Goal: Information Seeking & Learning: Learn about a topic

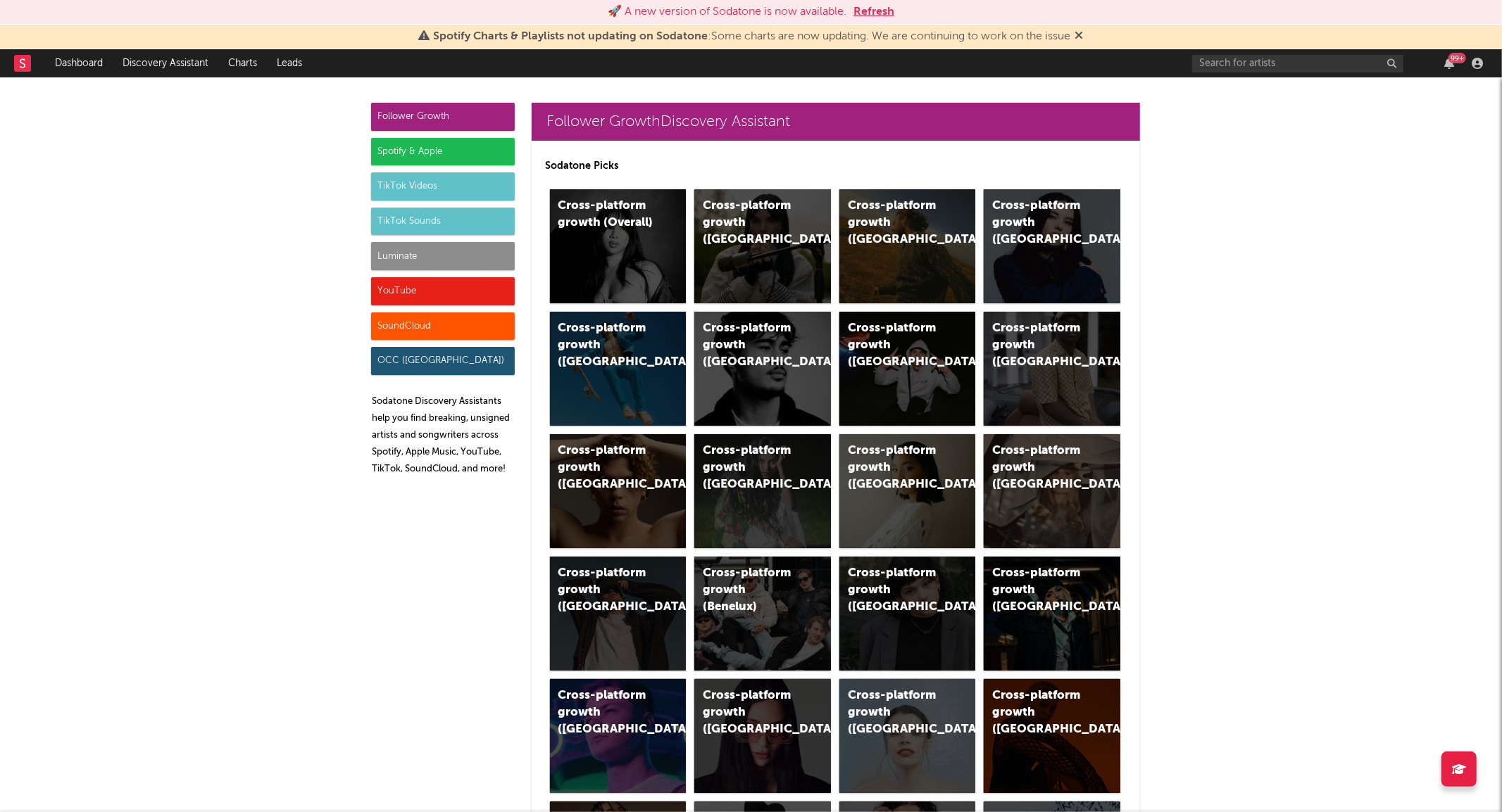
click at [1248, 49] on div "99 +" at bounding box center [1340, 63] width 296 height 29
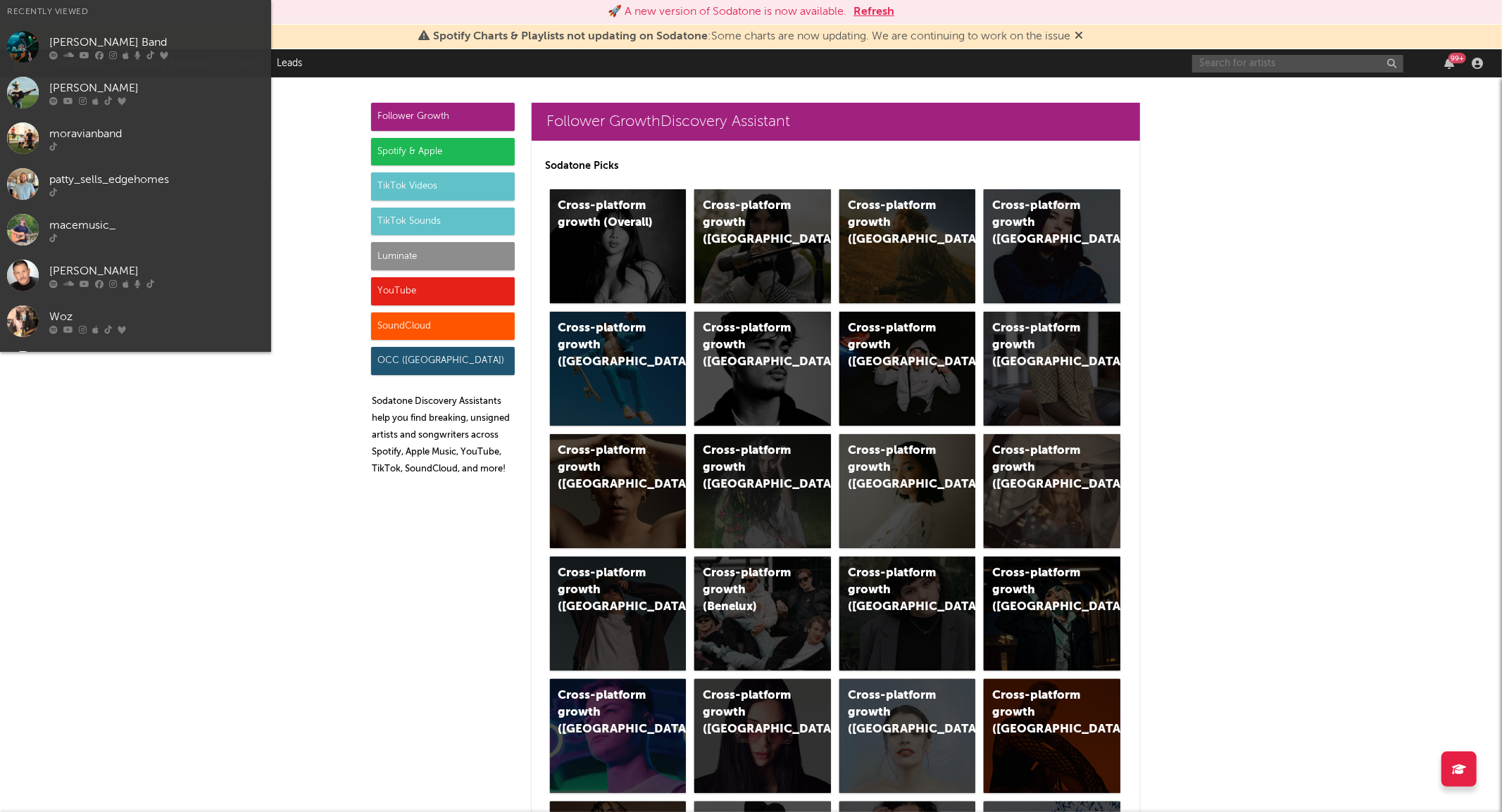
click at [1248, 55] on input "text" at bounding box center [1298, 63] width 211 height 17
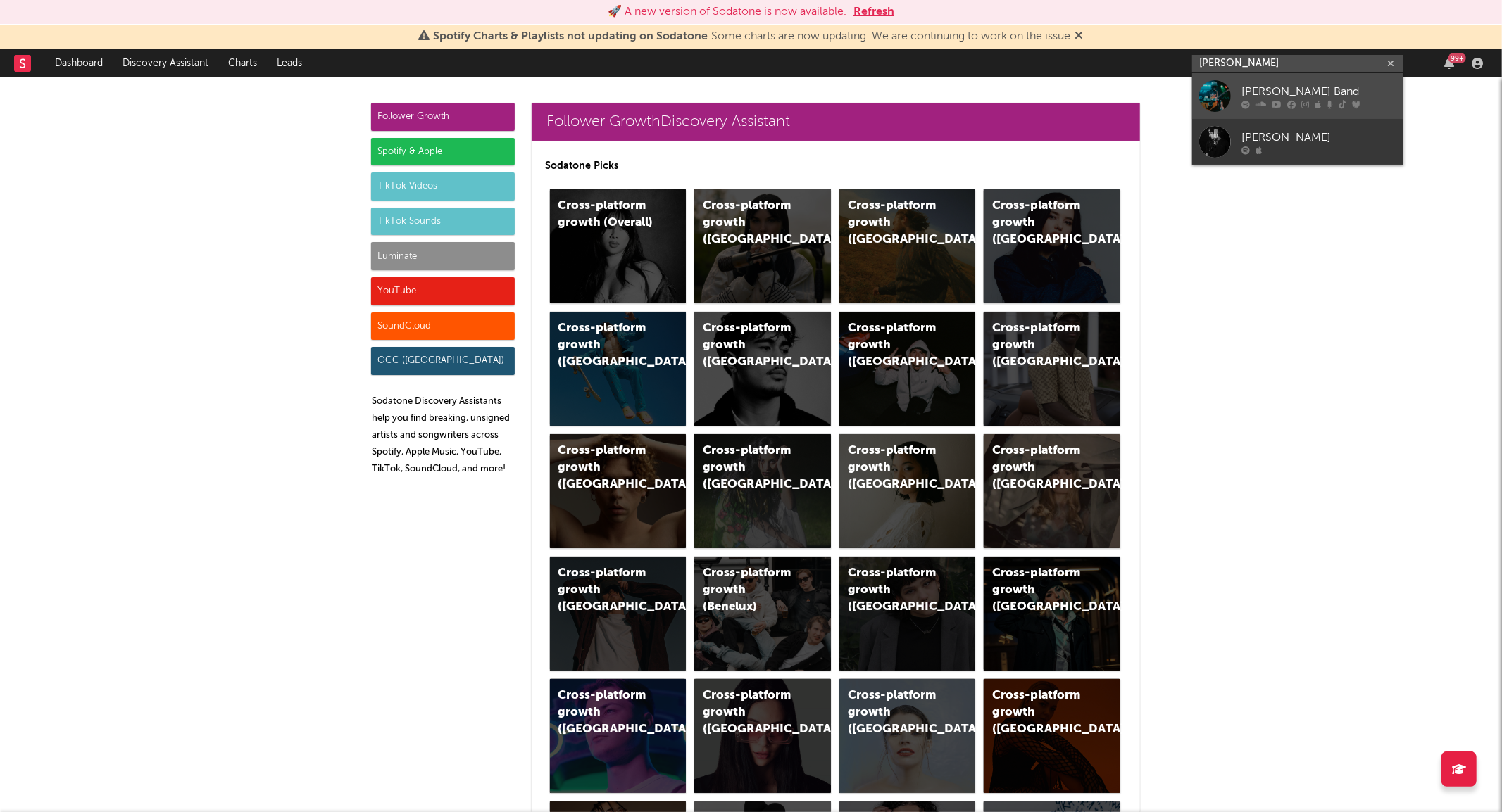
type input "logan ryan"
click at [1206, 93] on div at bounding box center [1216, 96] width 32 height 32
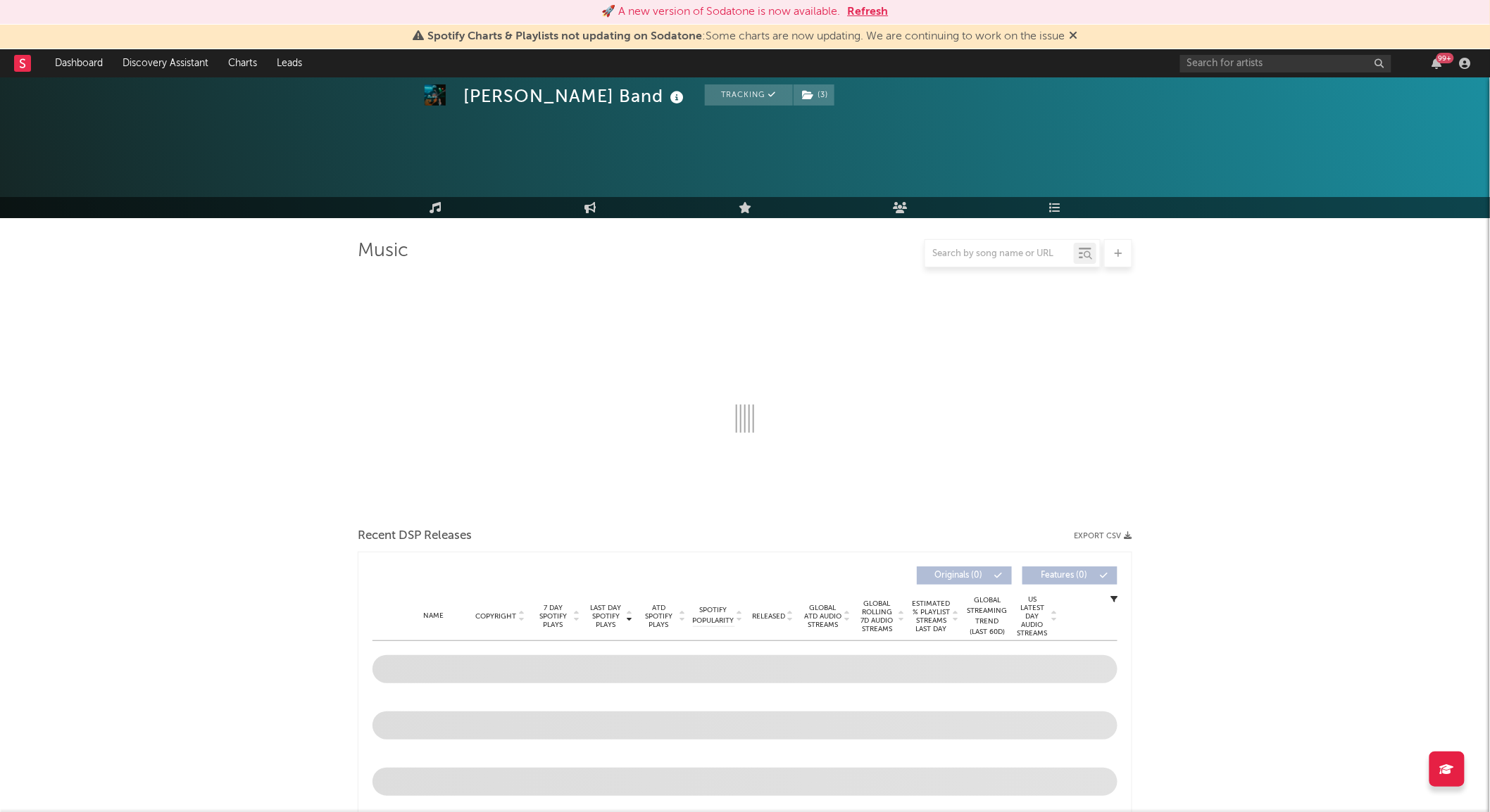
select select "6m"
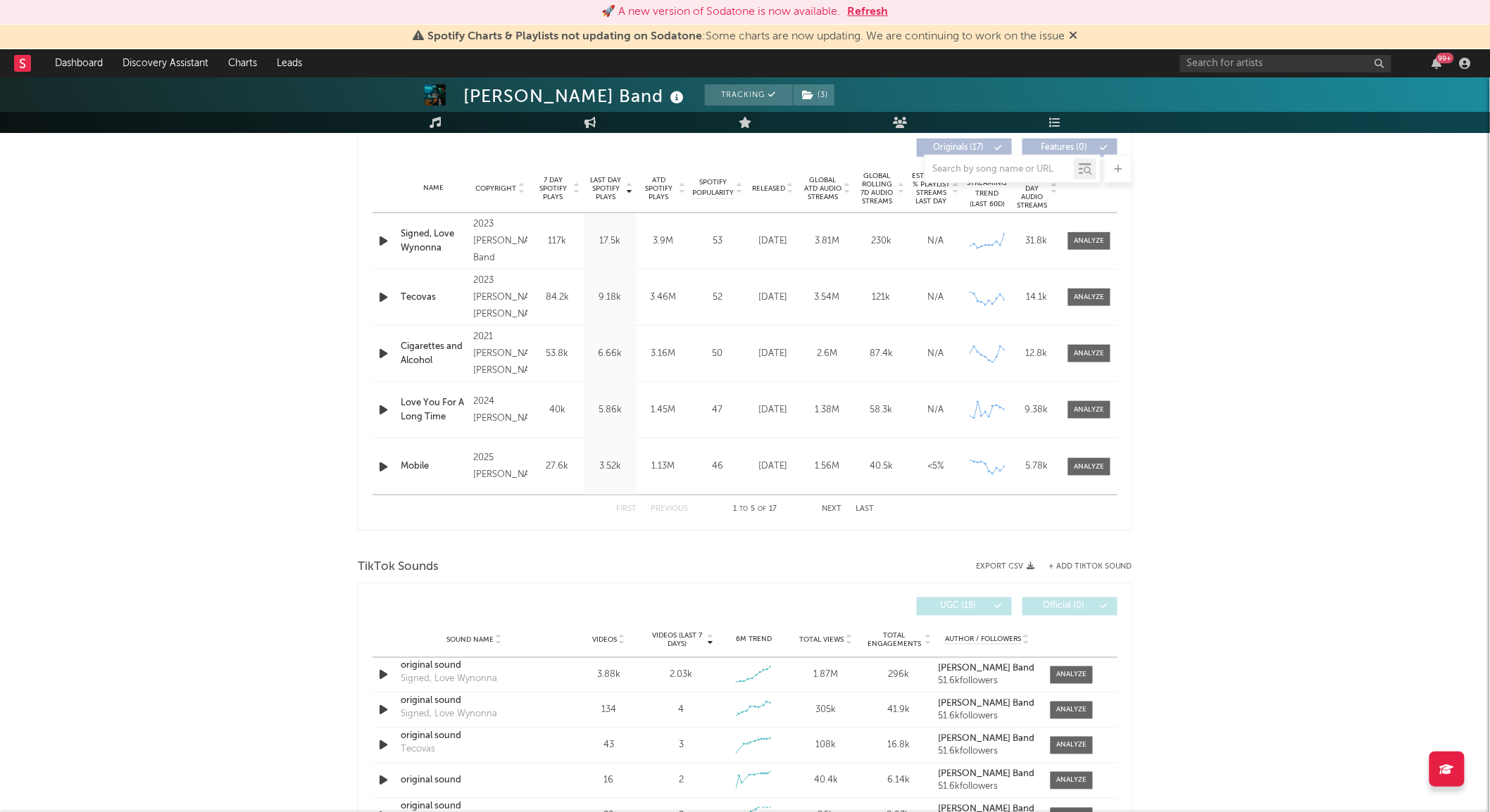
scroll to position [540, 0]
click at [1050, 673] on div at bounding box center [1068, 675] width 49 height 17
click at [1064, 676] on div at bounding box center [1072, 674] width 30 height 10
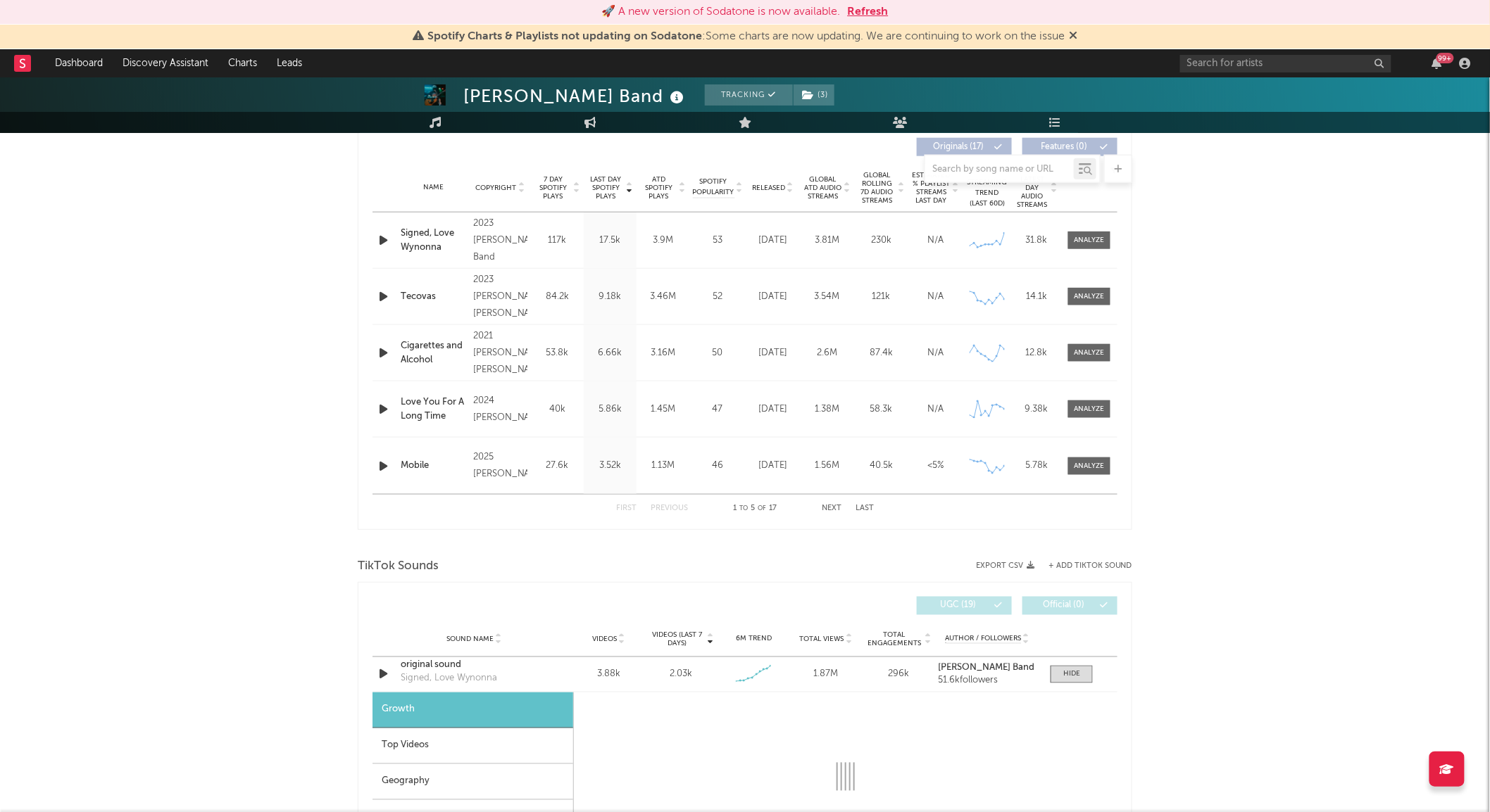
select select "1w"
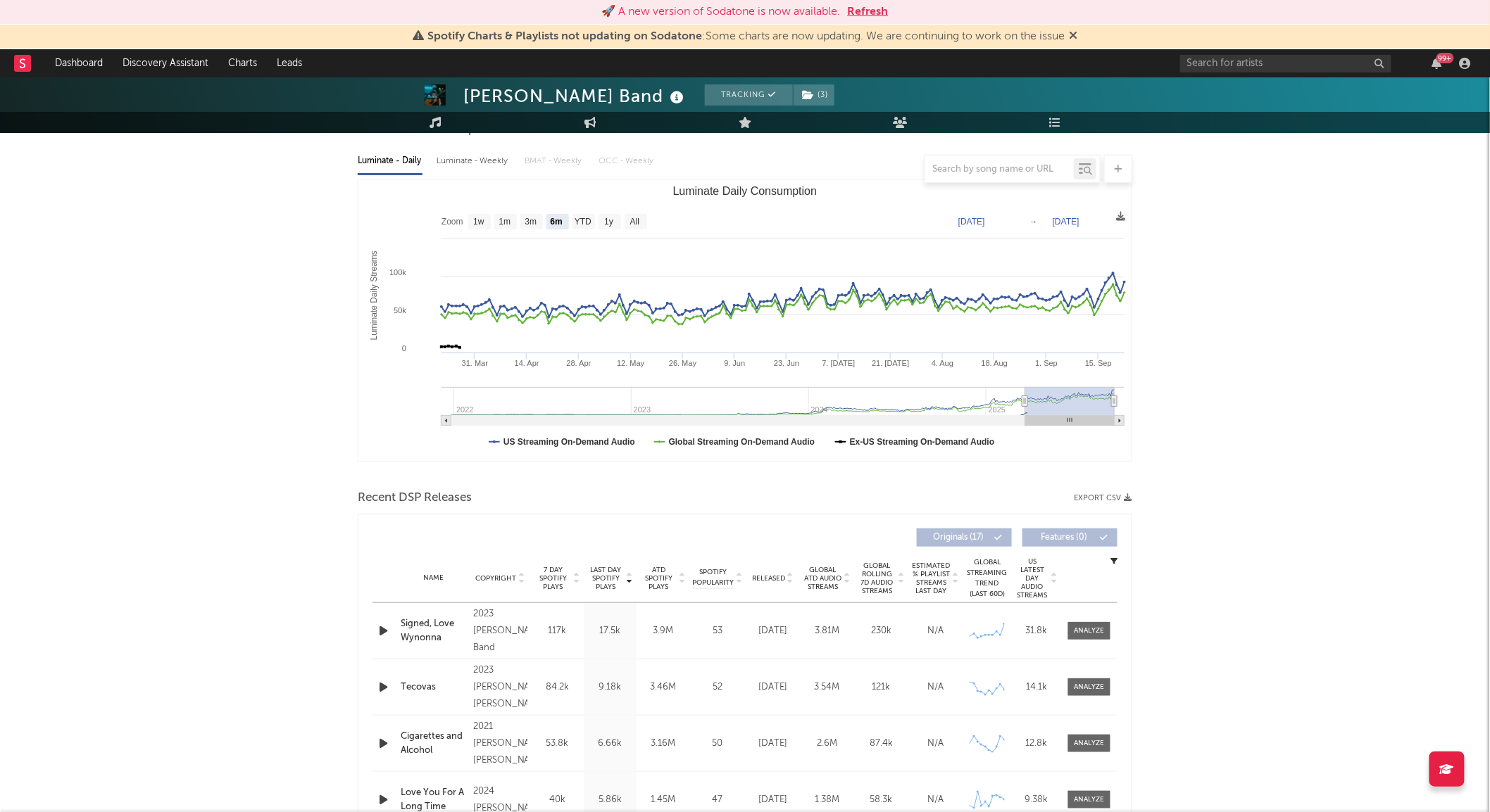
scroll to position [0, 0]
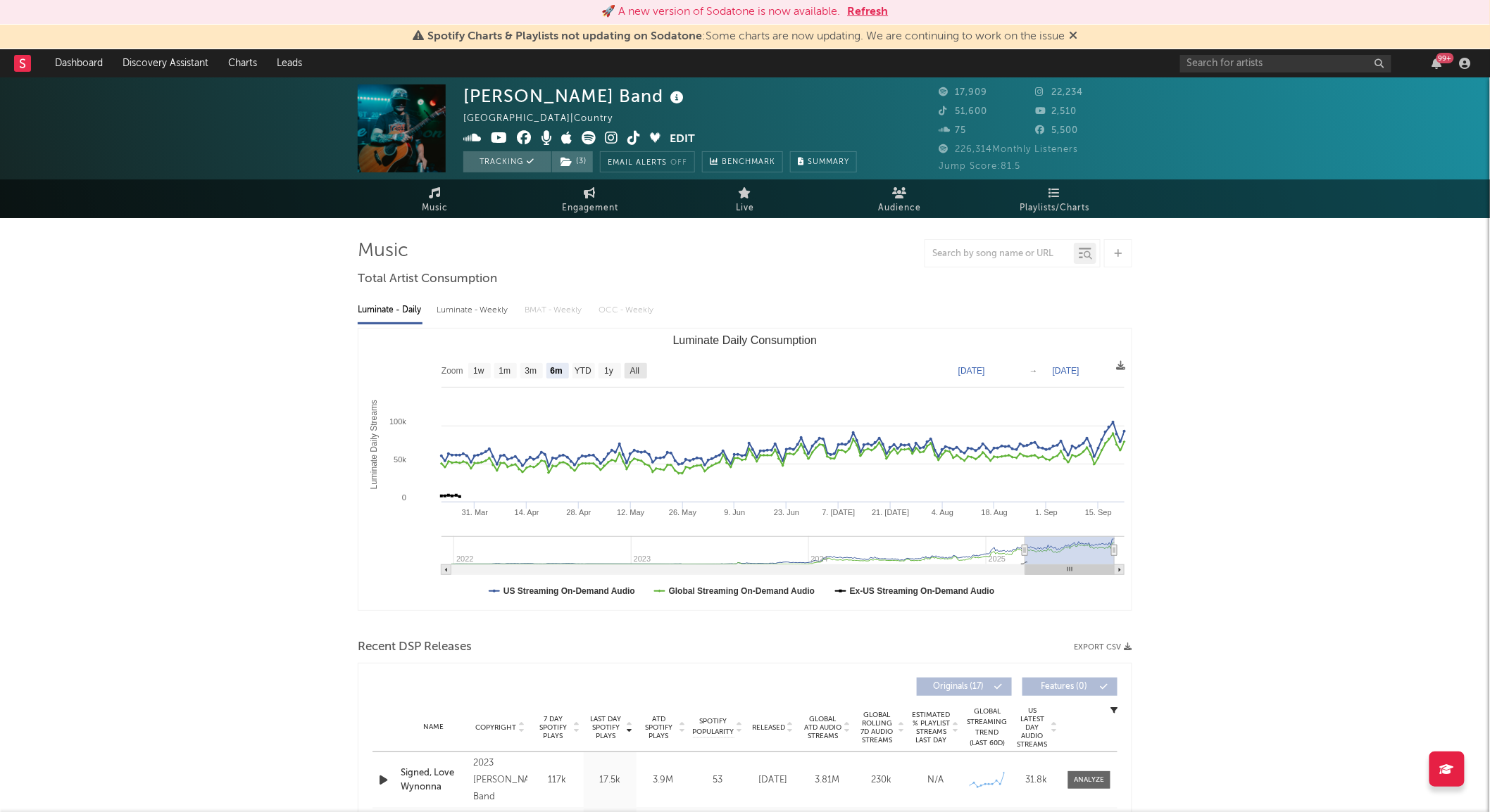
click at [643, 368] on rect "Luminate Daily Consumption" at bounding box center [636, 371] width 22 height 16
select select "All"
type input "2021-12-26"
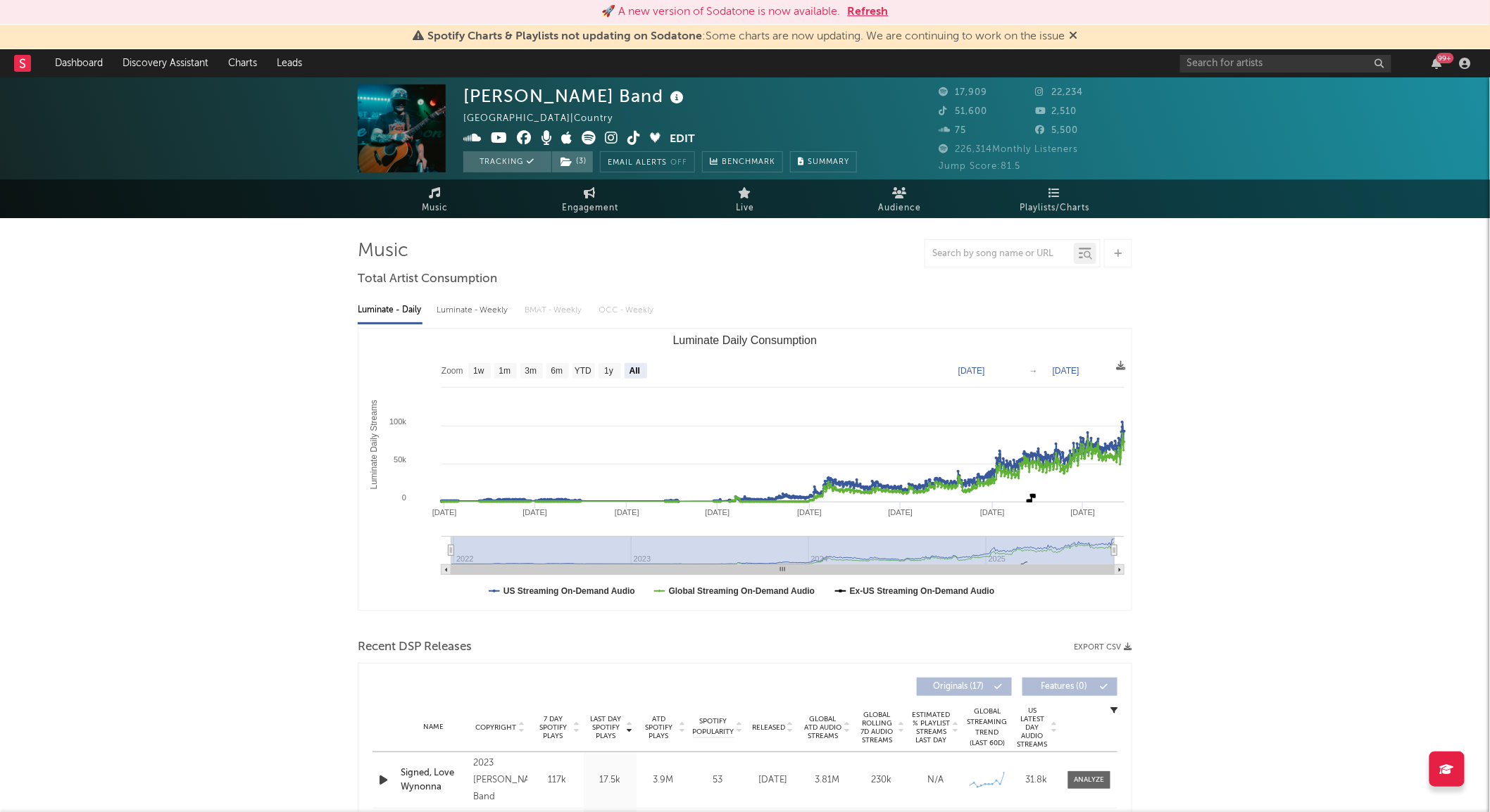
click at [636, 141] on icon at bounding box center [634, 138] width 13 height 14
click at [607, 205] on span "Engagement" at bounding box center [589, 208] width 56 height 17
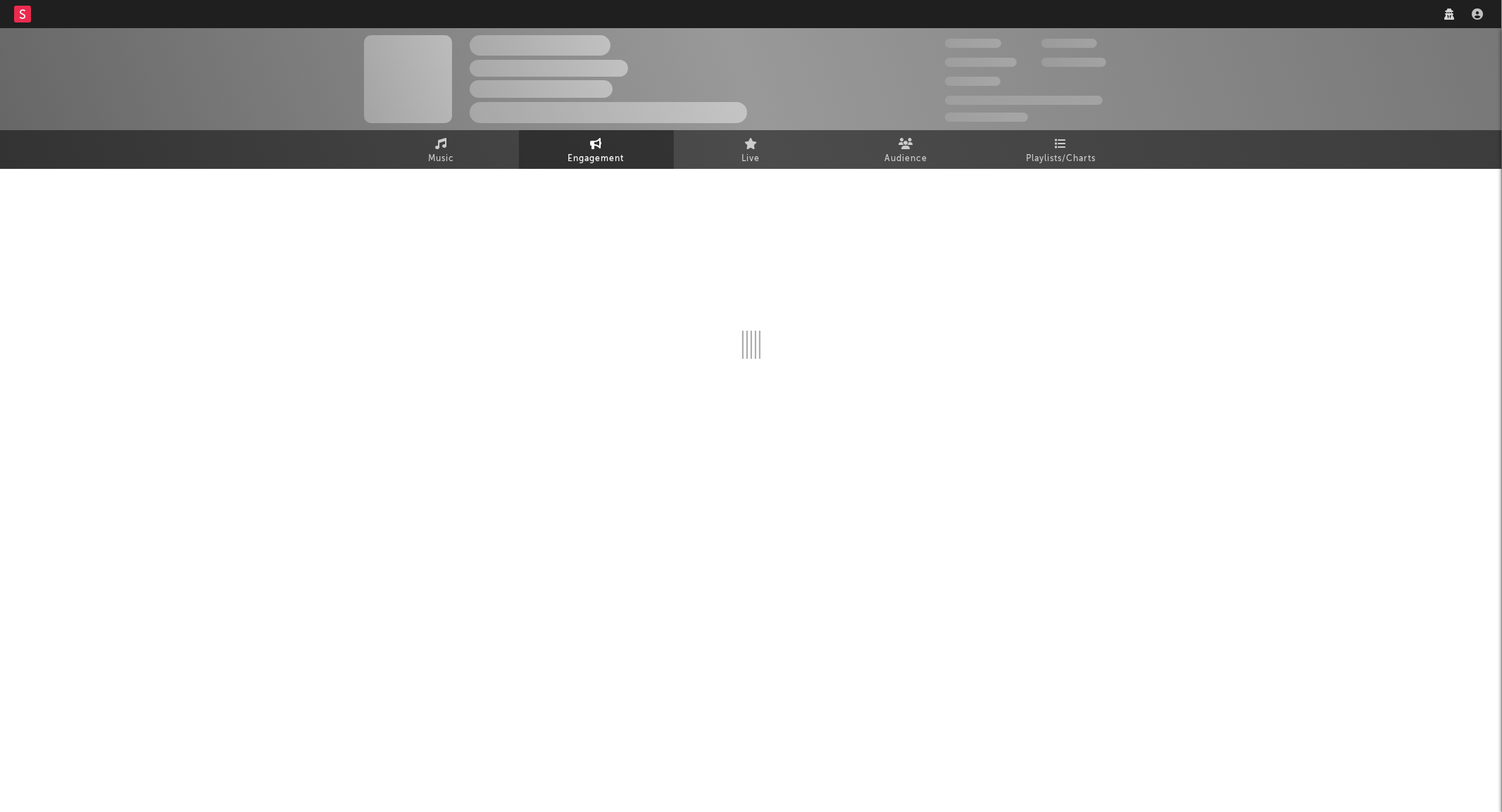
select select "1w"
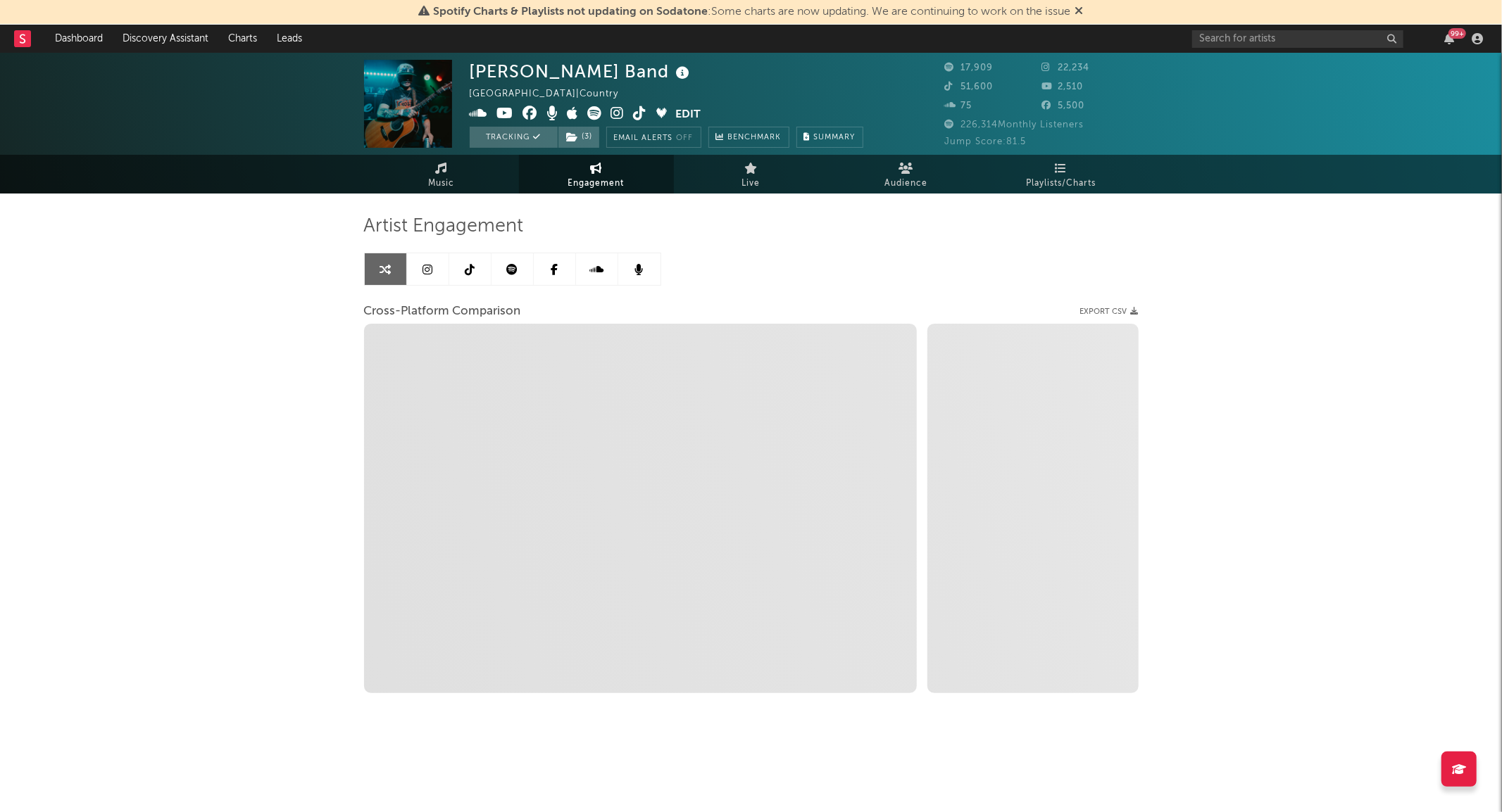
click at [486, 279] on link at bounding box center [470, 270] width 42 height 32
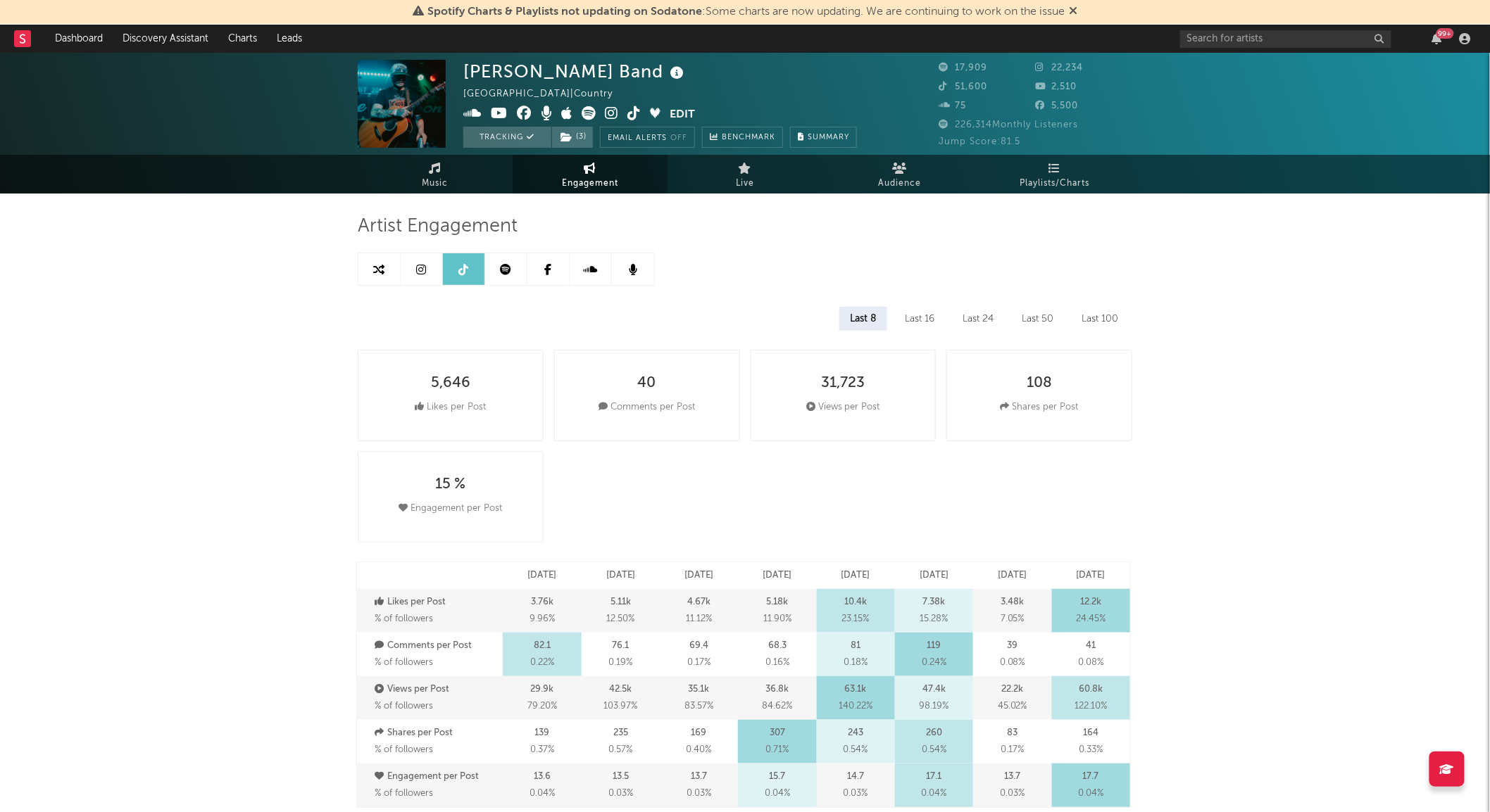
select select "6m"
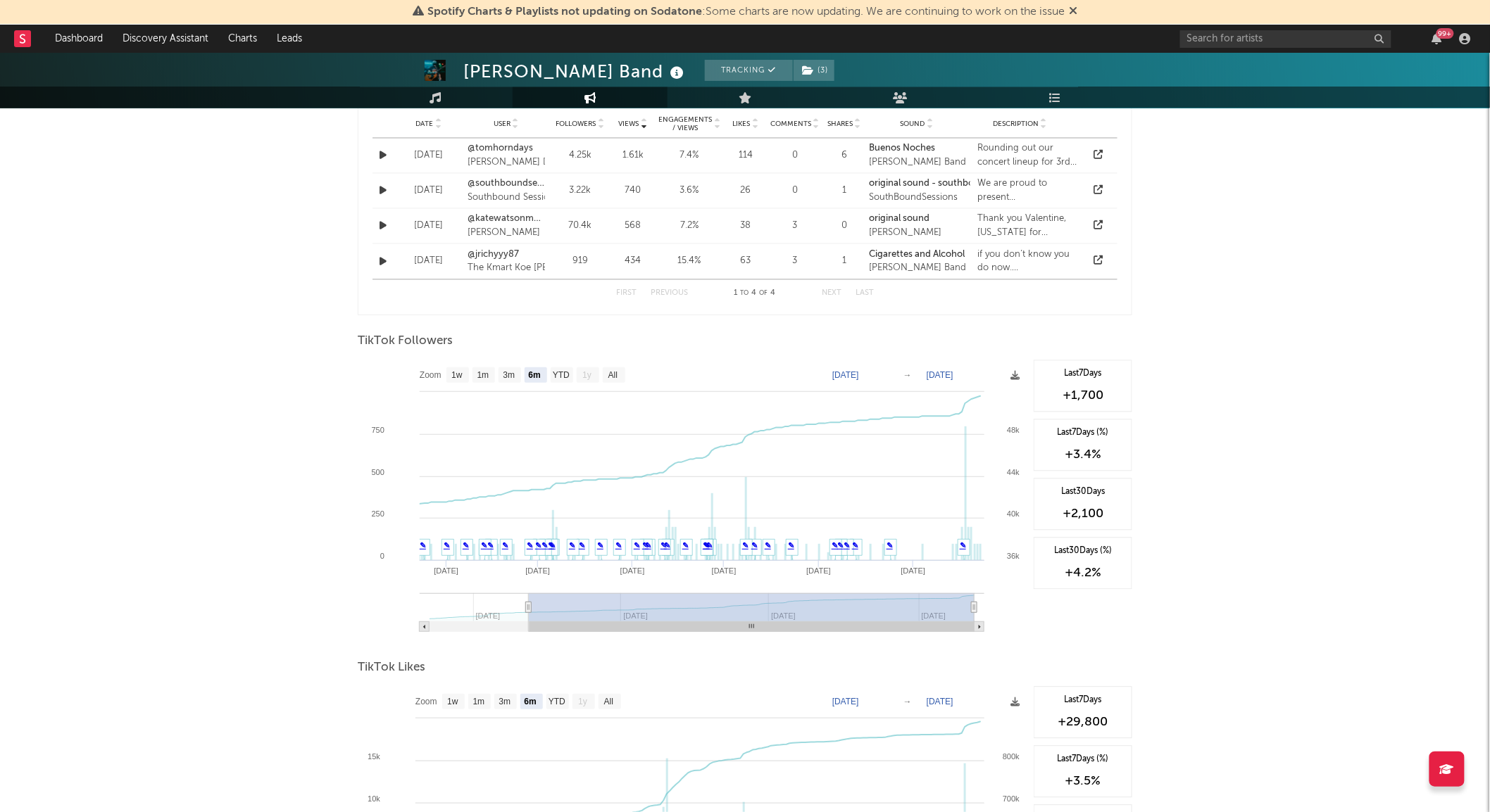
scroll to position [1109, 0]
click at [478, 372] on text "1m" at bounding box center [483, 375] width 12 height 10
select select "1m"
type input "[DATE]"
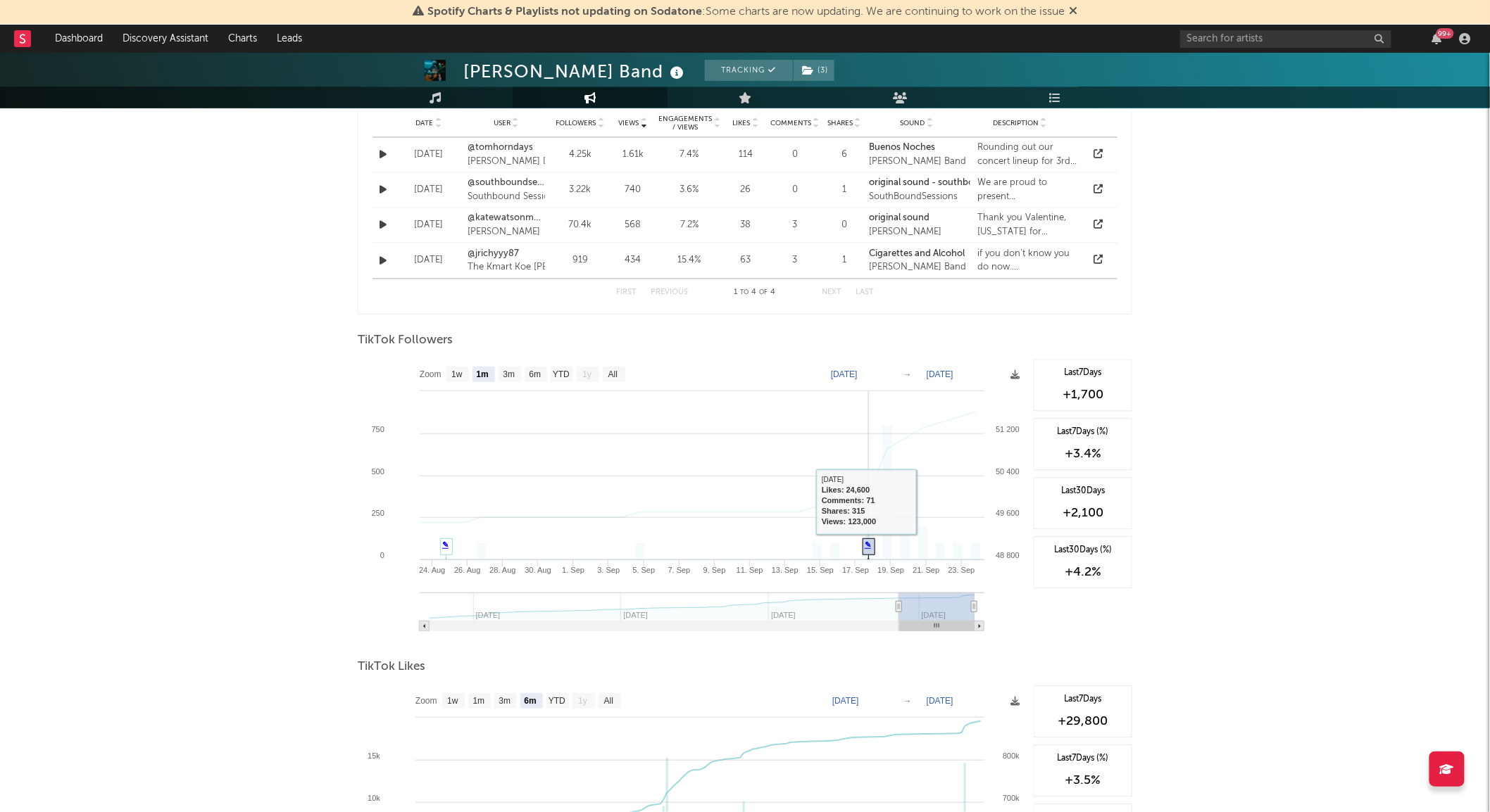
click at [868, 544] on link "✎" at bounding box center [868, 545] width 6 height 9
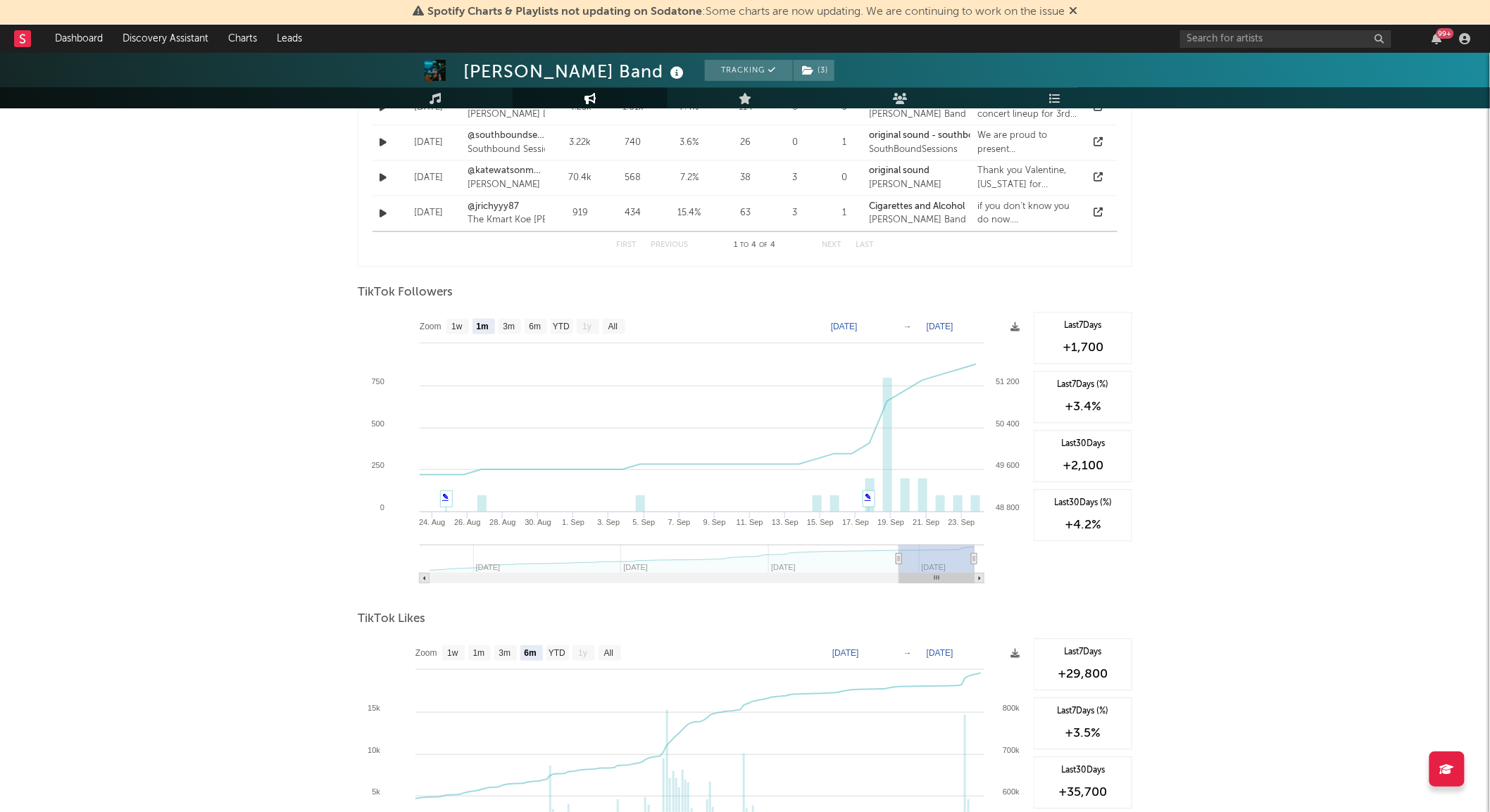
scroll to position [1156, 0]
click at [543, 329] on rect at bounding box center [536, 327] width 22 height 16
select select "6m"
type input "[DATE]"
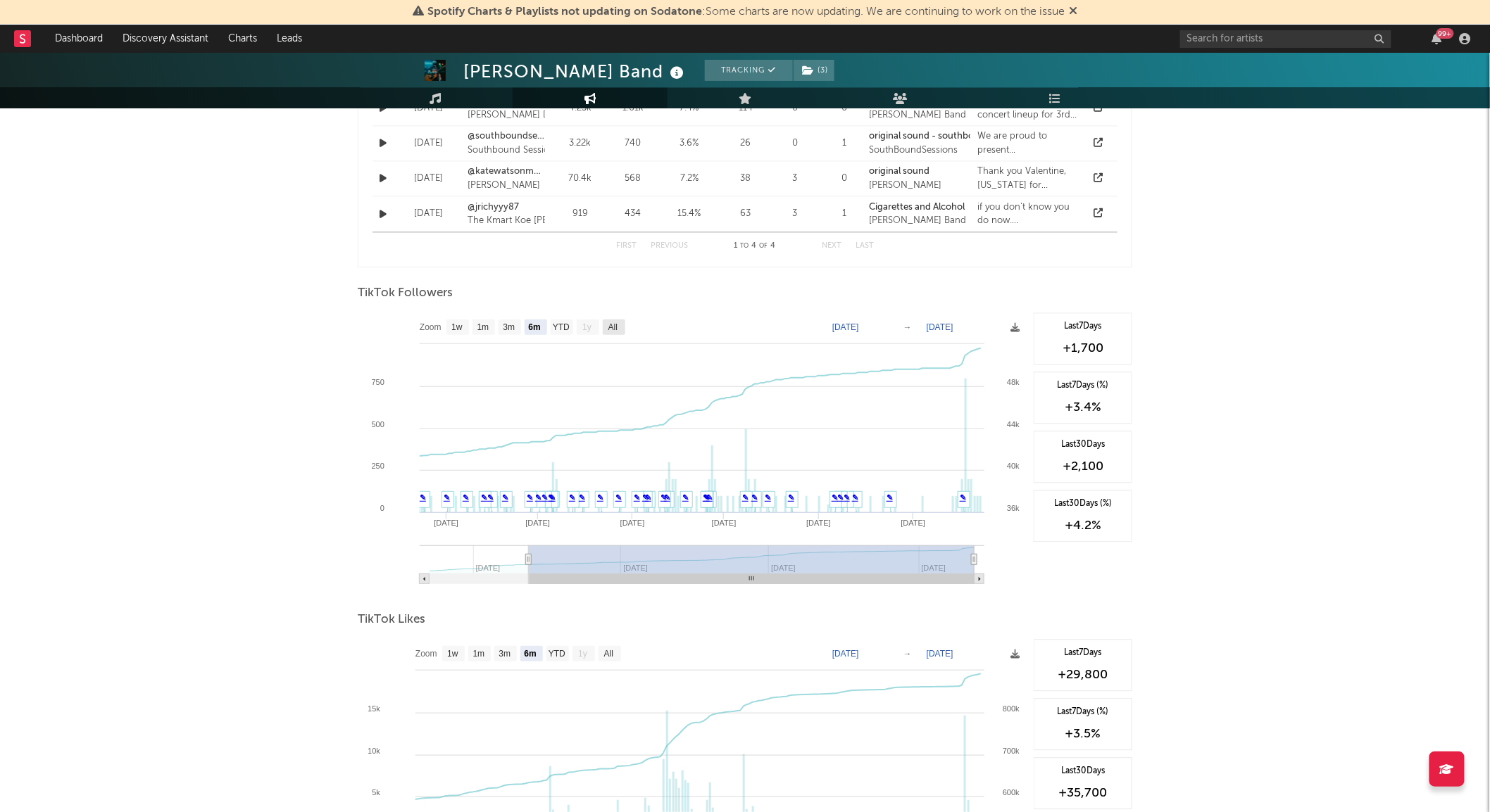
click at [616, 331] on text "All" at bounding box center [613, 327] width 10 height 10
select select "All"
type input "[DATE]"
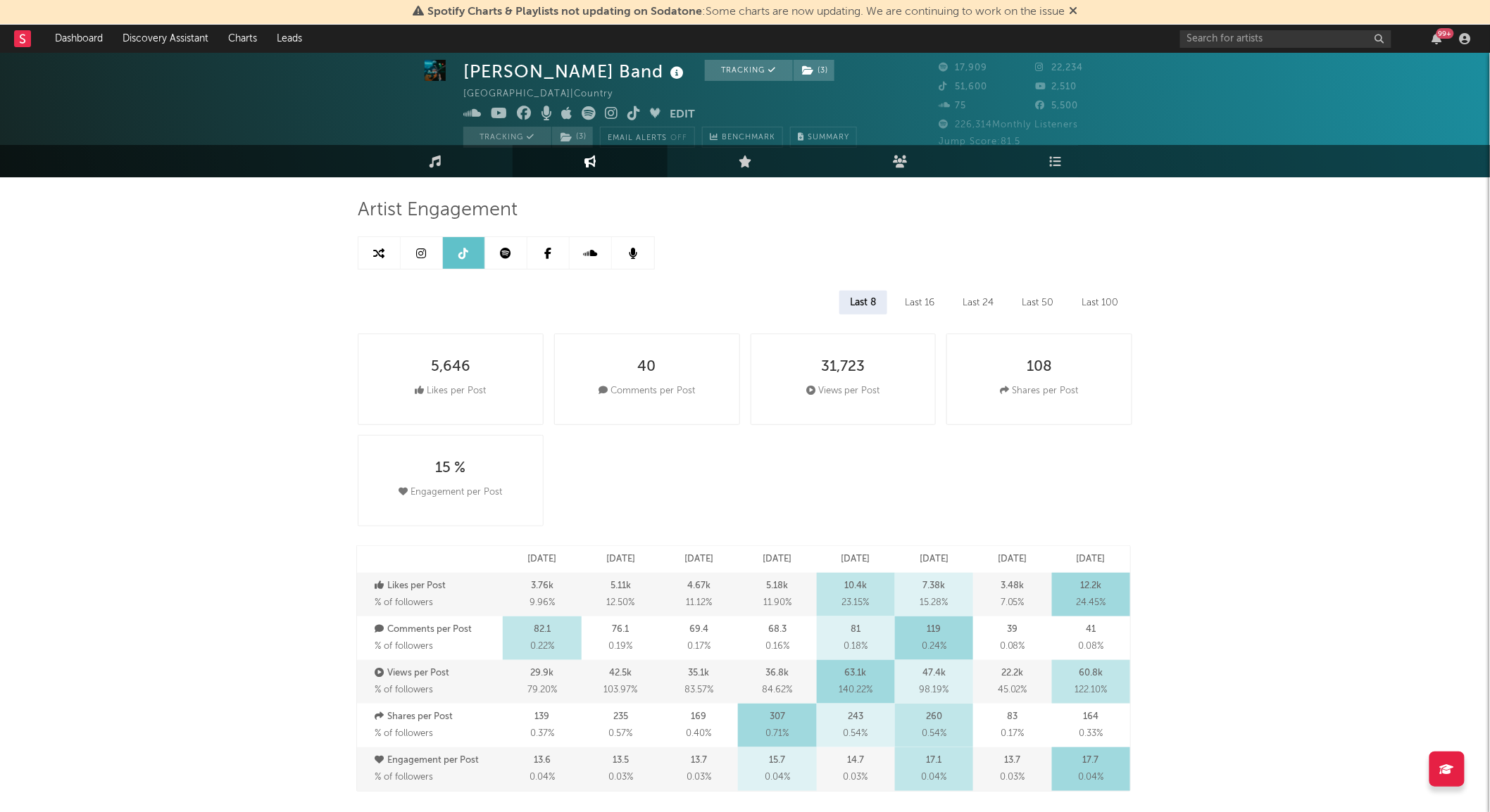
scroll to position [16, 0]
click at [514, 252] on link at bounding box center [506, 254] width 42 height 32
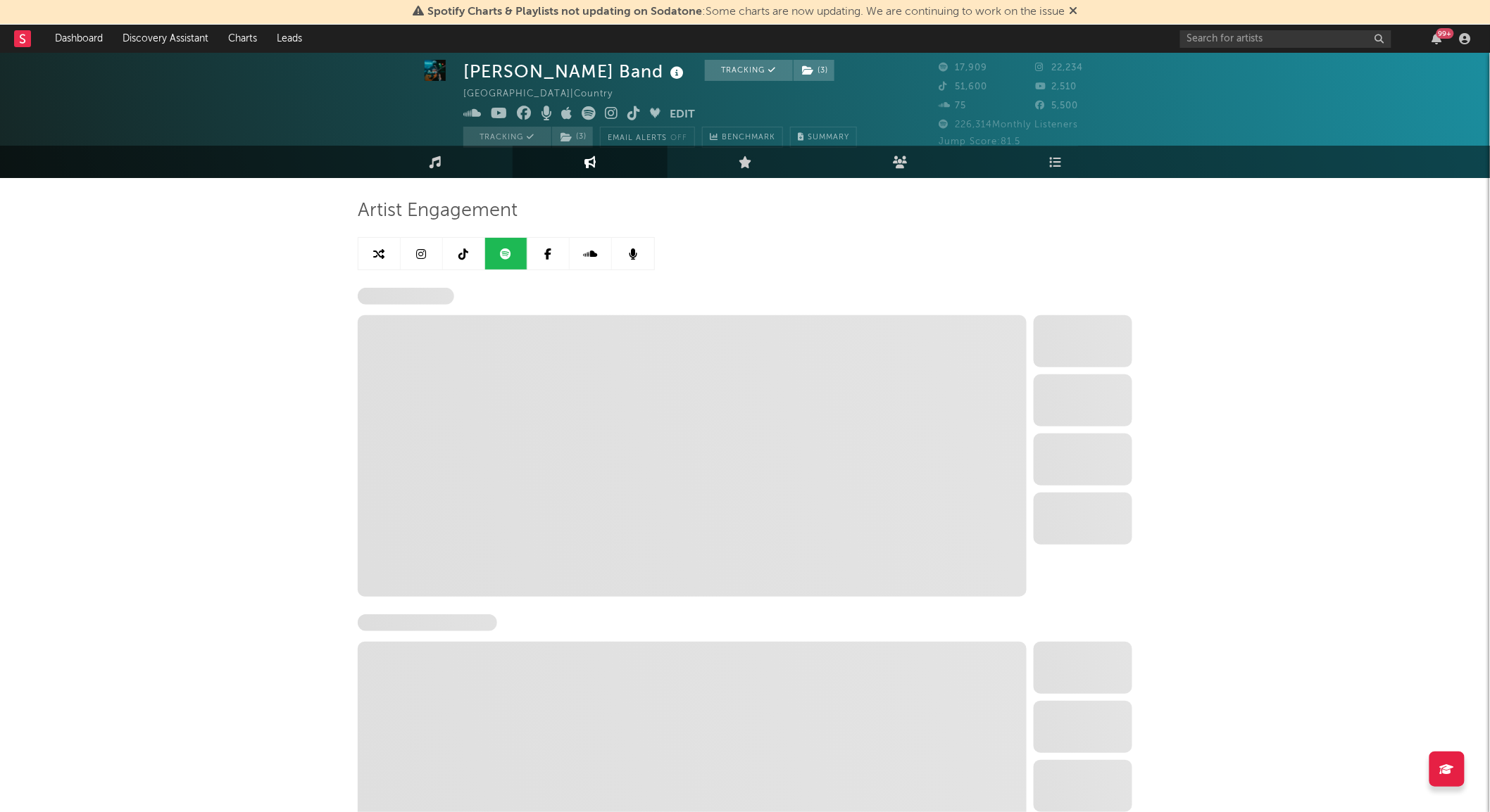
select select "6m"
select select "1w"
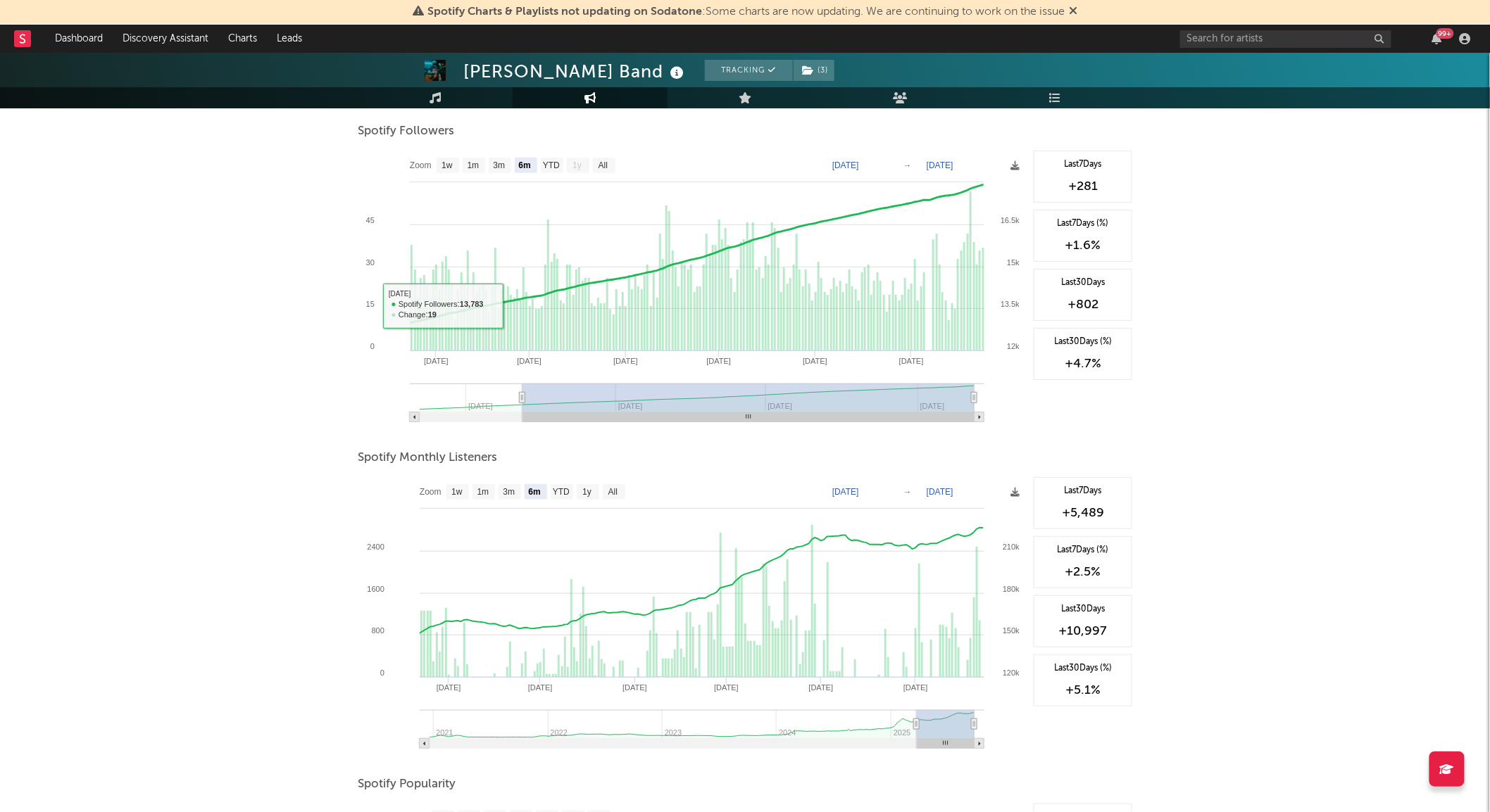
scroll to position [256, 0]
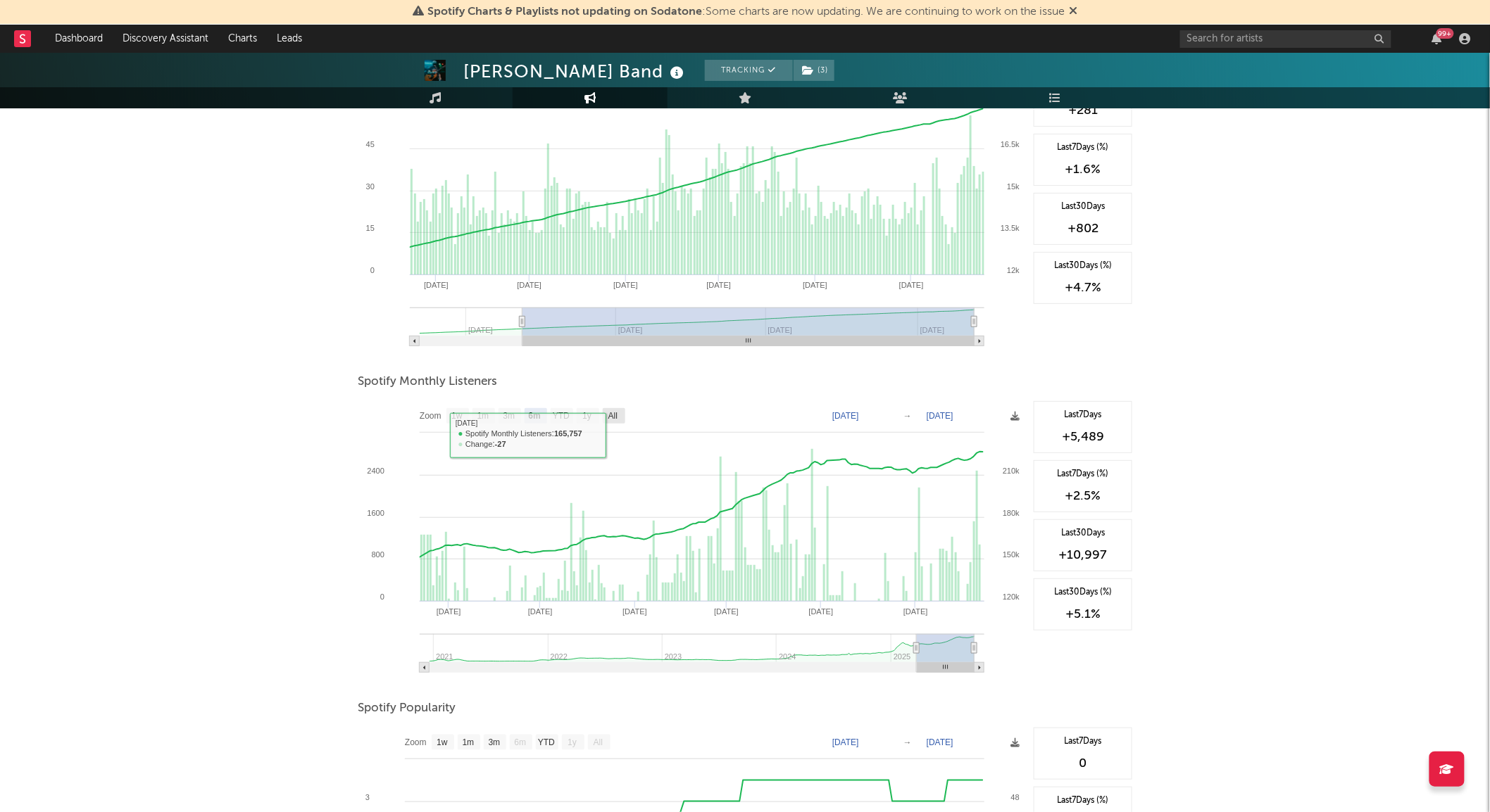
click at [616, 417] on text "All" at bounding box center [613, 416] width 10 height 10
select select "All"
type input "[DATE]"
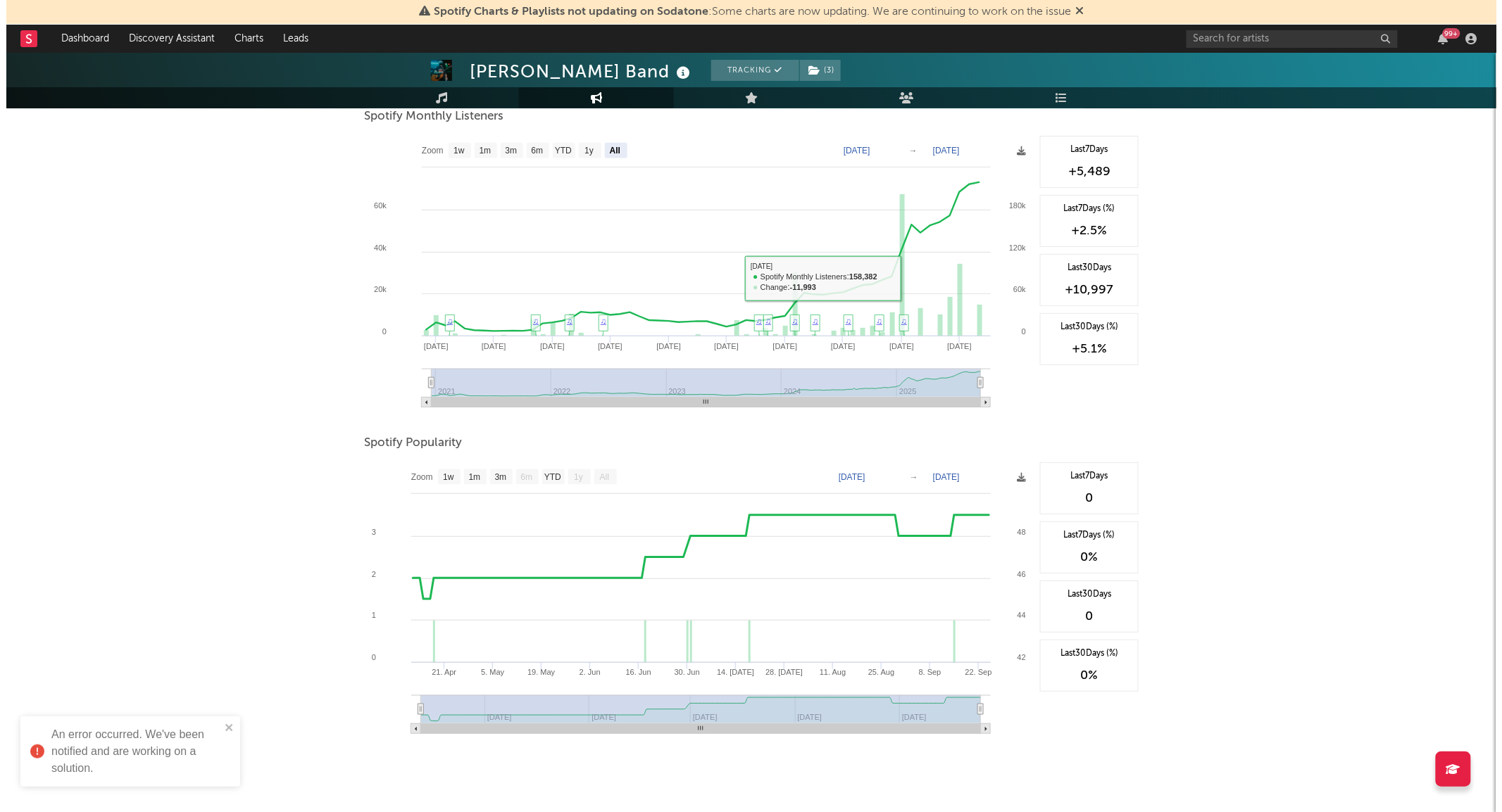
scroll to position [0, 0]
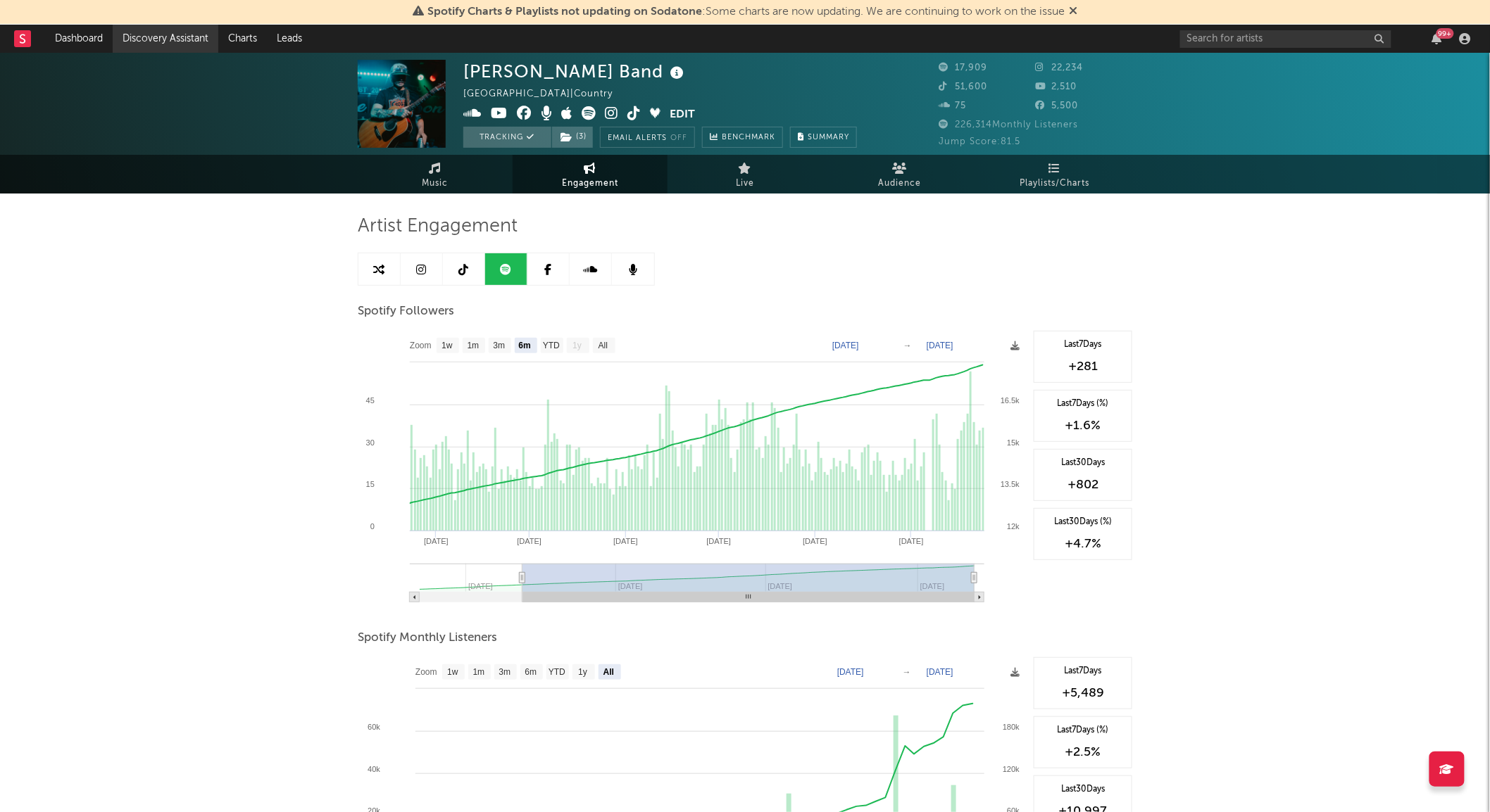
click at [171, 34] on link "Discovery Assistant" at bounding box center [165, 39] width 106 height 29
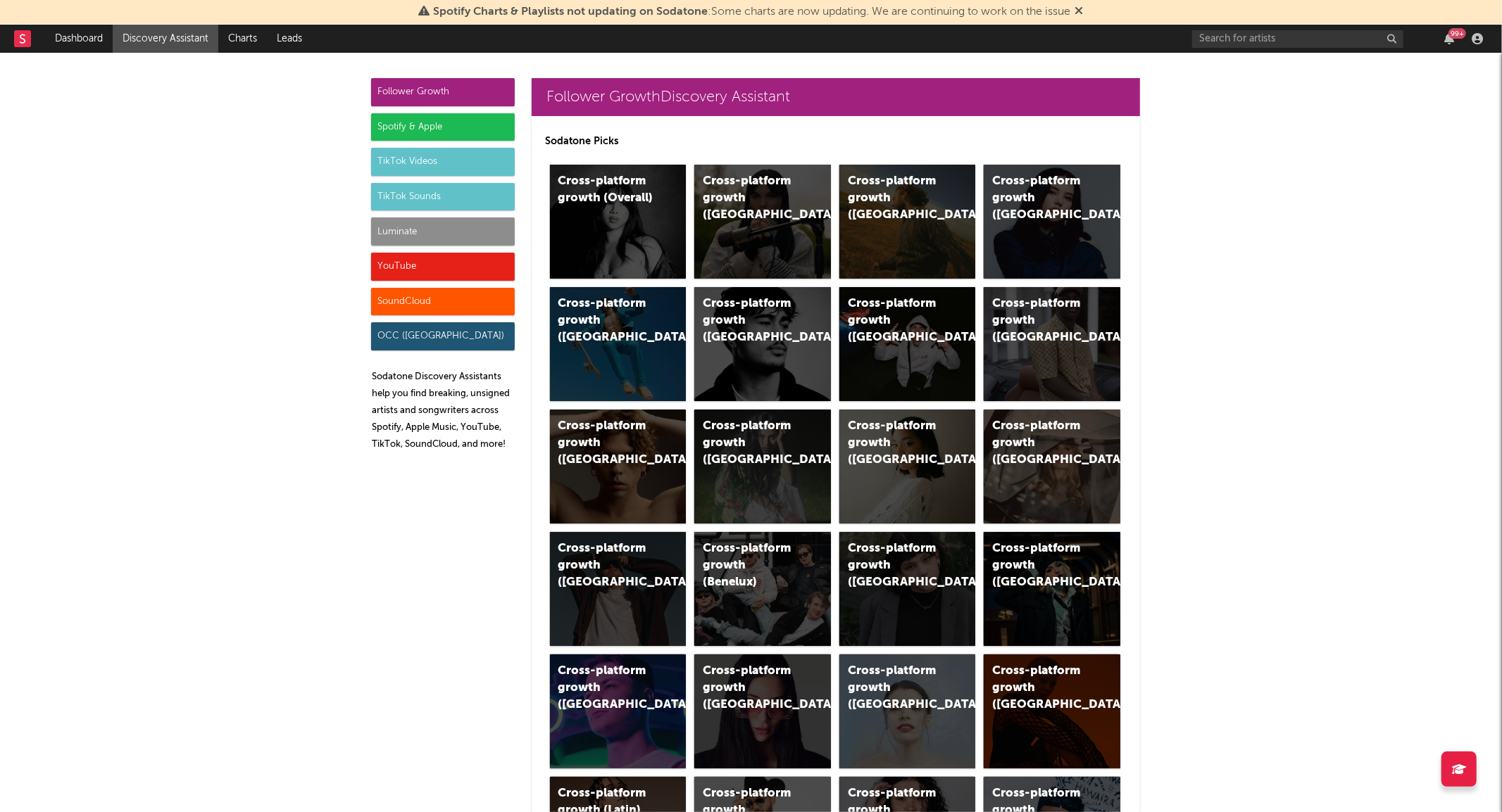
click at [395, 194] on div "TikTok Sounds" at bounding box center [443, 197] width 144 height 29
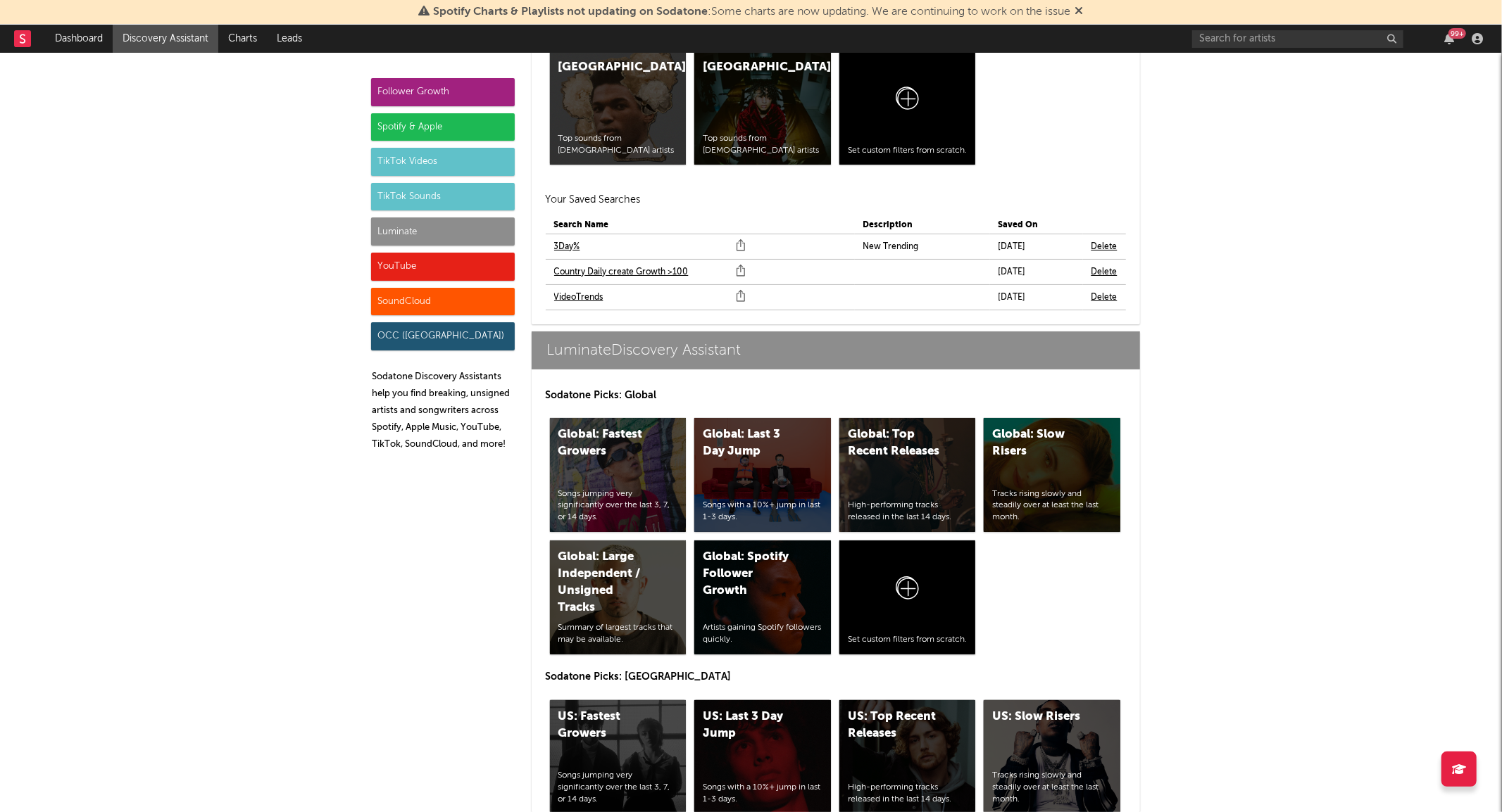
scroll to position [6049, 0]
click at [570, 297] on link "VideoTrends" at bounding box center [579, 297] width 49 height 17
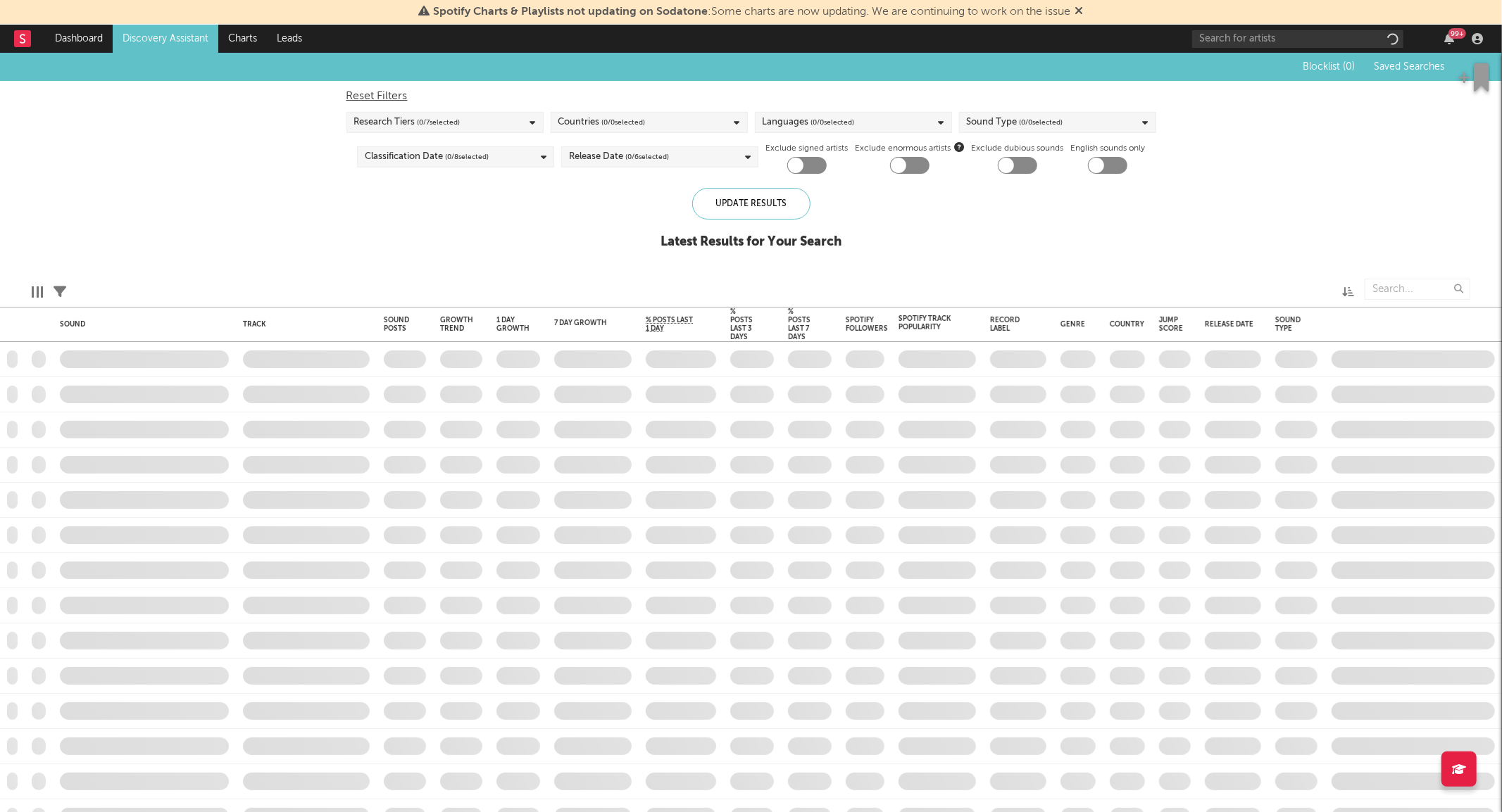
checkbox input "true"
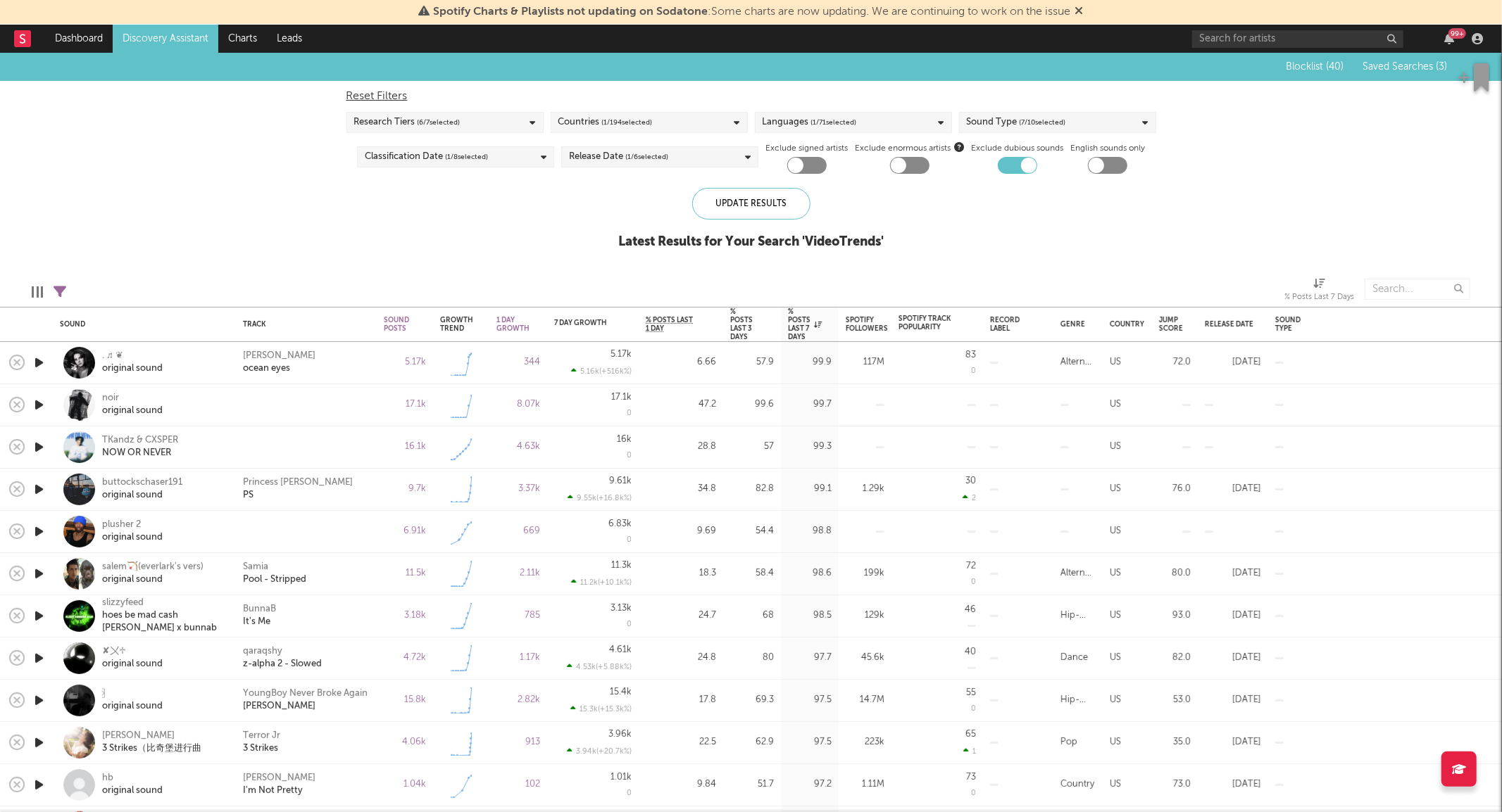
click at [194, 33] on link "Discovery Assistant" at bounding box center [165, 39] width 106 height 29
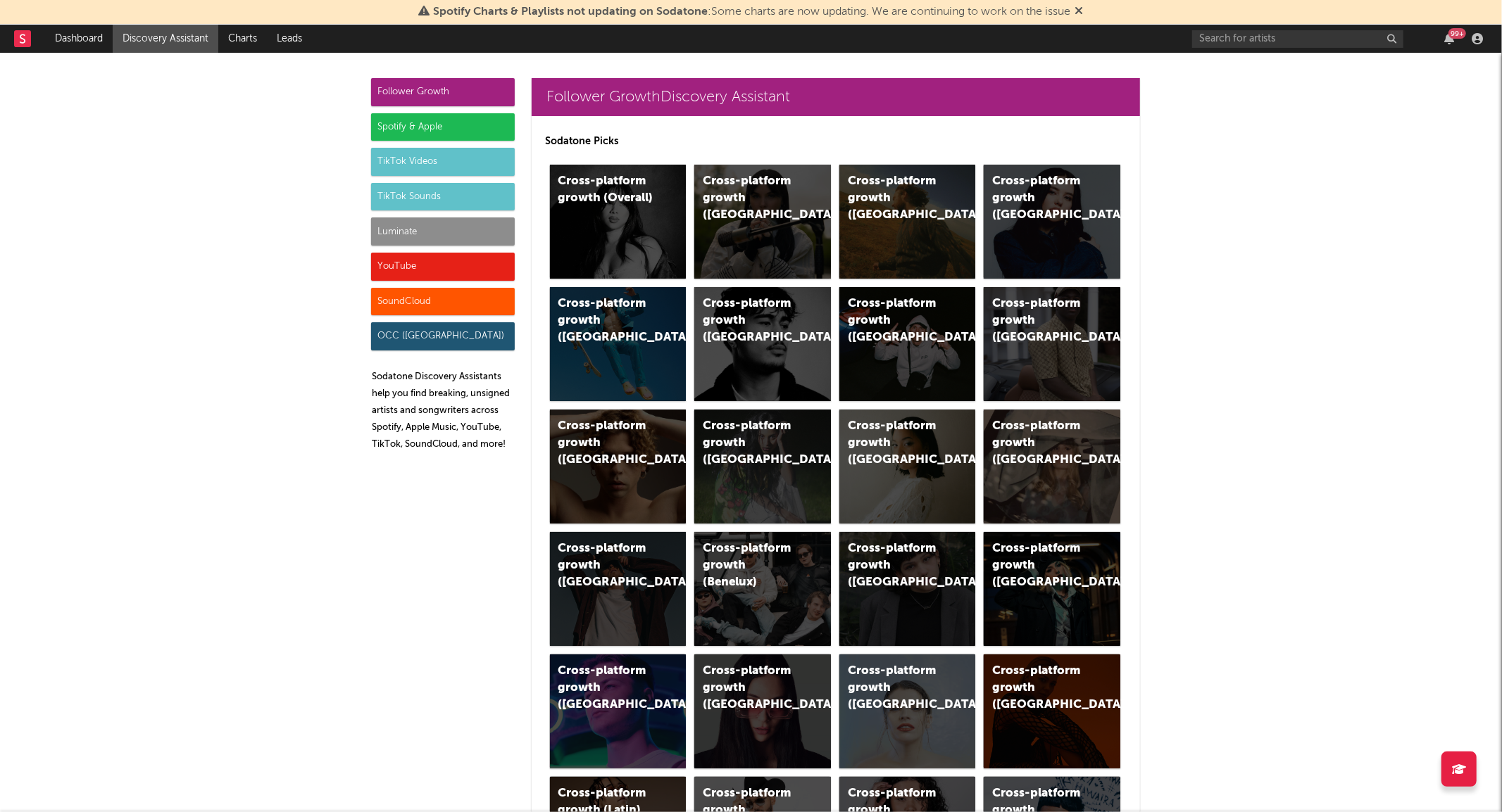
click at [413, 227] on div "Luminate" at bounding box center [443, 232] width 144 height 29
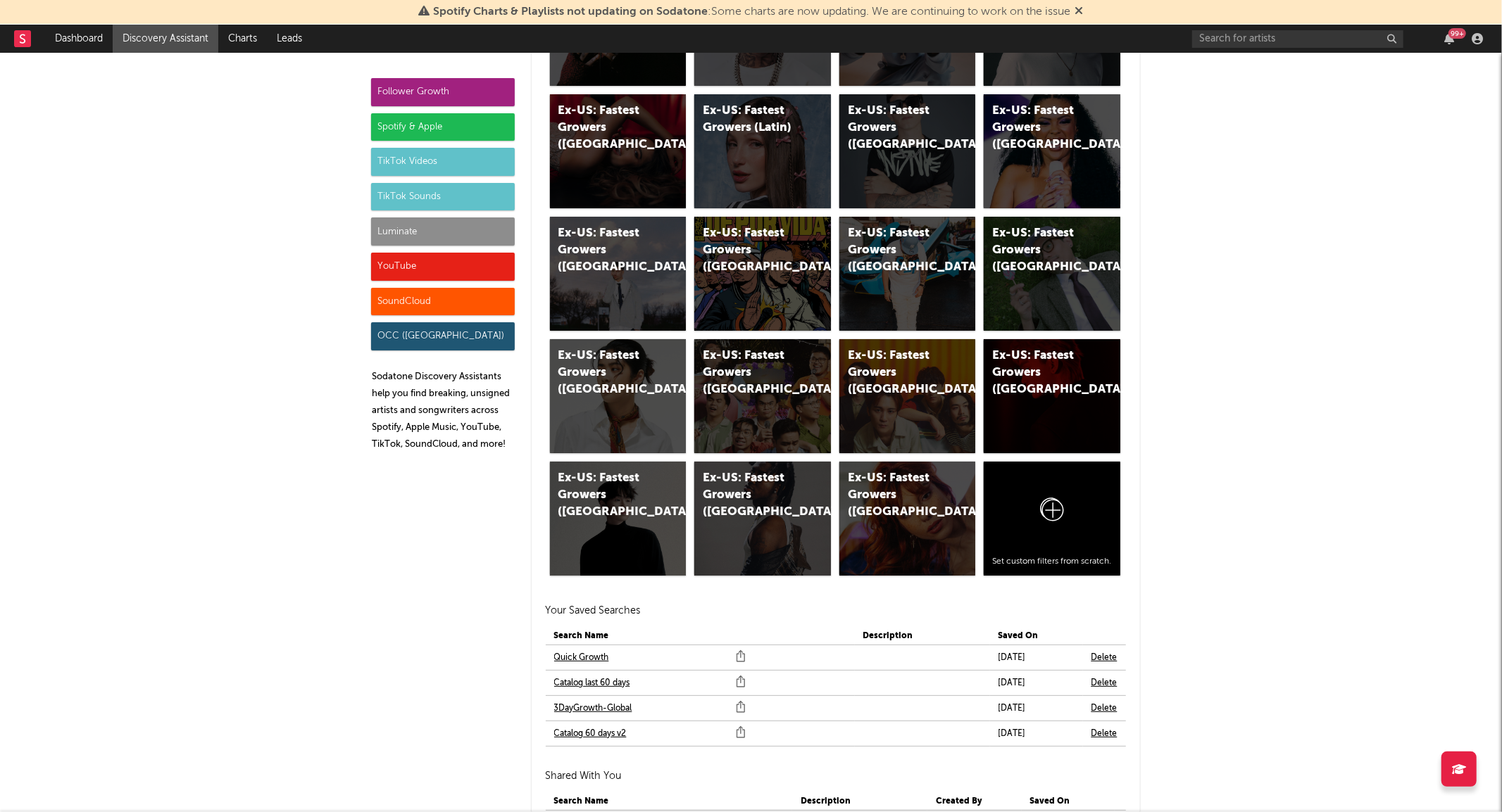
scroll to position [7714, 0]
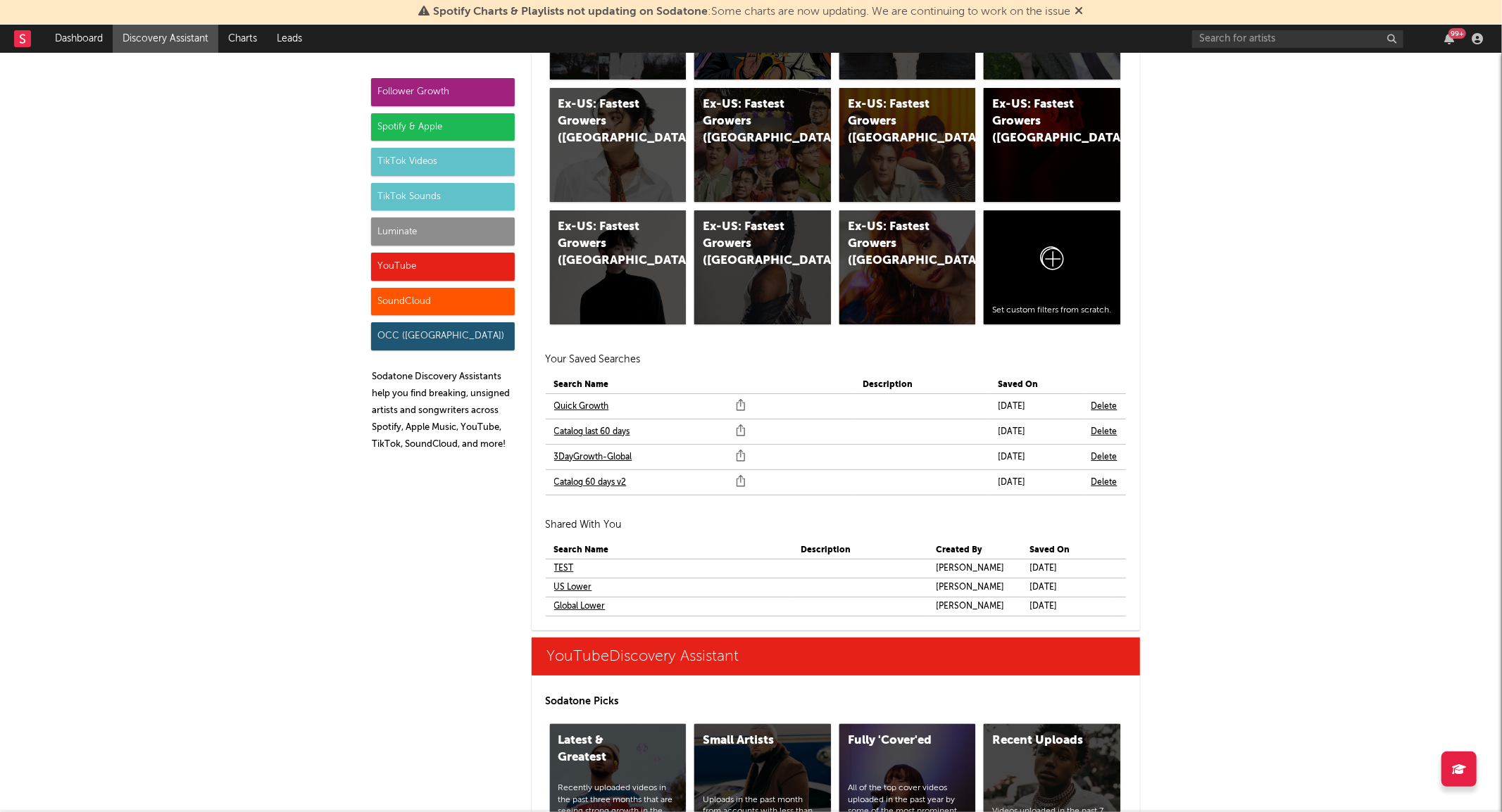
click at [585, 401] on link "Quick Growth" at bounding box center [582, 406] width 55 height 17
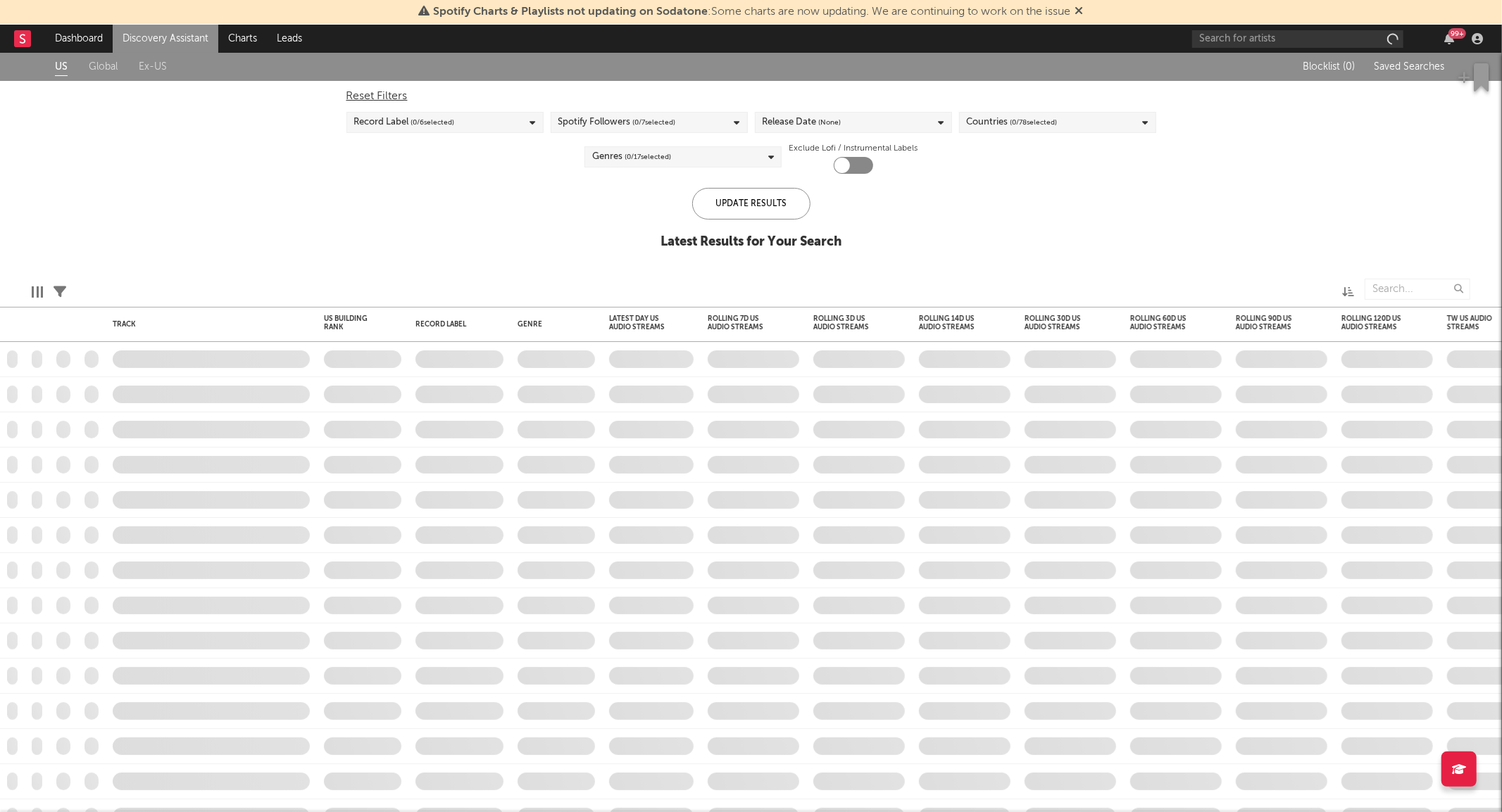
checkbox input "true"
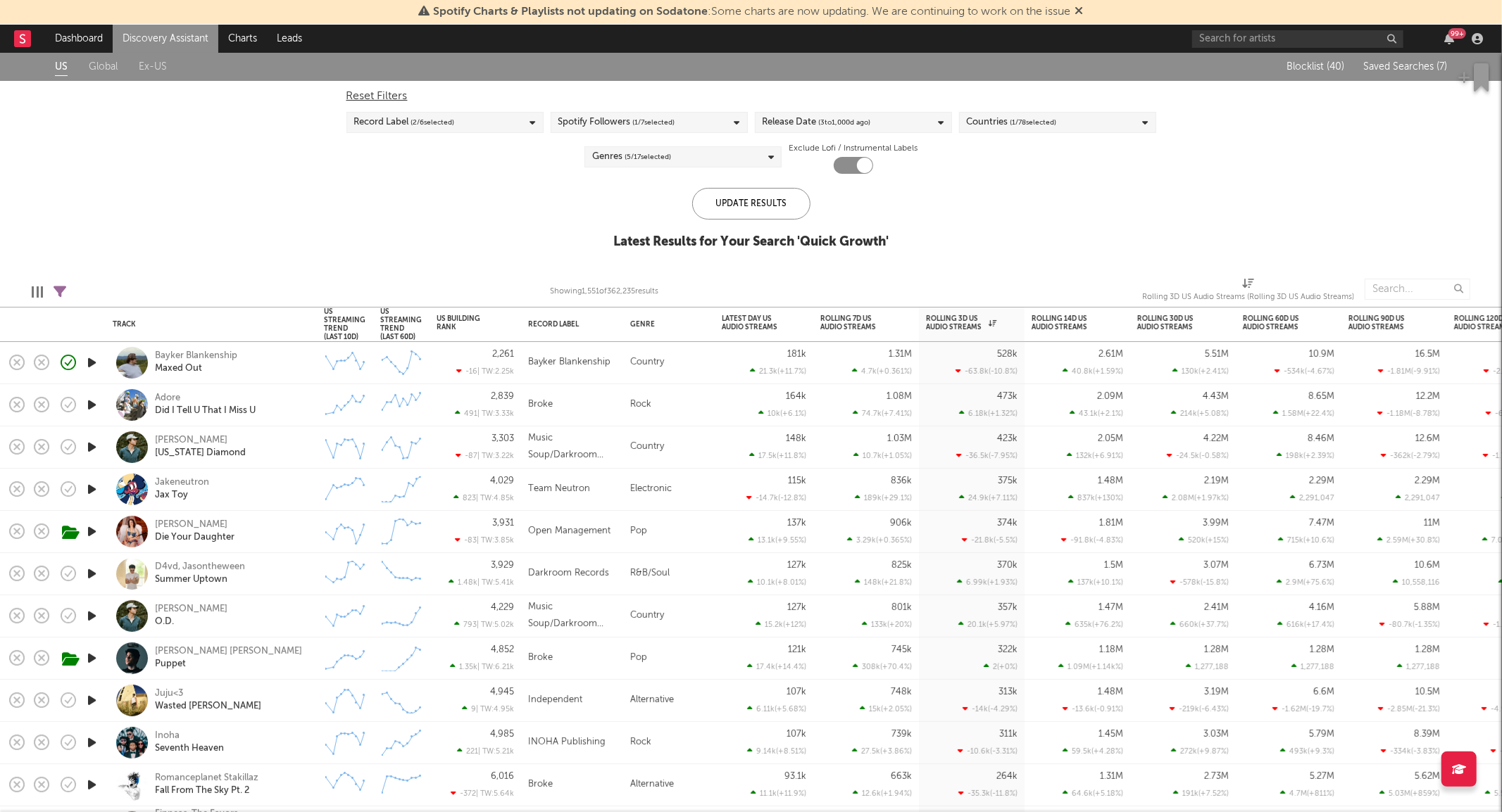
click at [65, 291] on icon at bounding box center [60, 292] width 13 height 13
click at [524, 216] on div "US Global Ex-US Blocklist ( 40 ) Saved Searches ( 7 ) Reset Filters Record Labe…" at bounding box center [751, 159] width 1502 height 212
click at [752, 350] on div "1D Change" at bounding box center [754, 348] width 63 height 9
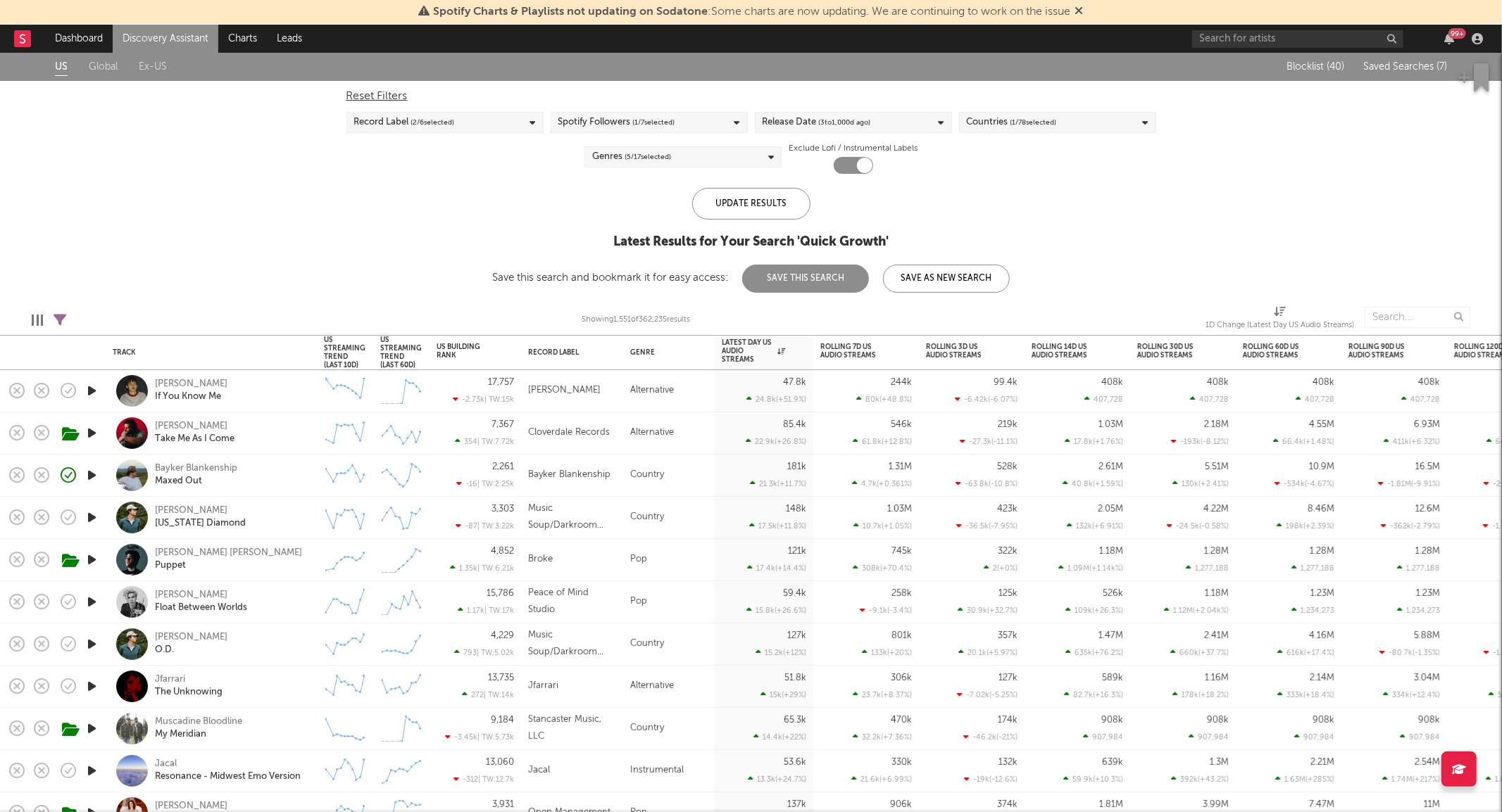
click at [275, 396] on div "[PERSON_NAME] If You Know Me" at bounding box center [230, 391] width 152 height 25
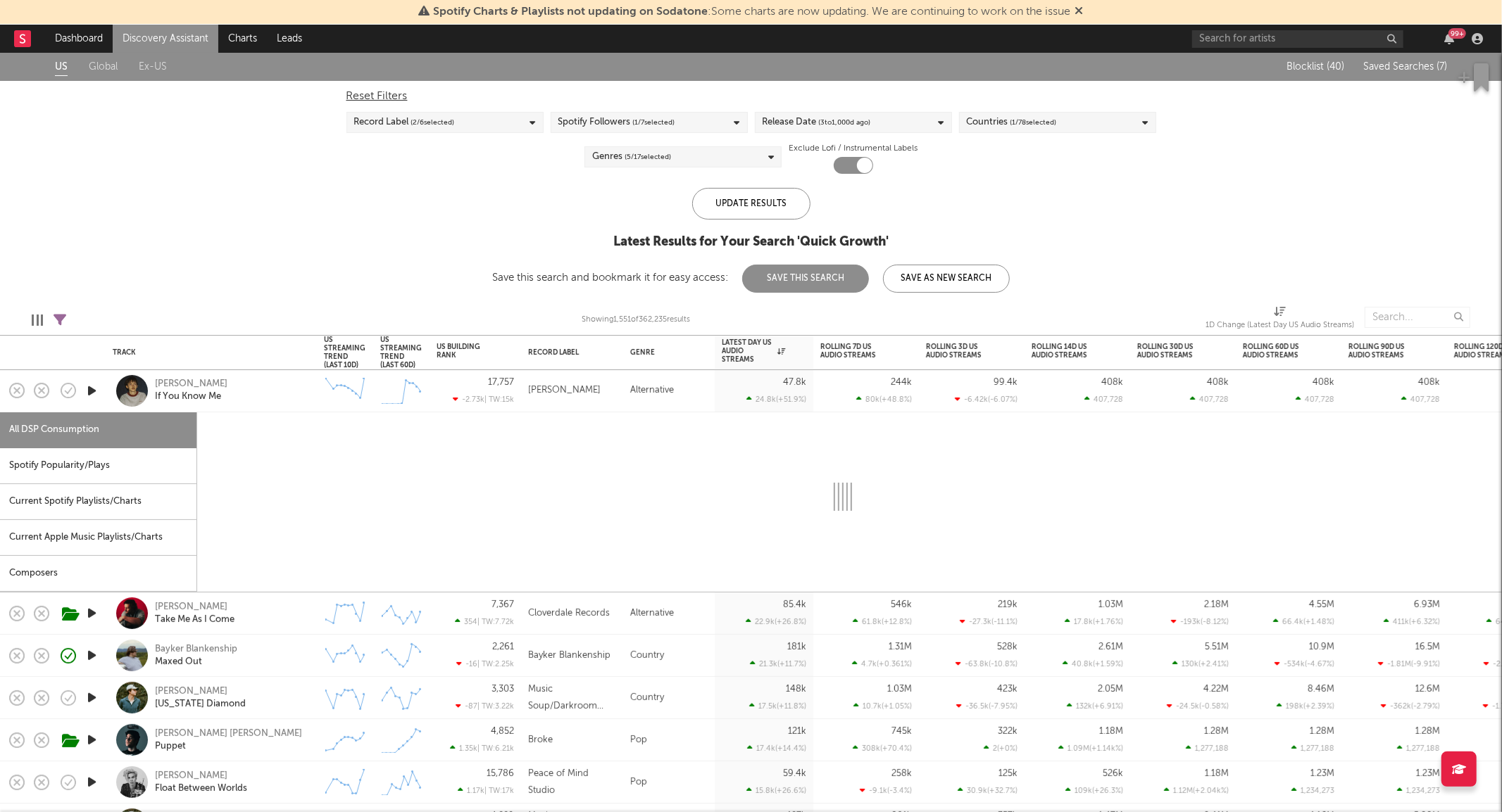
select select "1w"
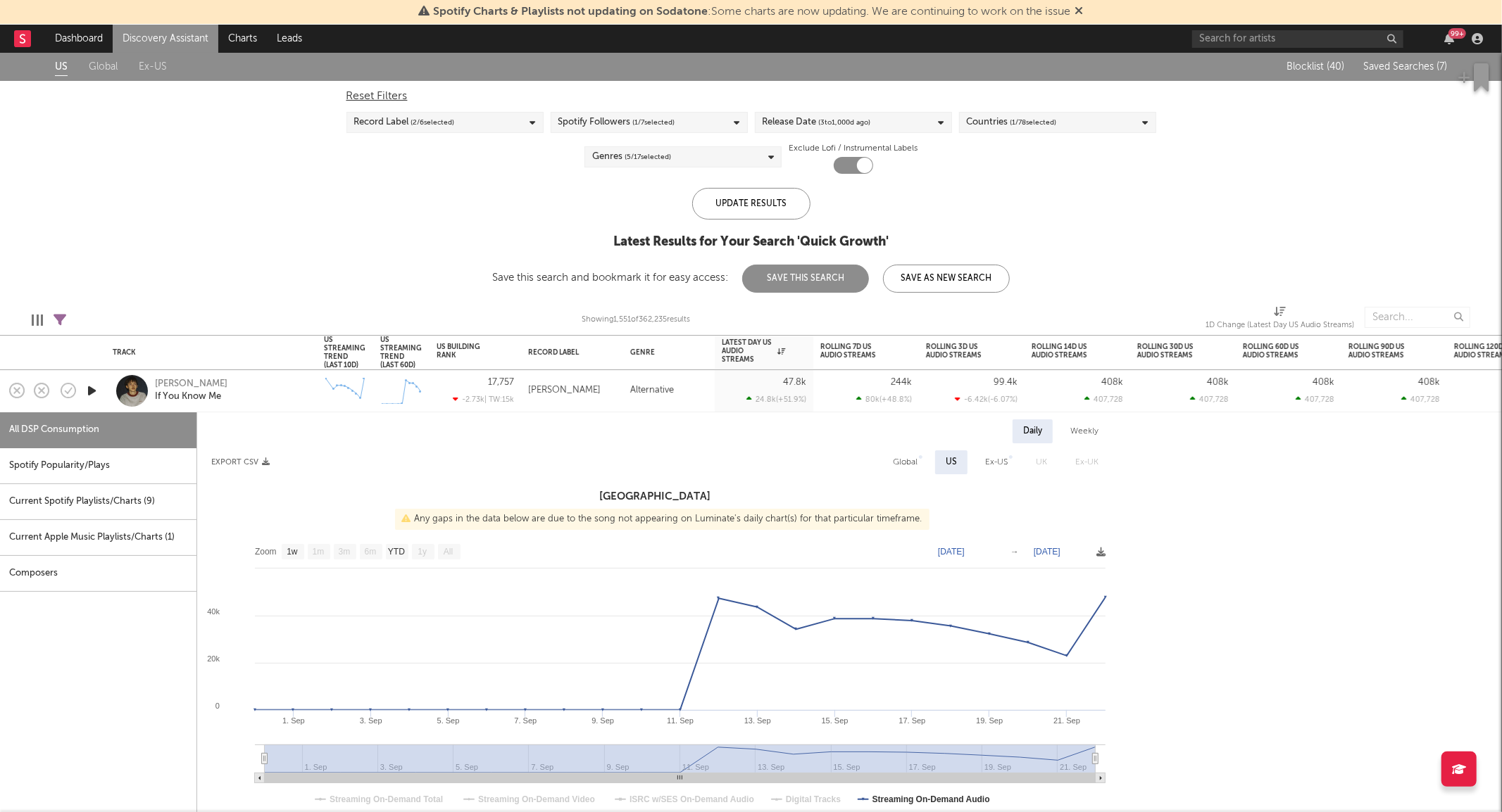
click at [170, 498] on div "Current Spotify Playlists/Charts ( 9 )" at bounding box center [98, 502] width 197 height 36
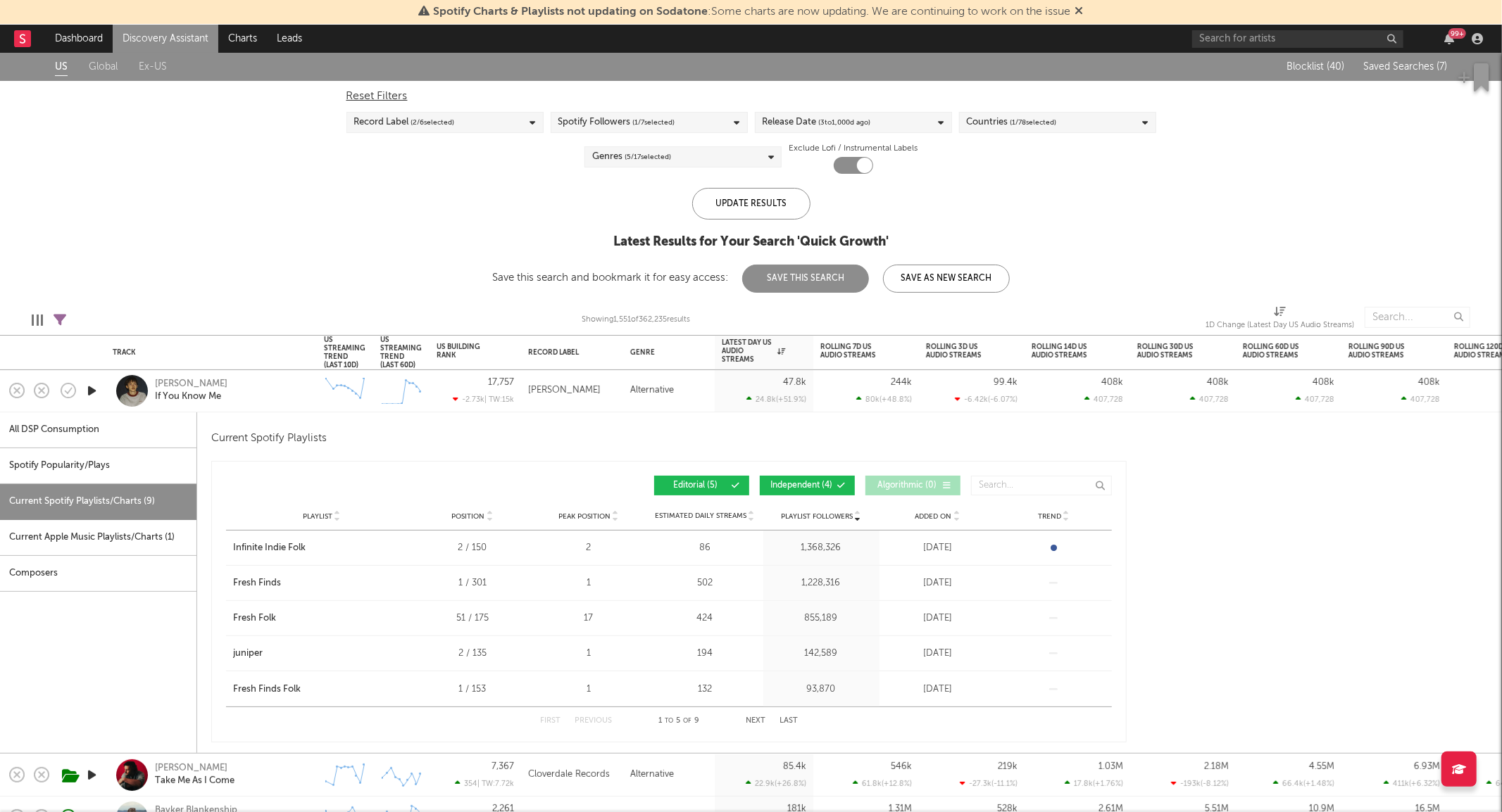
click at [146, 541] on div "Current Apple Music Playlists/Charts ( 1 )" at bounding box center [98, 538] width 197 height 36
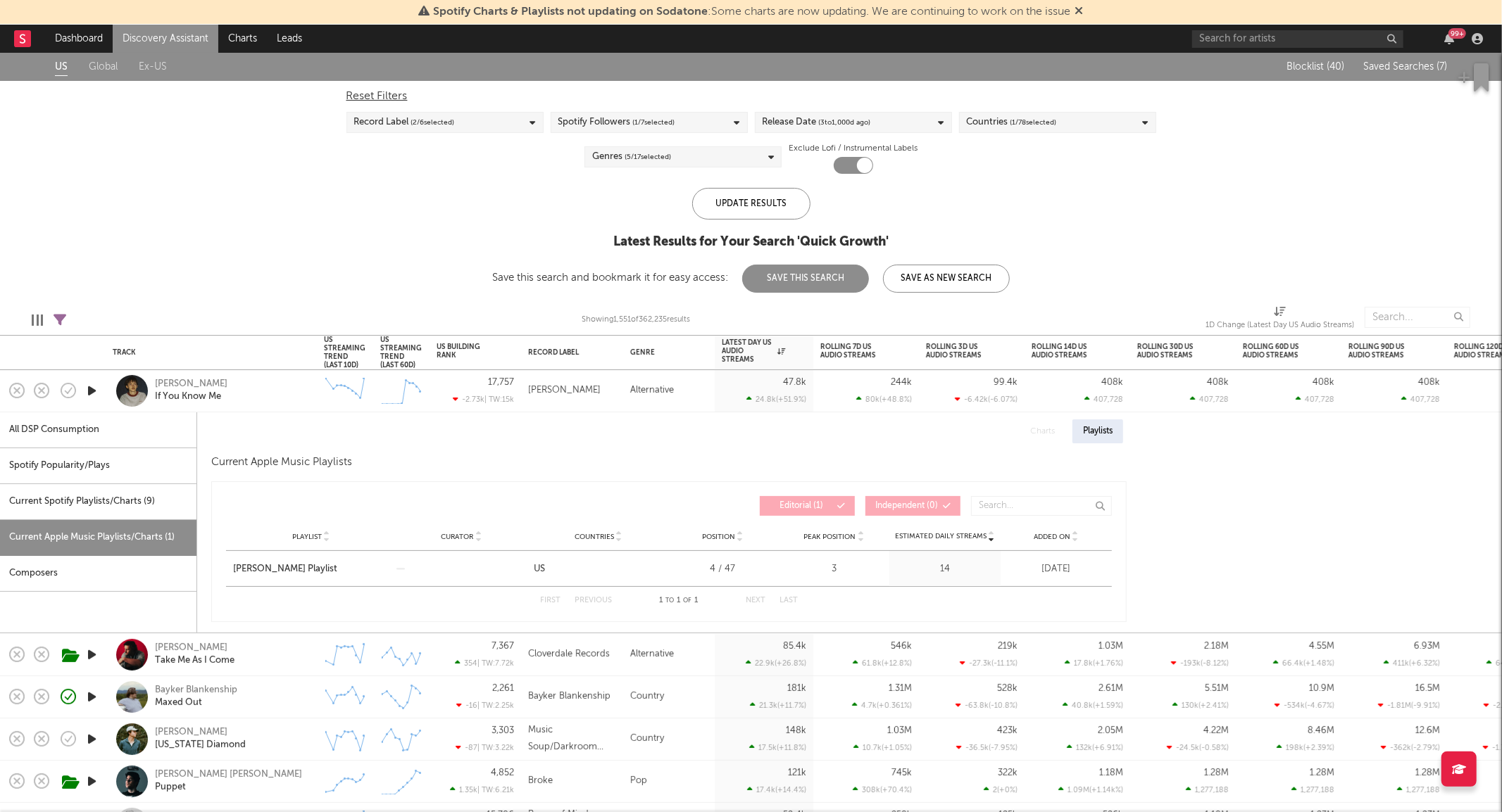
click at [265, 407] on div "[PERSON_NAME] If You Know Me" at bounding box center [211, 391] width 198 height 41
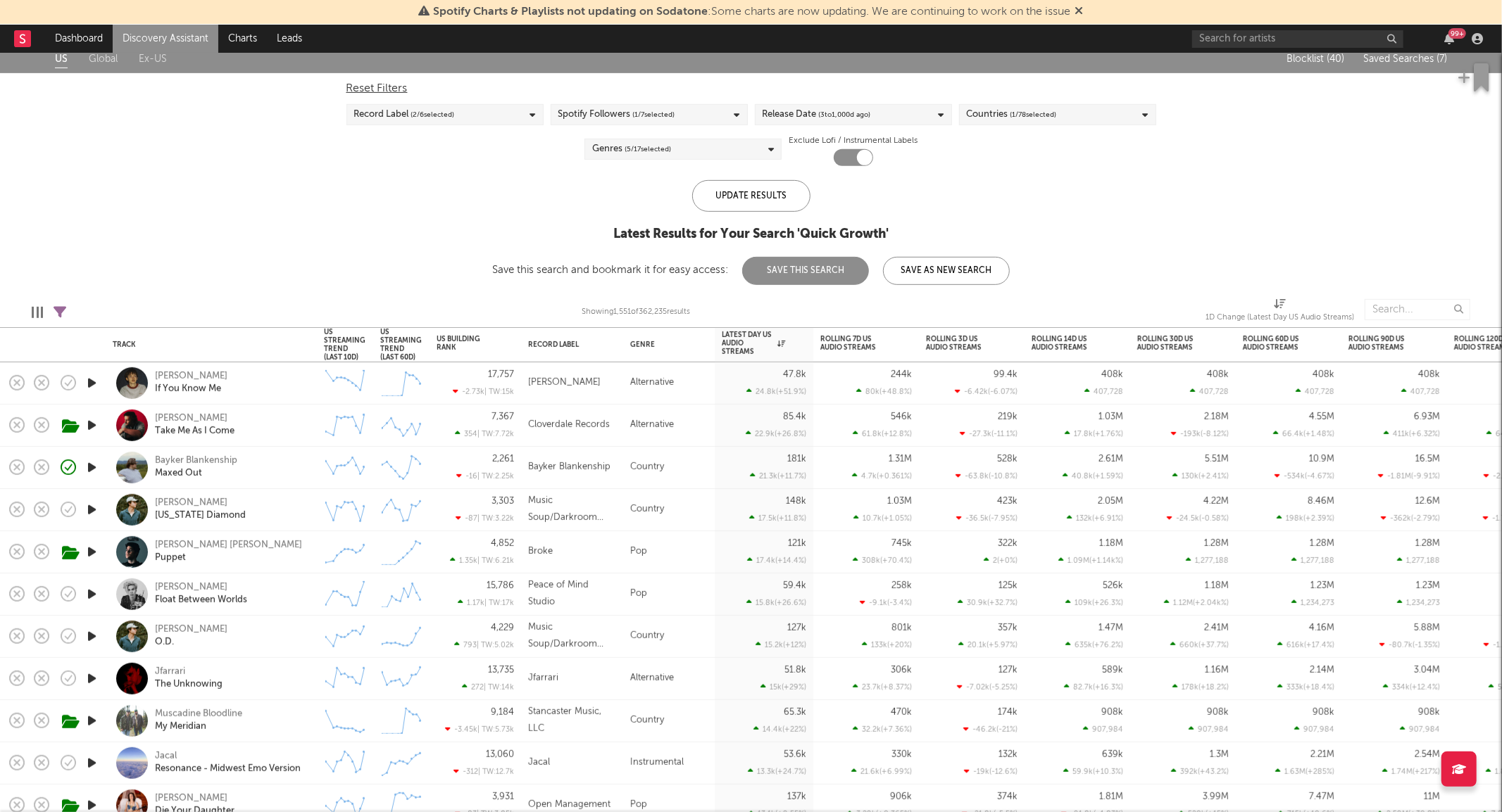
click at [674, 148] on div "Genres ( 5 / 17 selected)" at bounding box center [683, 149] width 198 height 21
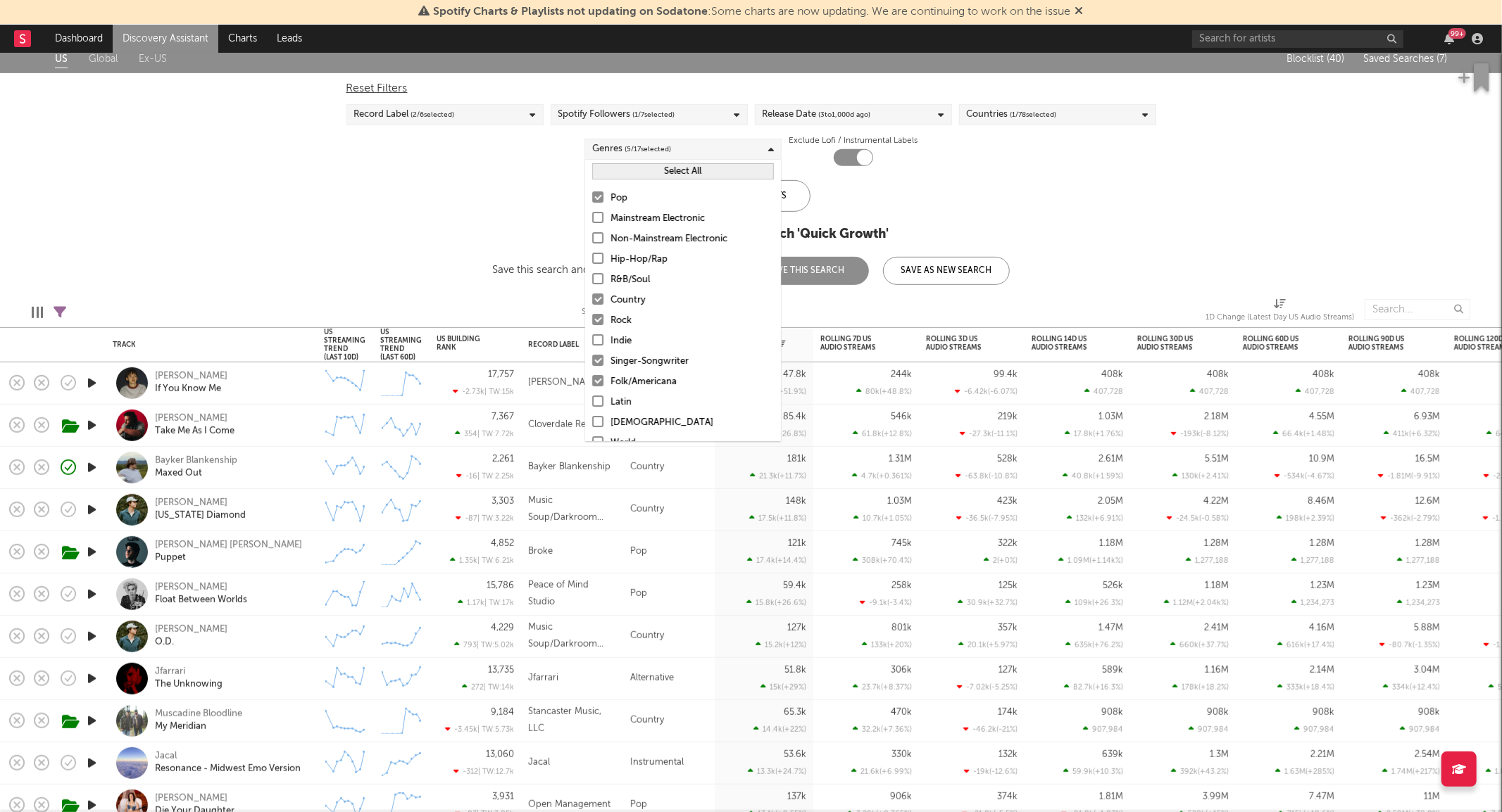
click at [632, 196] on div "Pop" at bounding box center [693, 198] width 163 height 17
click at [592, 196] on input "Pop" at bounding box center [592, 198] width 0 height 17
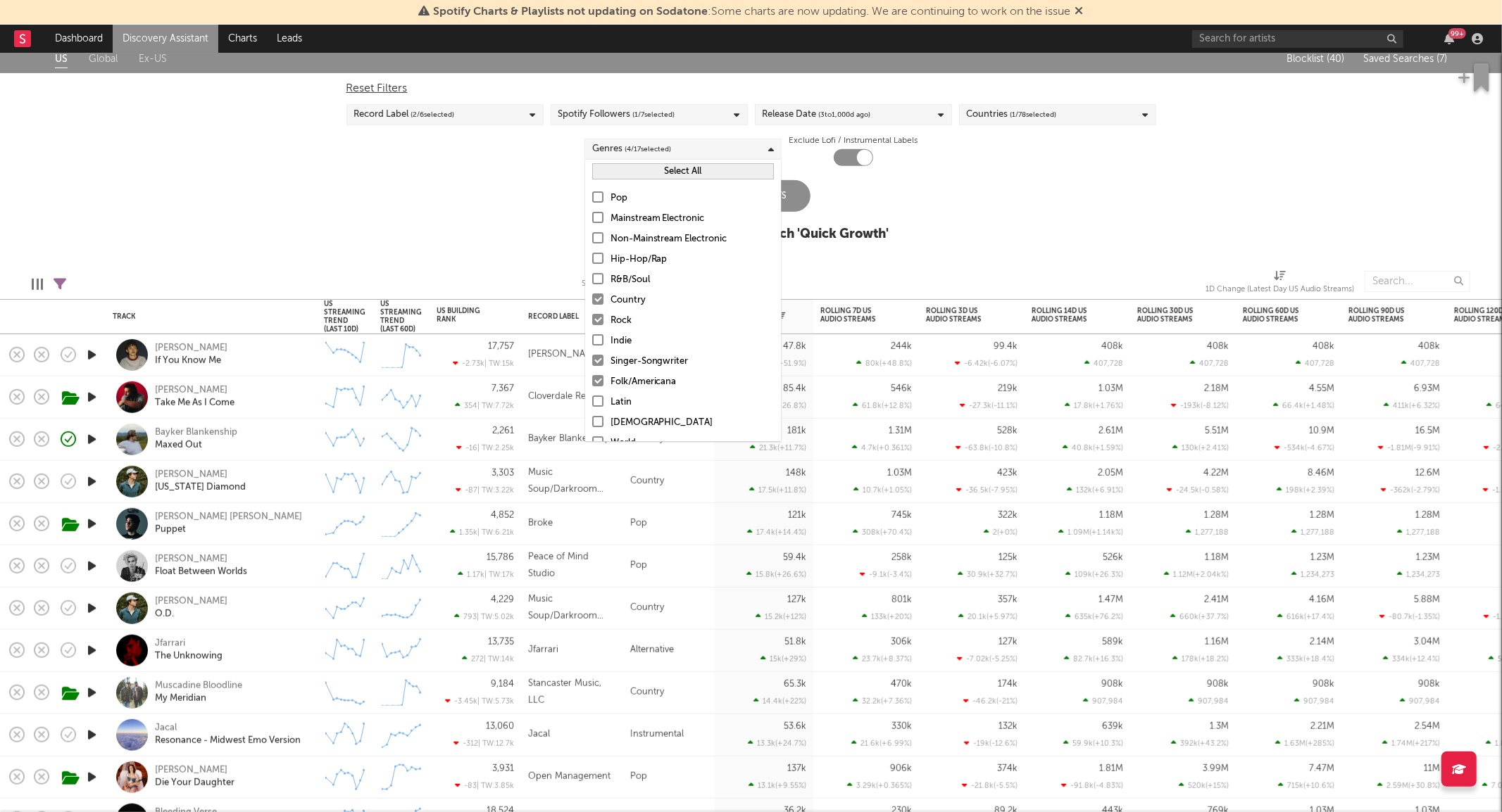
click at [624, 318] on div "Rock" at bounding box center [693, 320] width 163 height 17
click at [592, 318] on input "Rock" at bounding box center [592, 320] width 0 height 17
click at [793, 200] on div "Update Results" at bounding box center [751, 196] width 118 height 32
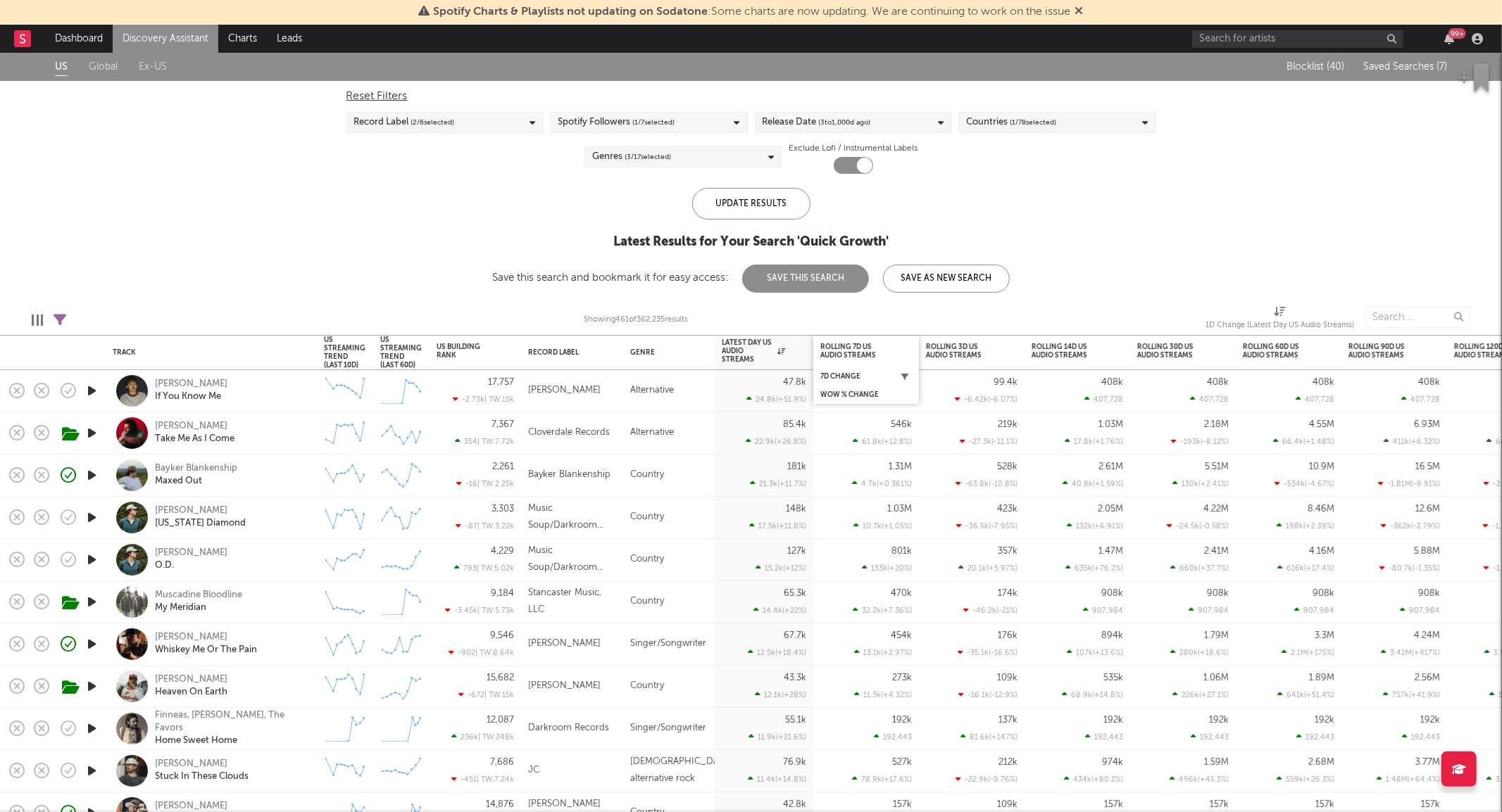
click at [905, 378] on icon "button" at bounding box center [905, 376] width 7 height 7
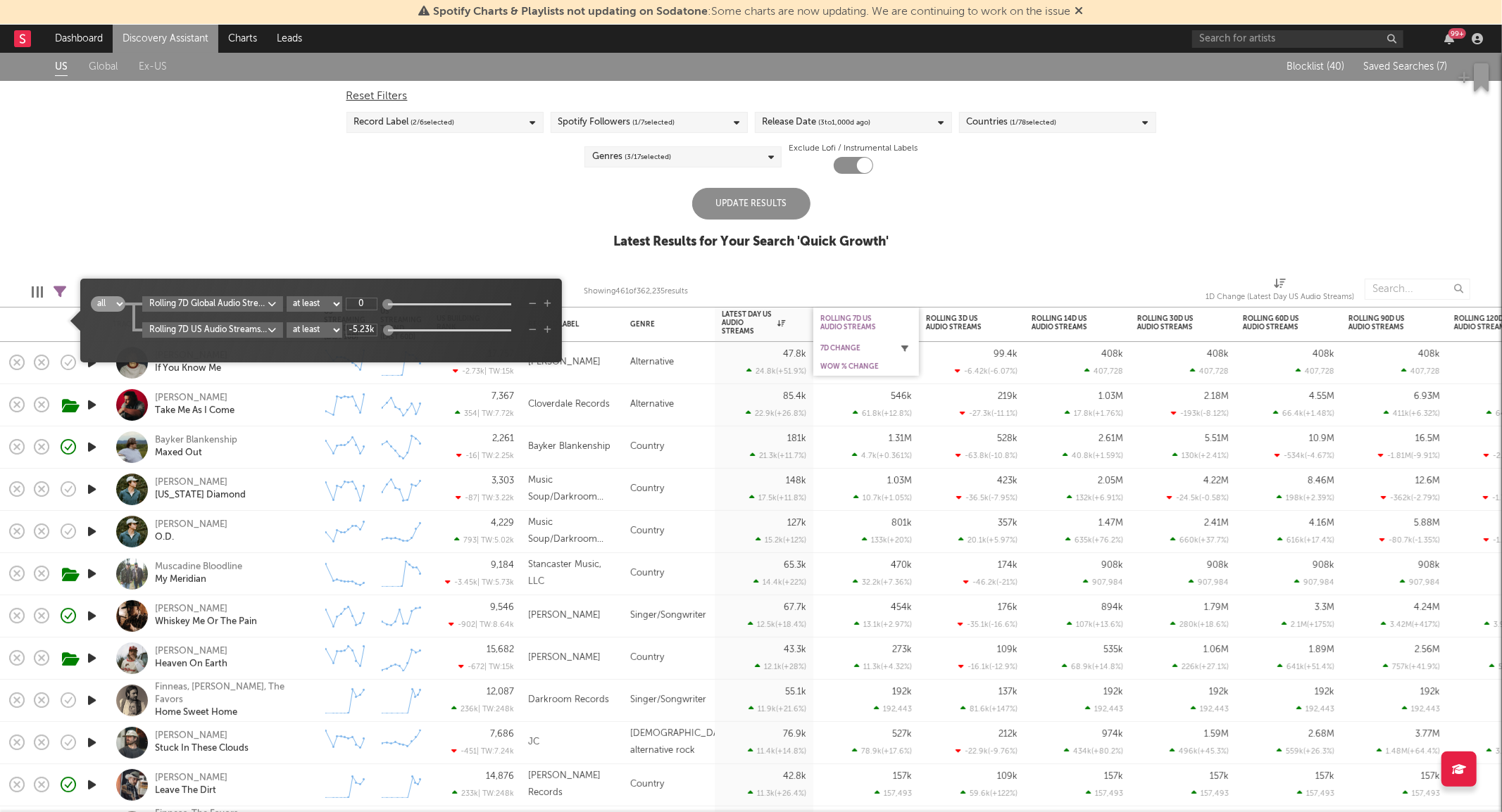
type input "1"
click at [786, 216] on div "Update Results" at bounding box center [751, 204] width 118 height 32
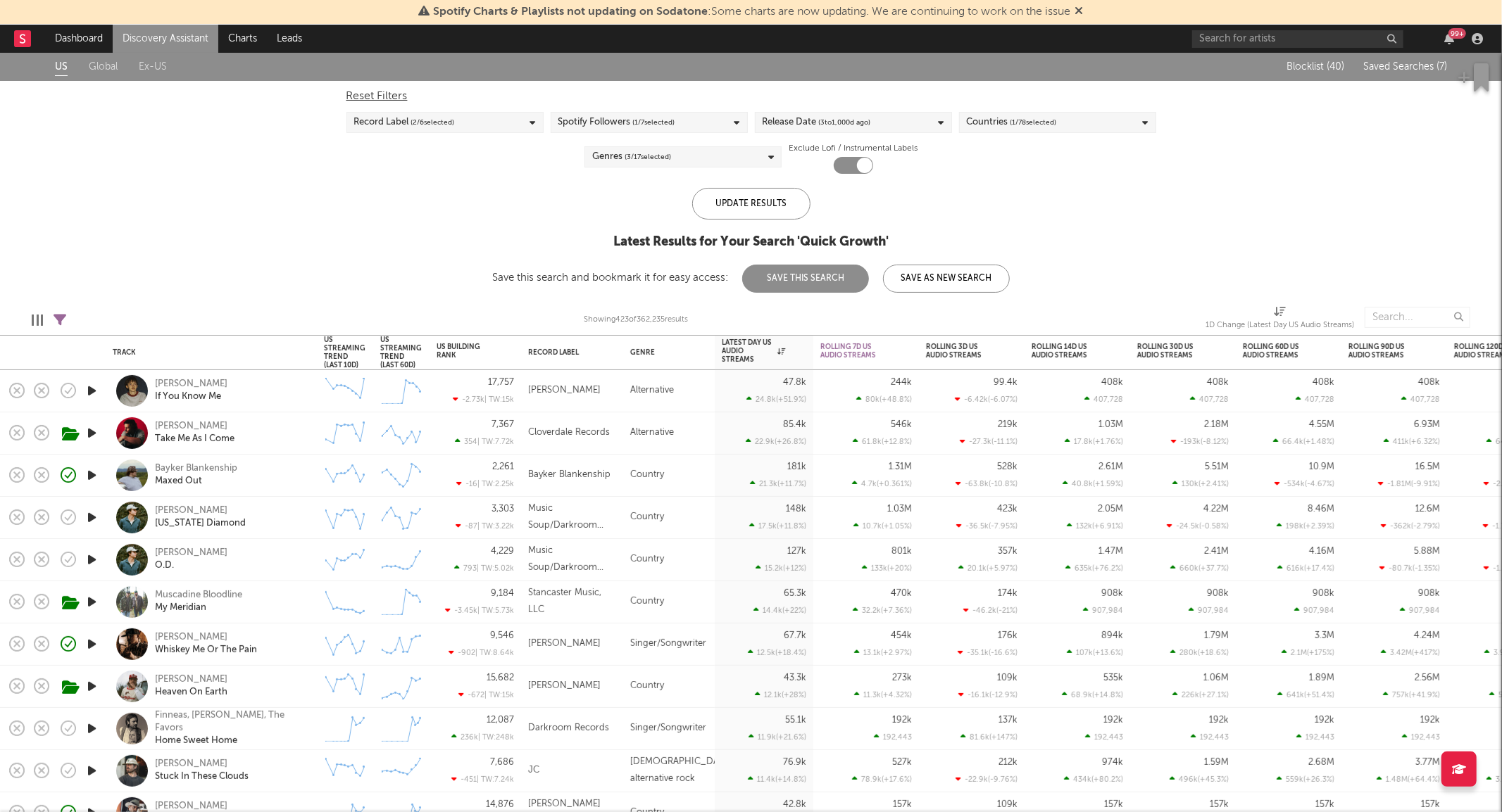
click at [297, 383] on div "[PERSON_NAME] If You Know Me" at bounding box center [230, 391] width 152 height 25
select select "1w"
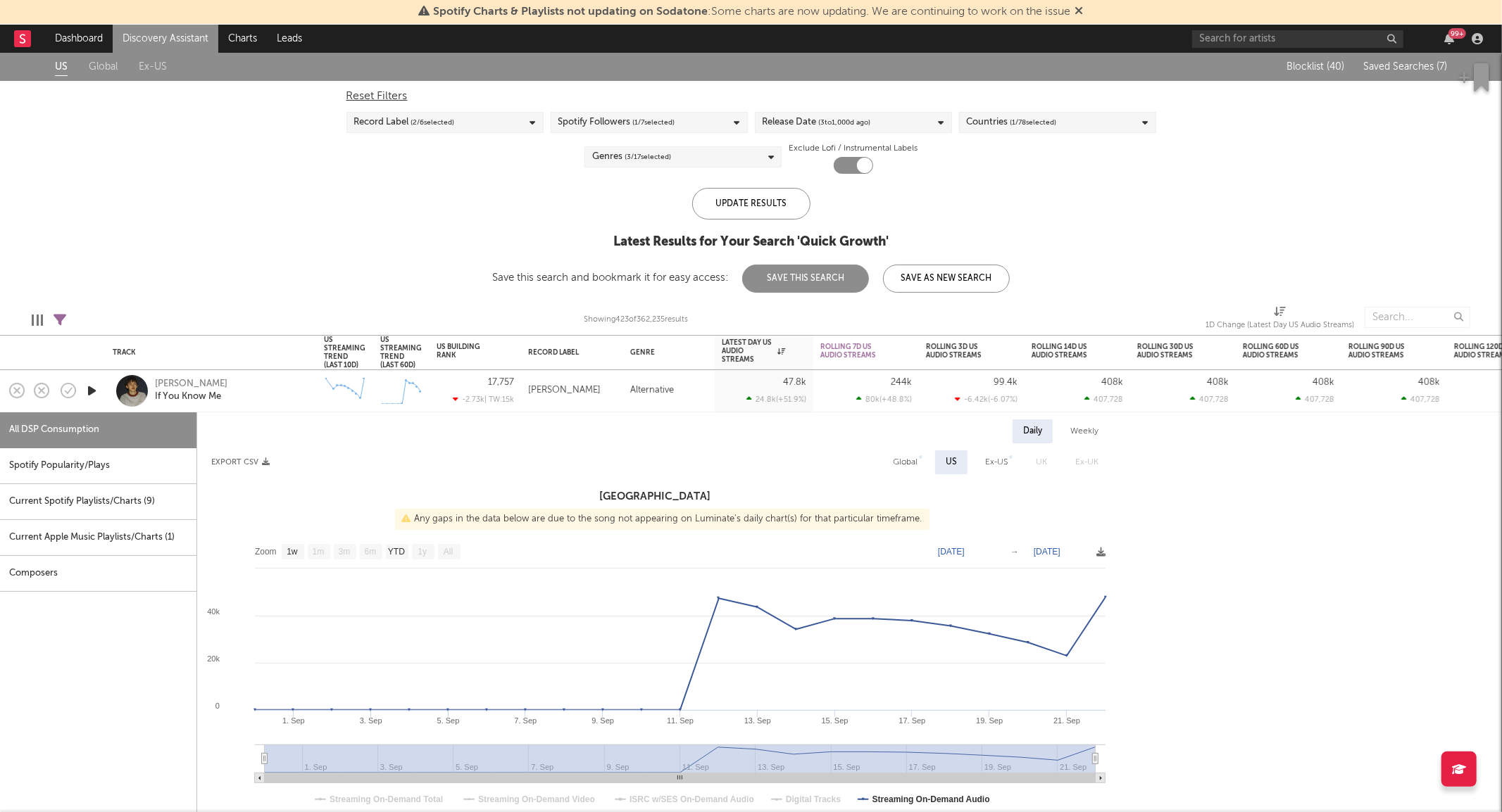
click at [125, 508] on div "Current Spotify Playlists/Charts ( 9 )" at bounding box center [98, 502] width 197 height 36
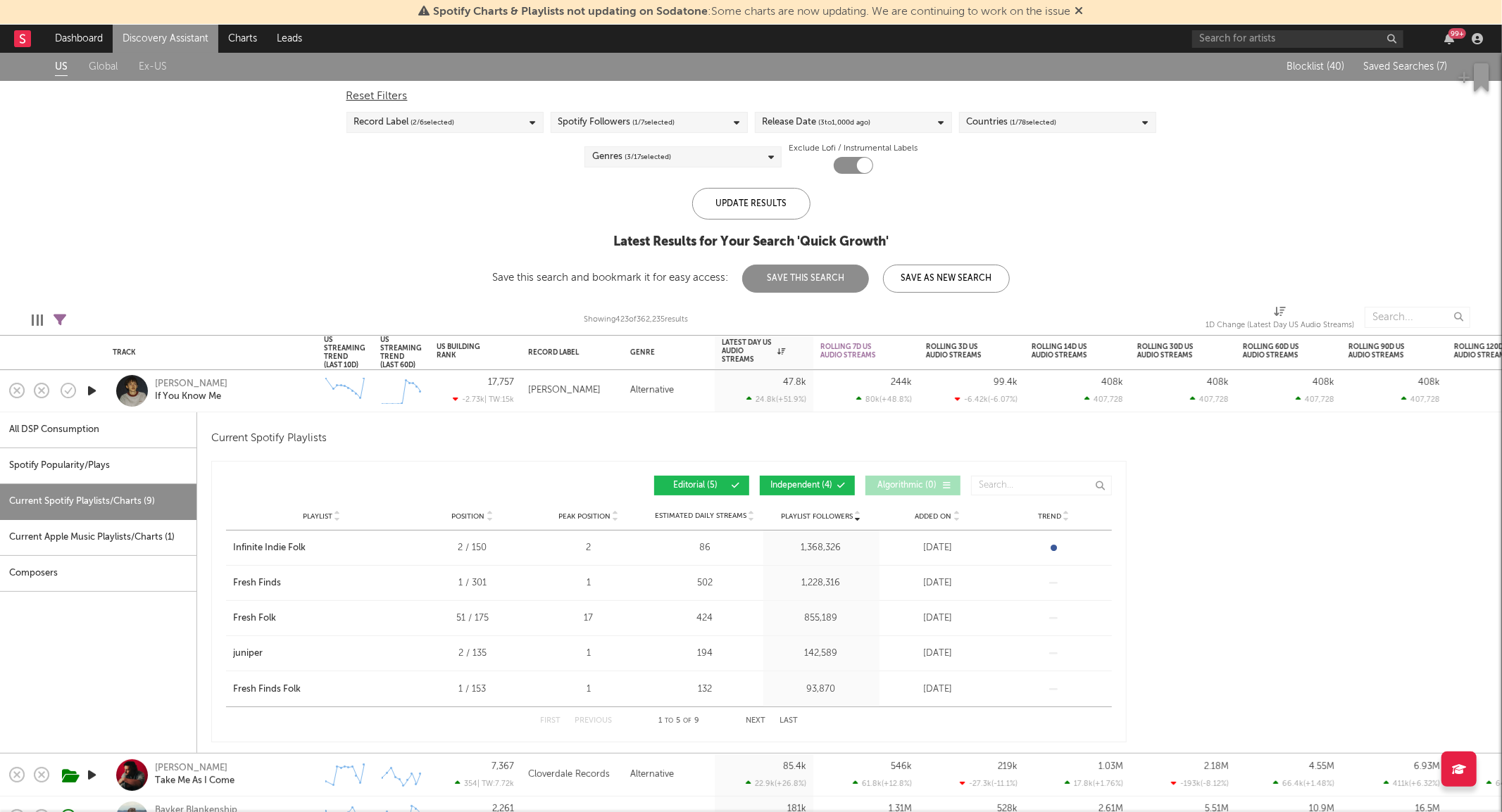
click at [122, 531] on div "Current Apple Music Playlists/Charts ( 1 )" at bounding box center [98, 538] width 197 height 36
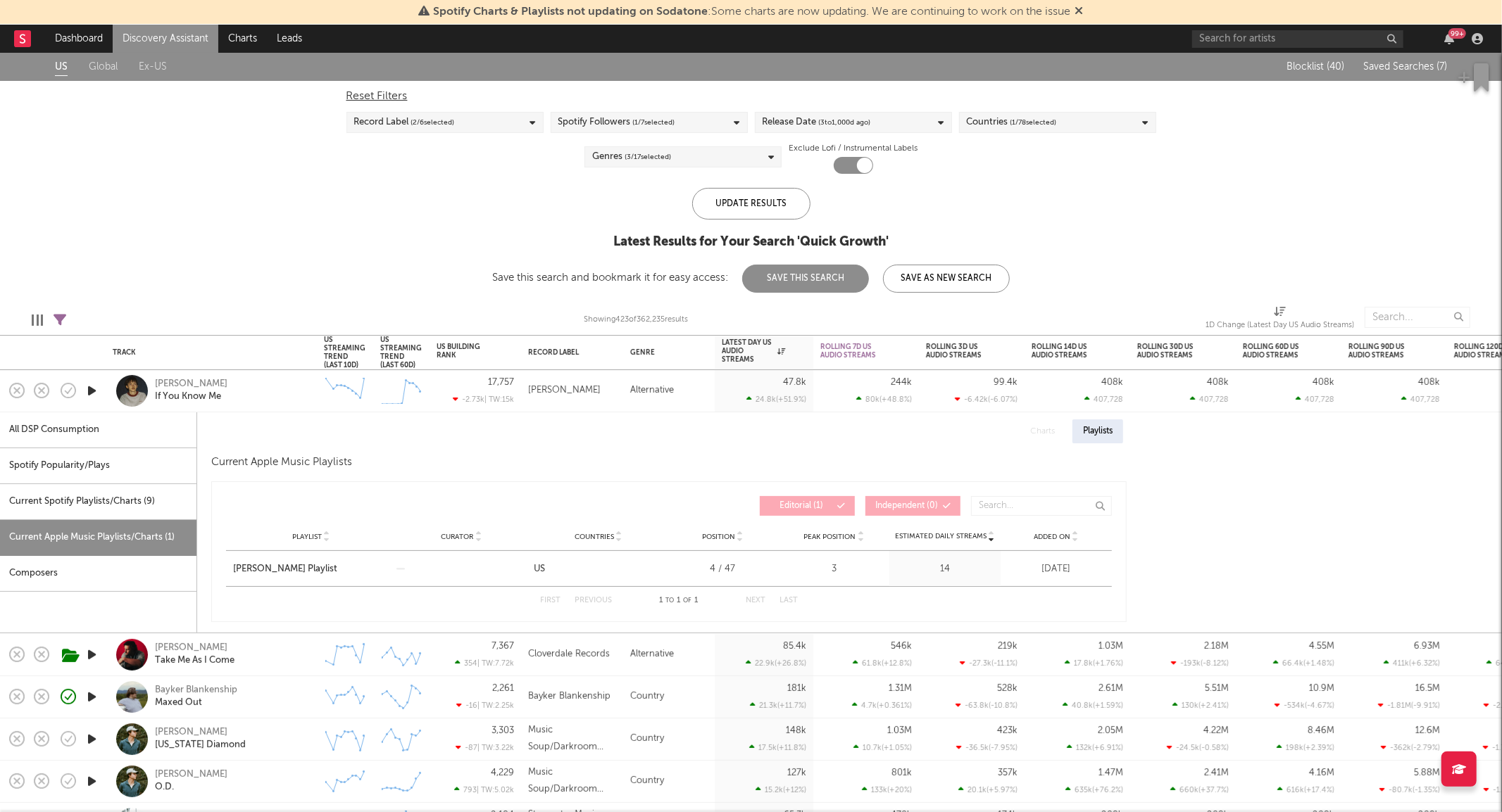
click at [120, 468] on div "Spotify Popularity/Plays" at bounding box center [98, 465] width 197 height 36
select select "1w"
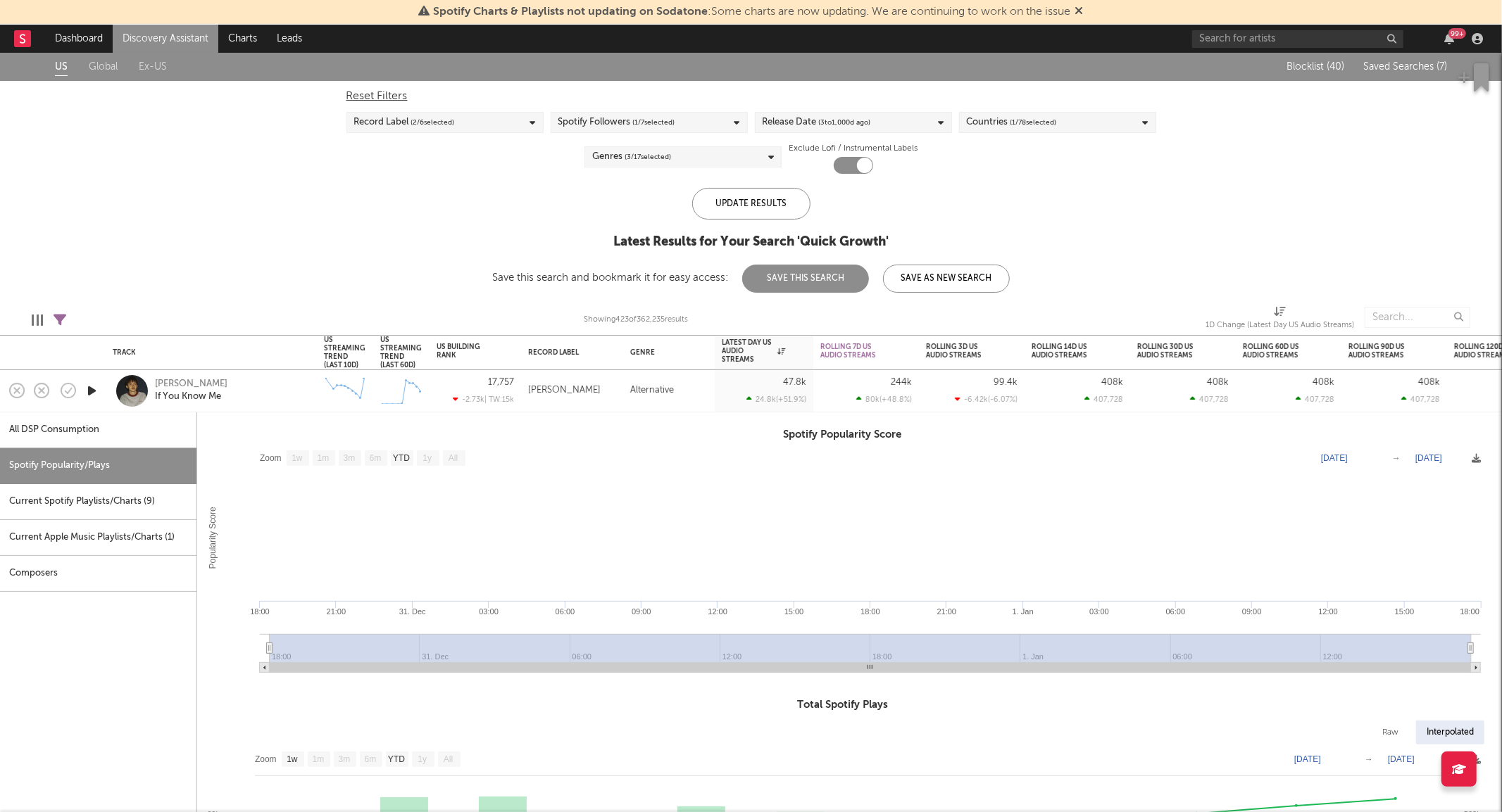
click at [95, 390] on icon "button" at bounding box center [92, 391] width 15 height 17
click at [95, 390] on icon "button" at bounding box center [91, 391] width 13 height 17
click at [95, 390] on icon "button" at bounding box center [92, 391] width 15 height 17
click at [705, 798] on div "00:03 00:24" at bounding box center [751, 795] width 247 height 35
click at [87, 392] on icon "button" at bounding box center [91, 391] width 13 height 17
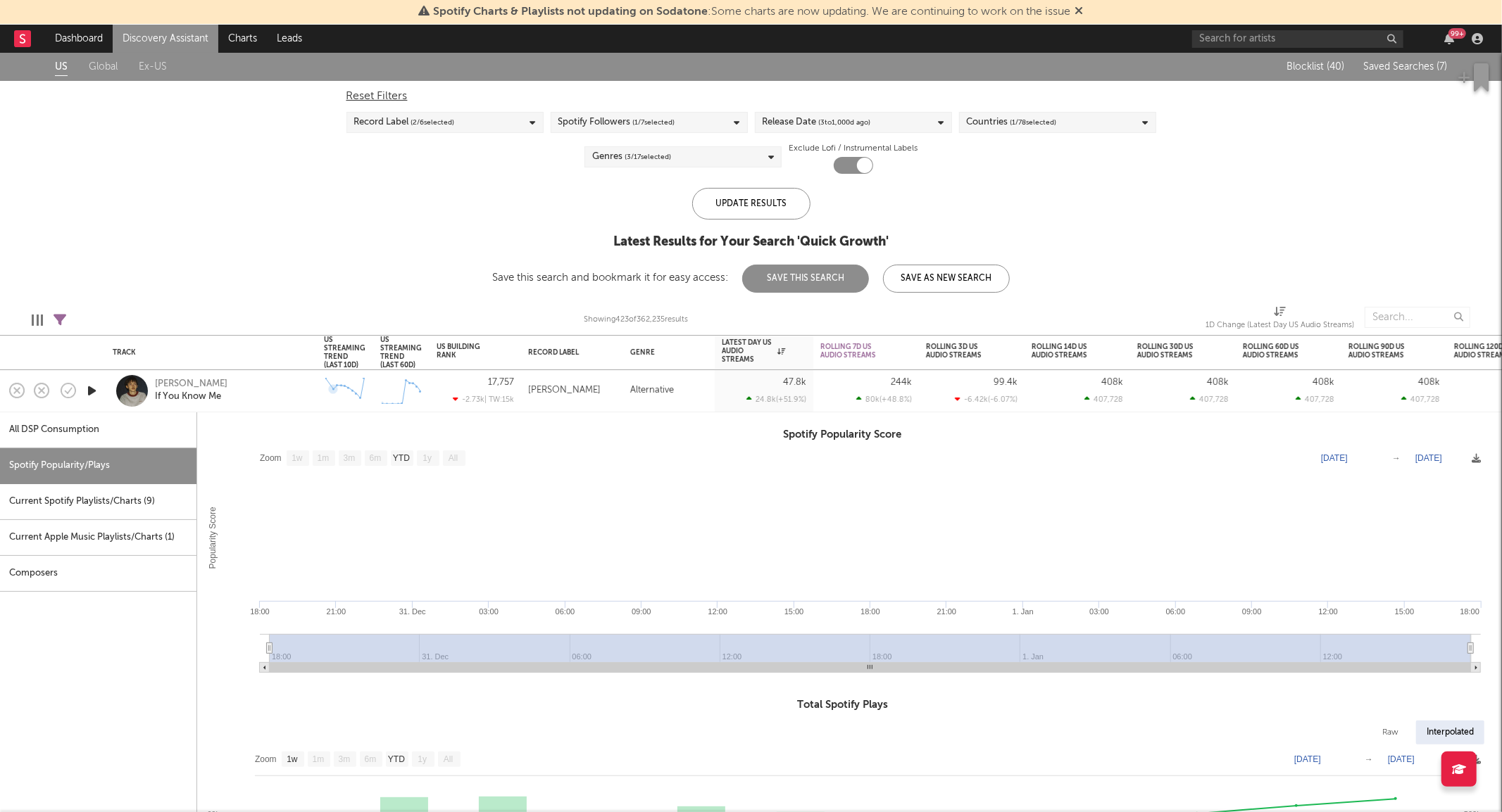
click at [256, 381] on div "[PERSON_NAME] If You Know Me" at bounding box center [230, 391] width 152 height 25
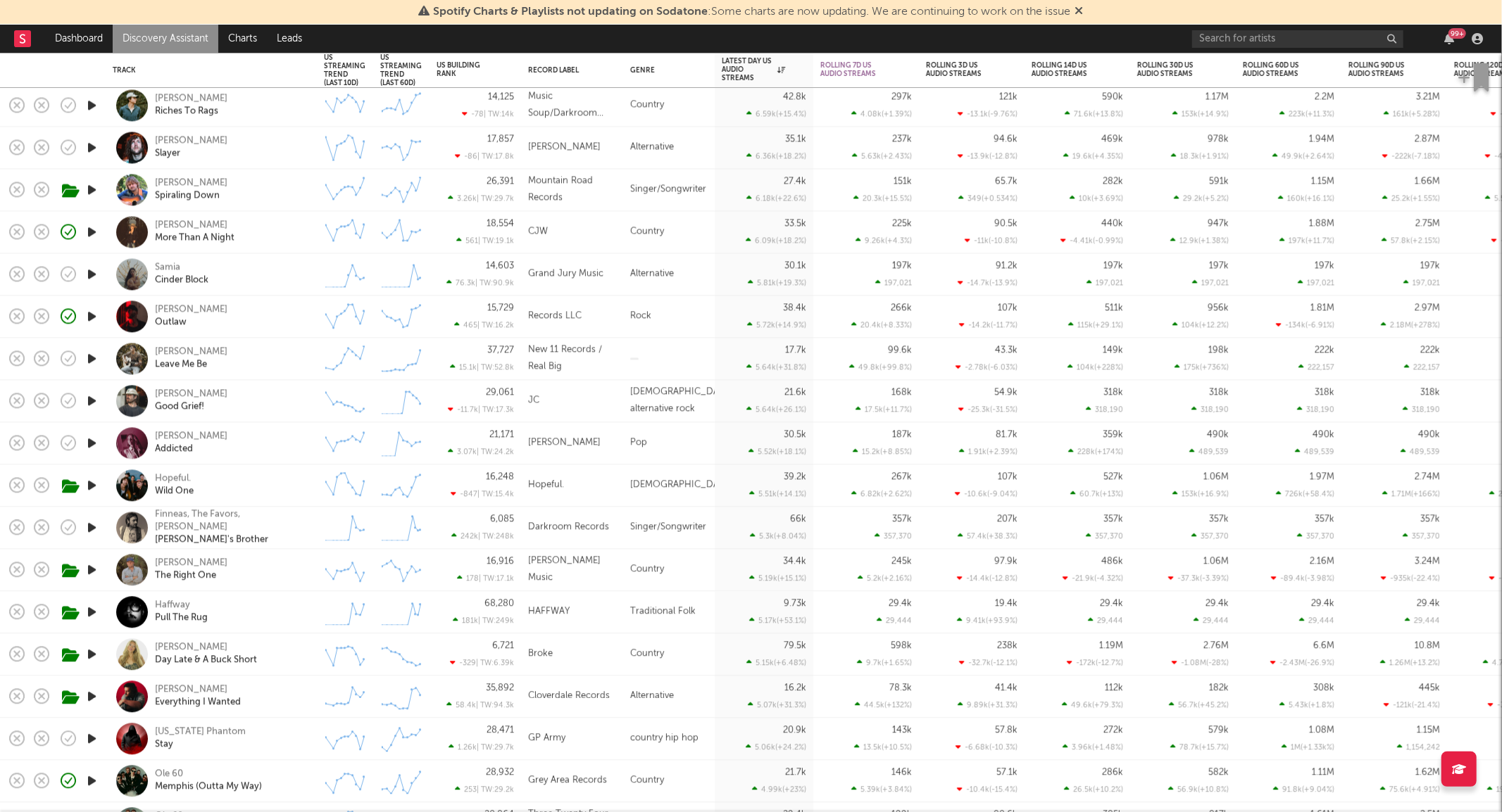
click at [259, 450] on div "[PERSON_NAME] Addicted" at bounding box center [230, 443] width 152 height 25
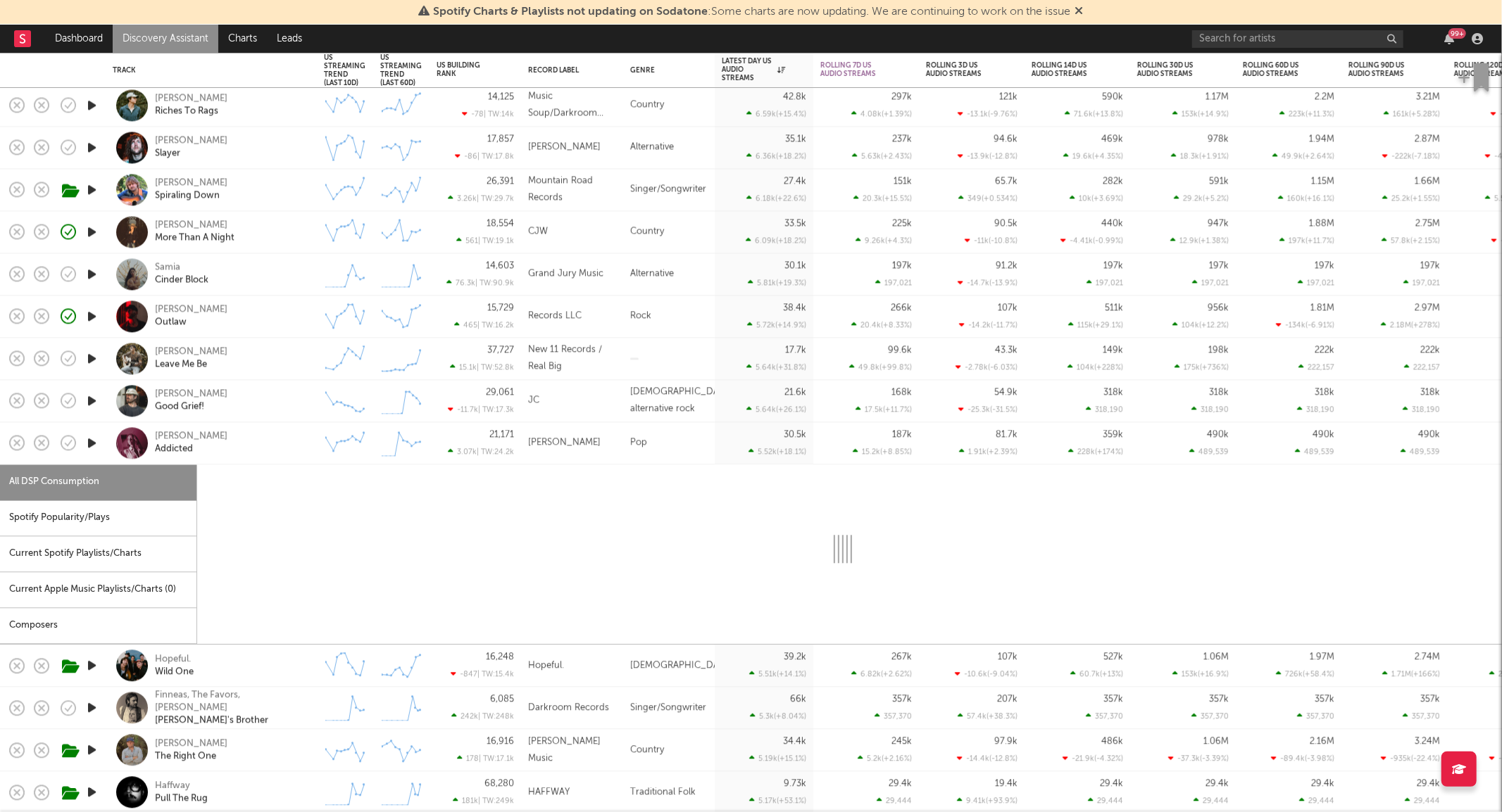
select select "1w"
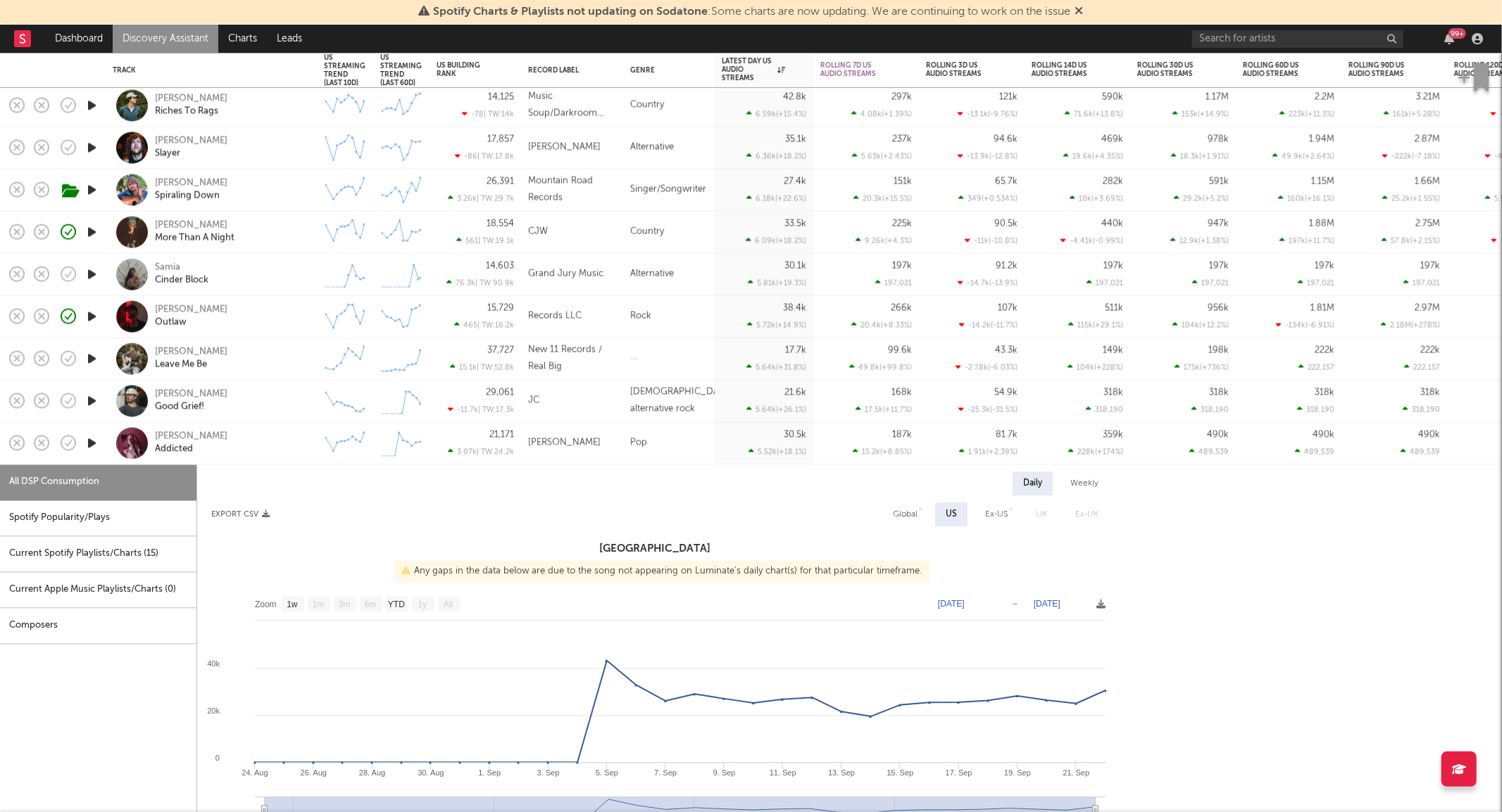
click at [263, 448] on div "[PERSON_NAME] Addicted" at bounding box center [230, 443] width 152 height 25
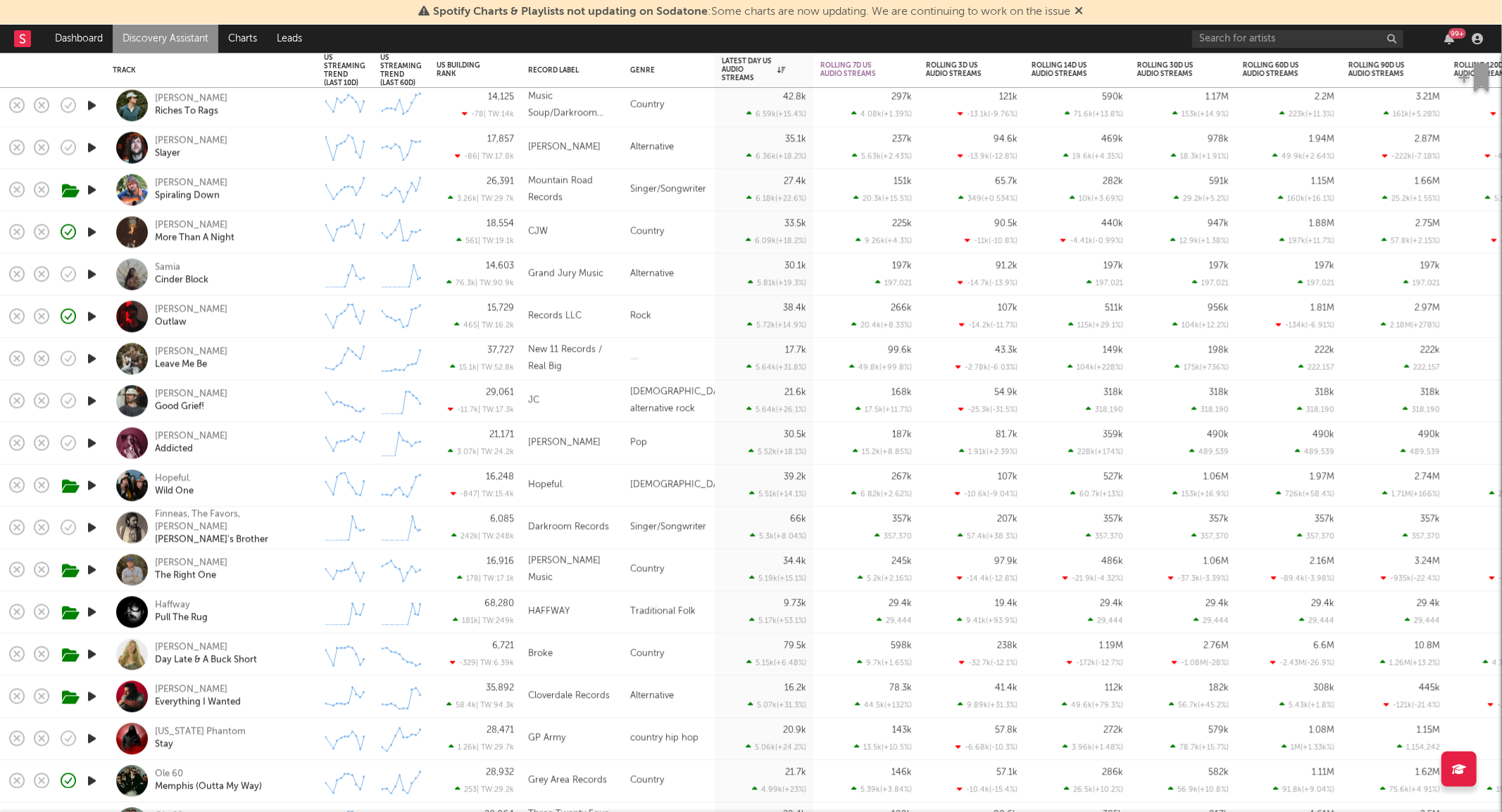
click at [304, 347] on div "[PERSON_NAME] Leave Me Be" at bounding box center [230, 359] width 152 height 25
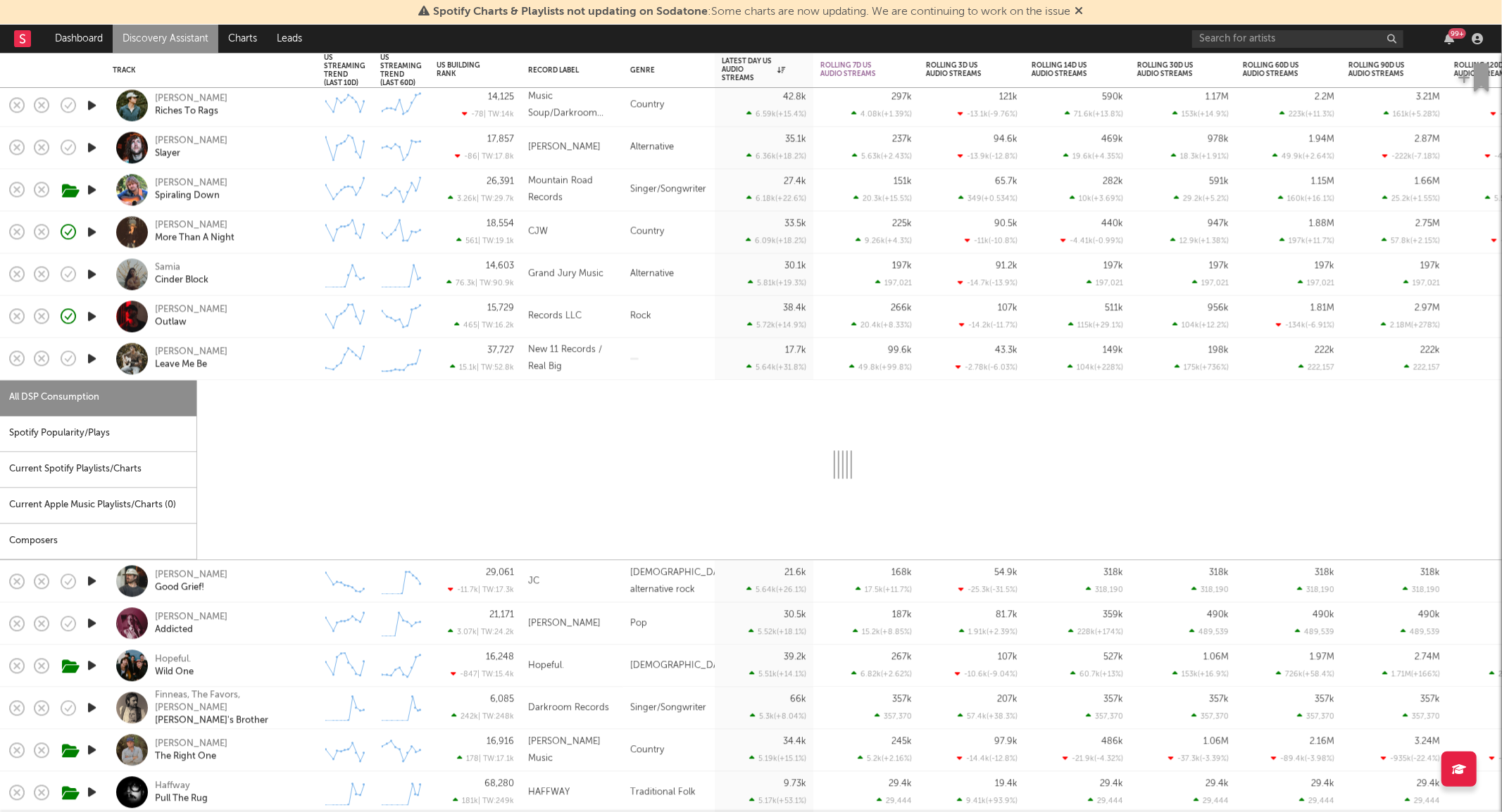
select select "1w"
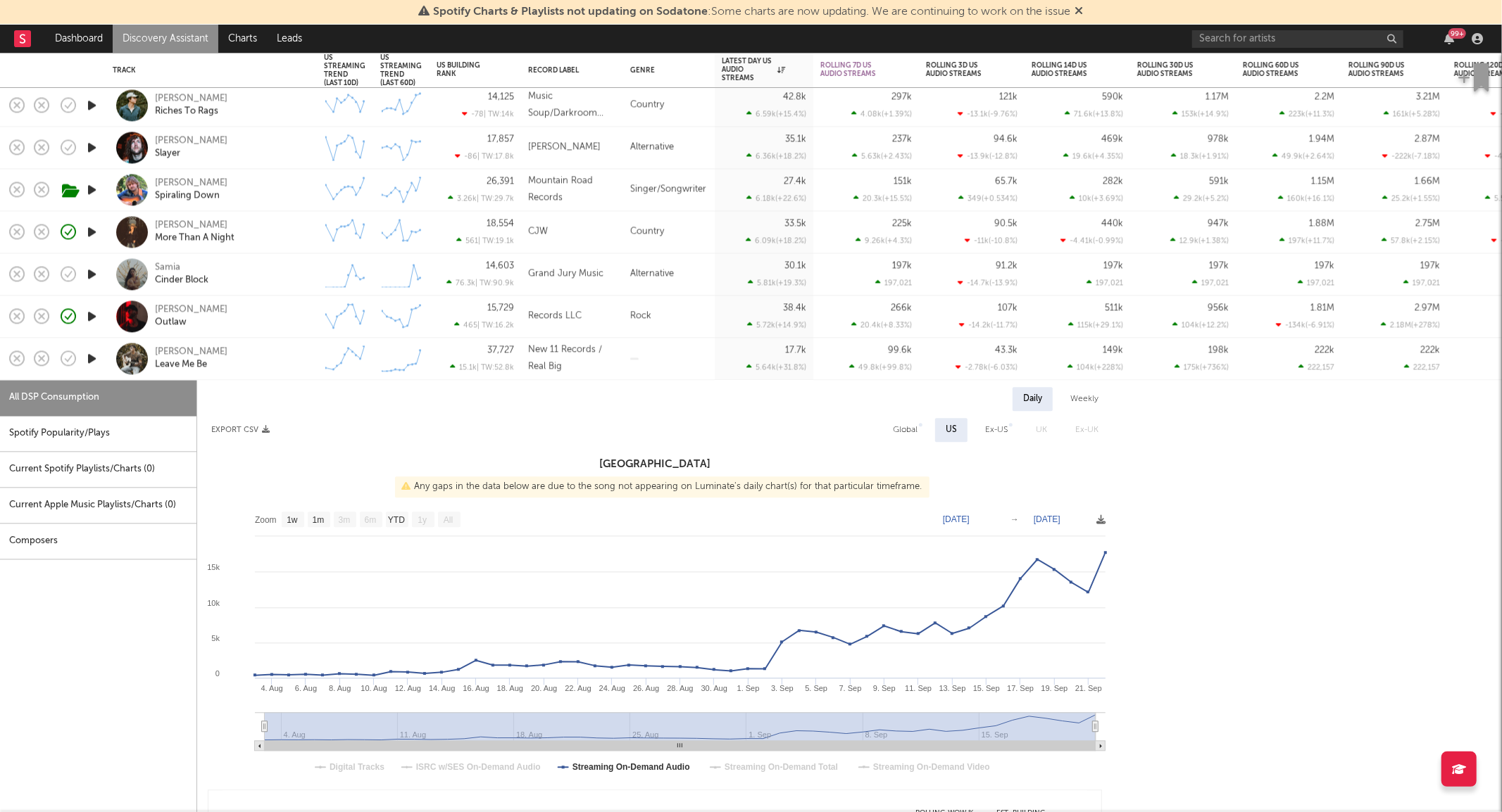
click at [919, 435] on div "Global" at bounding box center [905, 430] width 46 height 24
select select "1w"
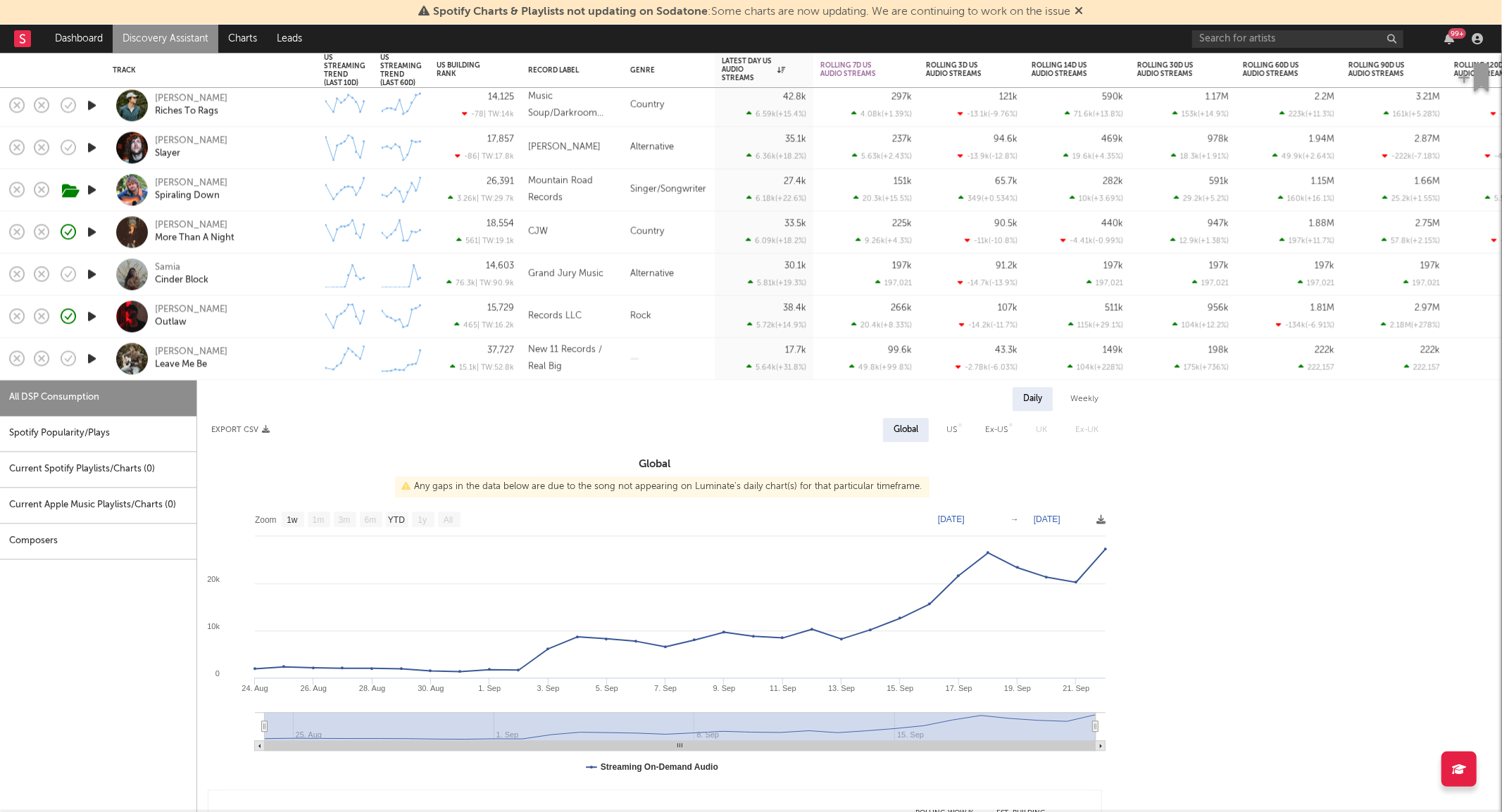
click at [960, 431] on div "US" at bounding box center [952, 430] width 32 height 24
select select "1w"
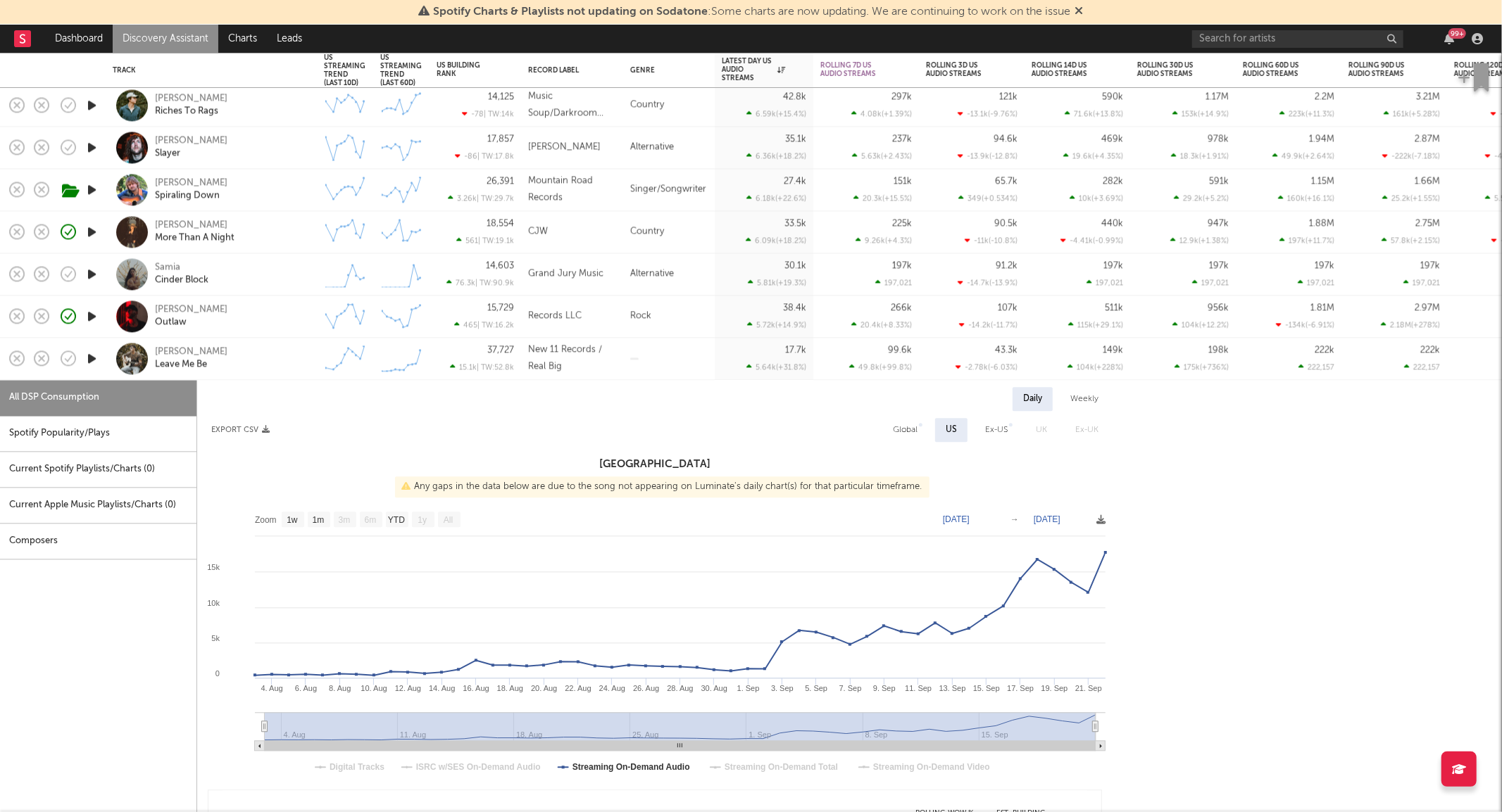
click at [278, 372] on div "[PERSON_NAME] Leave Me Be" at bounding box center [211, 358] width 198 height 41
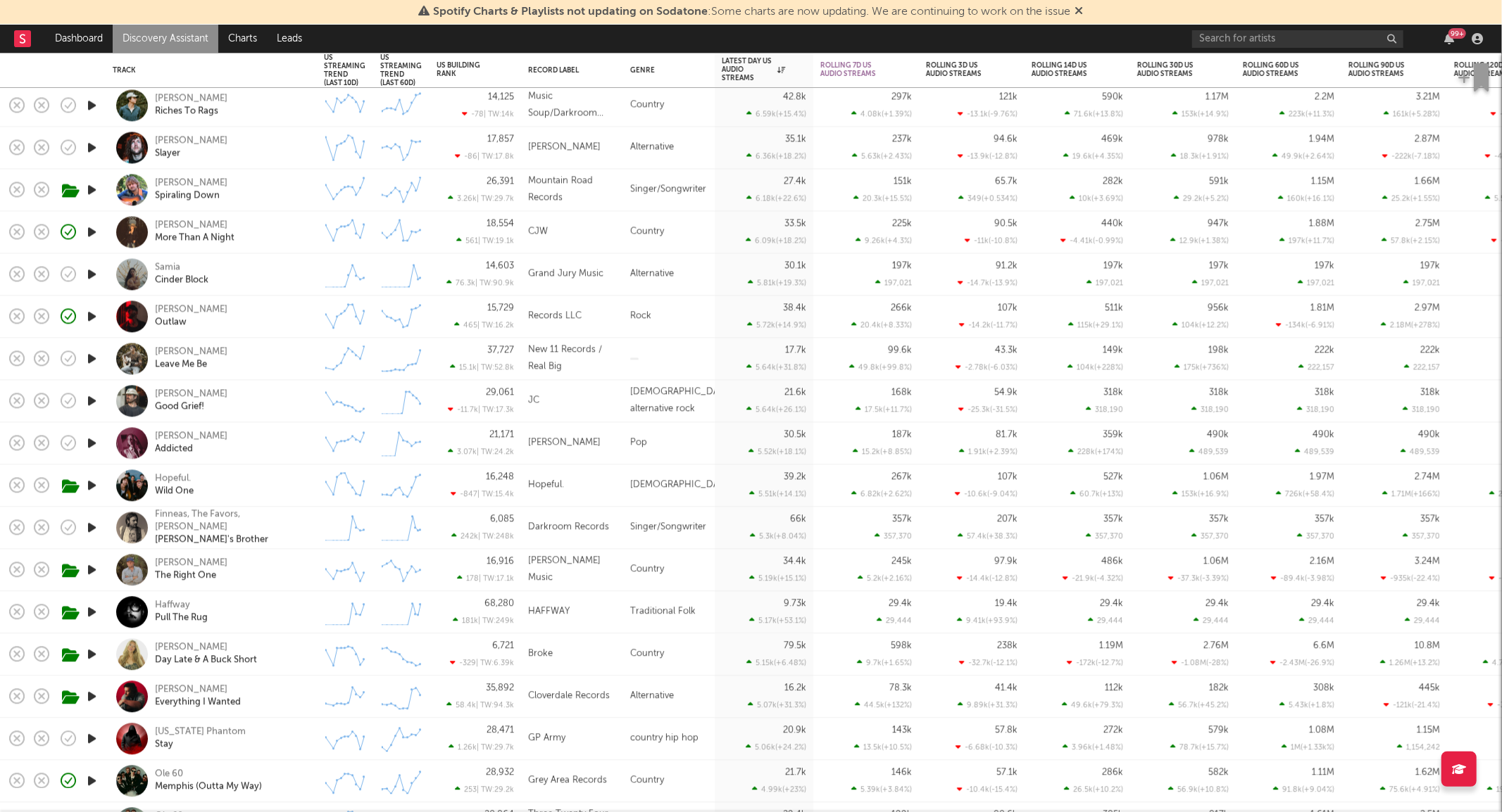
click at [248, 477] on div "Hopeful. Wild One" at bounding box center [230, 485] width 152 height 25
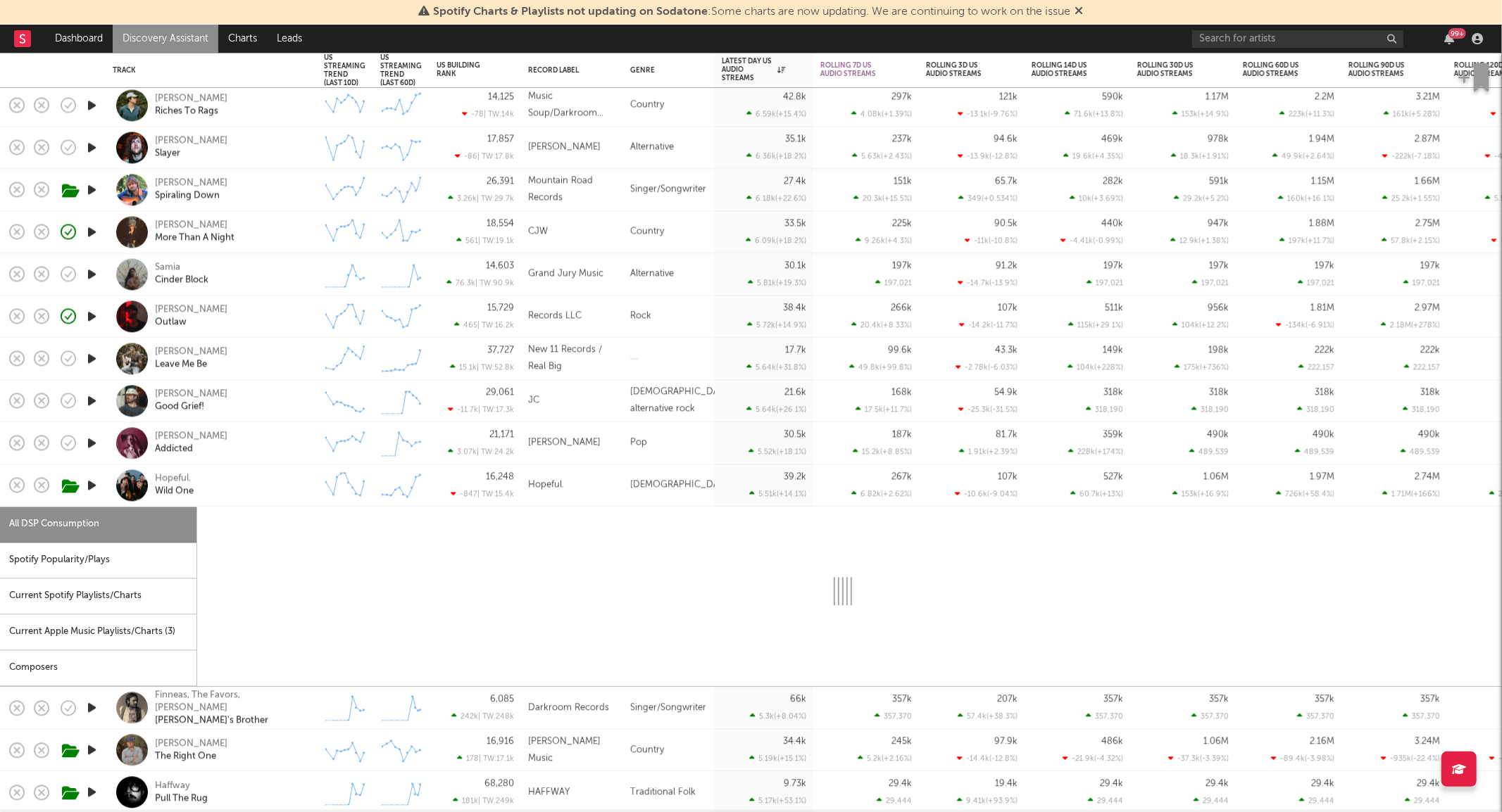
select select "6m"
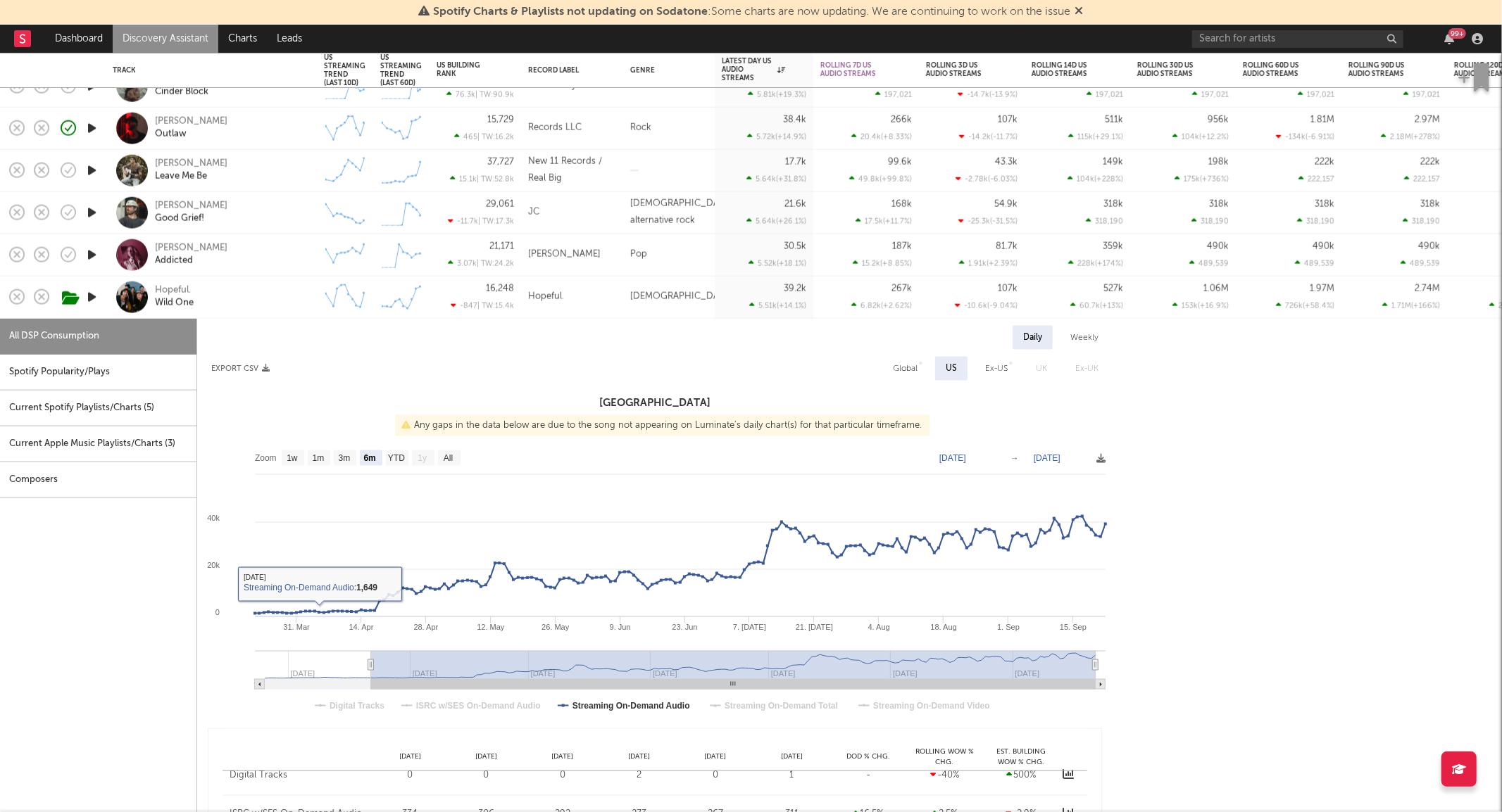
click at [150, 405] on div "Current Spotify Playlists/Charts ( 5 )" at bounding box center [98, 408] width 197 height 36
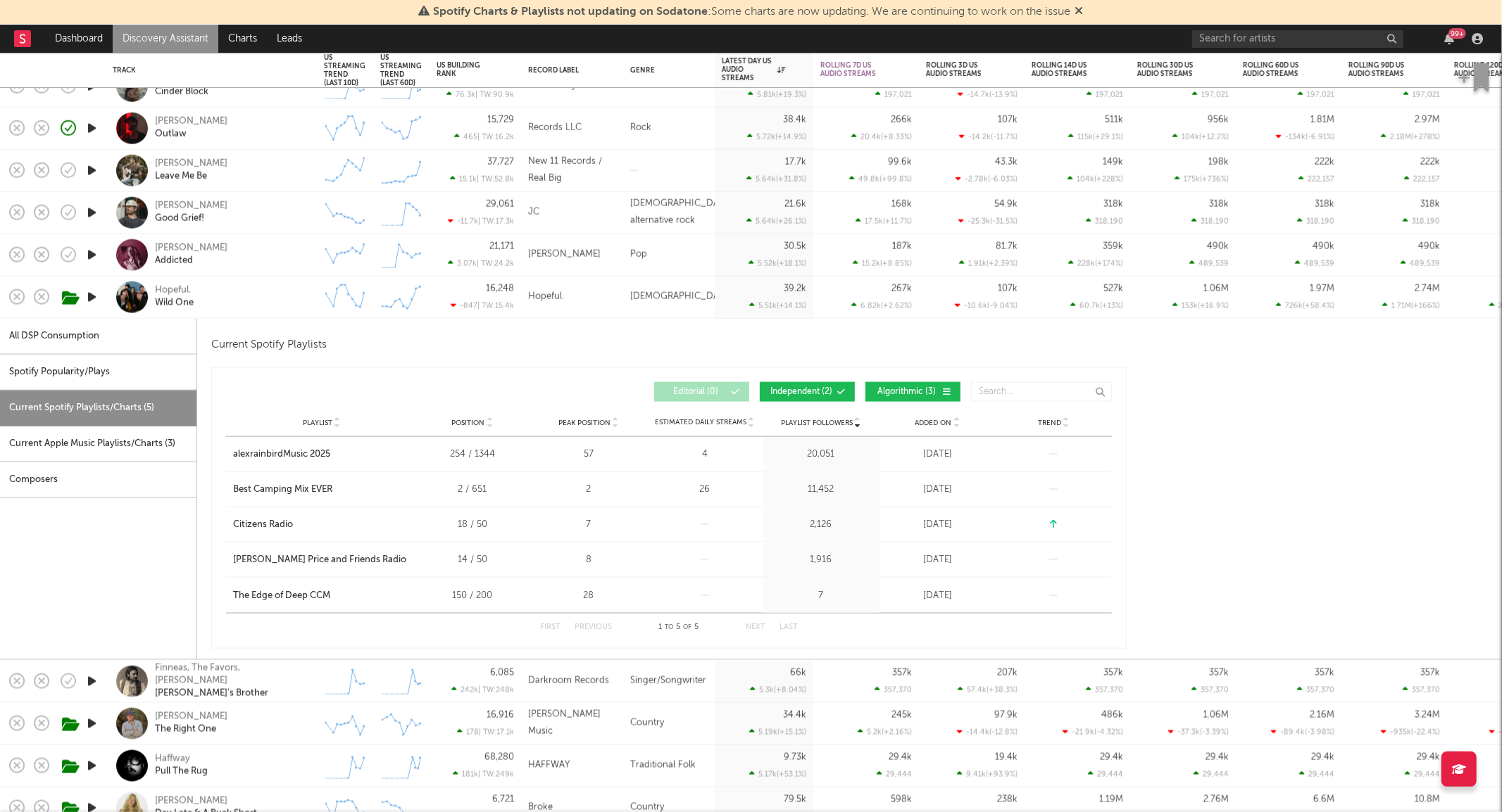
click at [244, 301] on div "Hopeful. Wild One" at bounding box center [230, 297] width 152 height 25
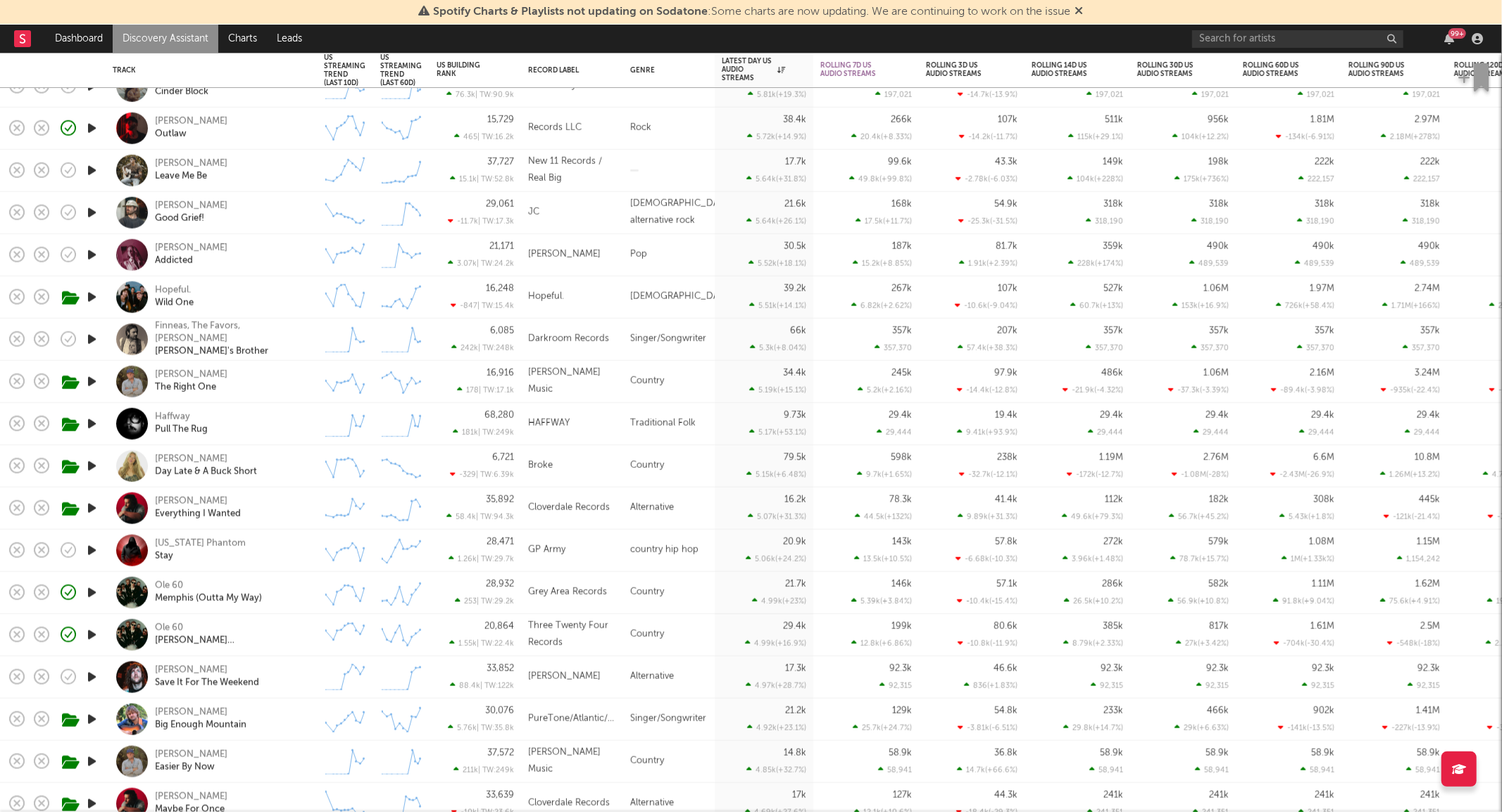
click at [261, 170] on div "[PERSON_NAME] Leave Me Be" at bounding box center [230, 170] width 152 height 25
select select "1w"
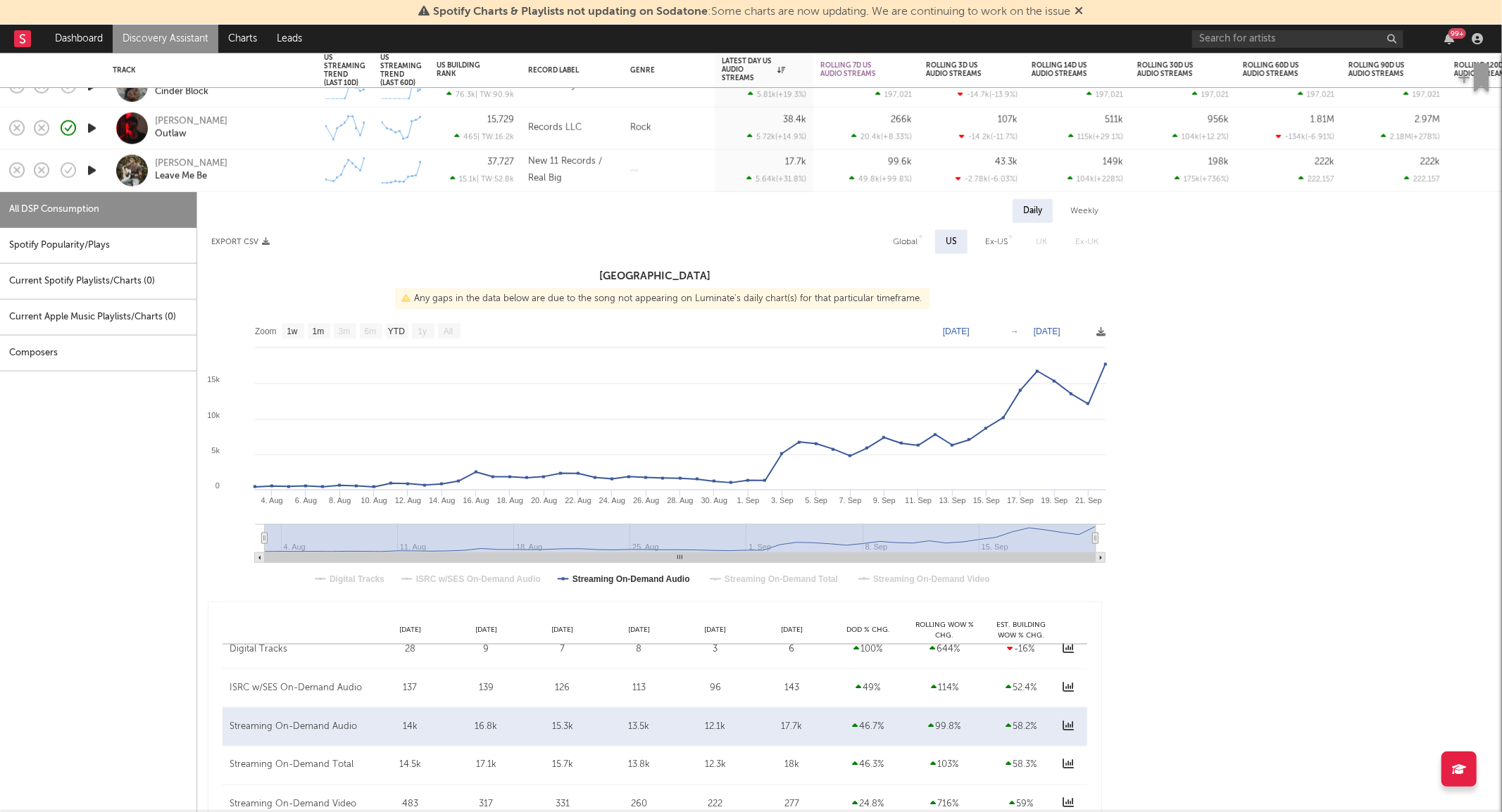
click at [261, 170] on div "[PERSON_NAME] Leave Me Be" at bounding box center [230, 170] width 152 height 25
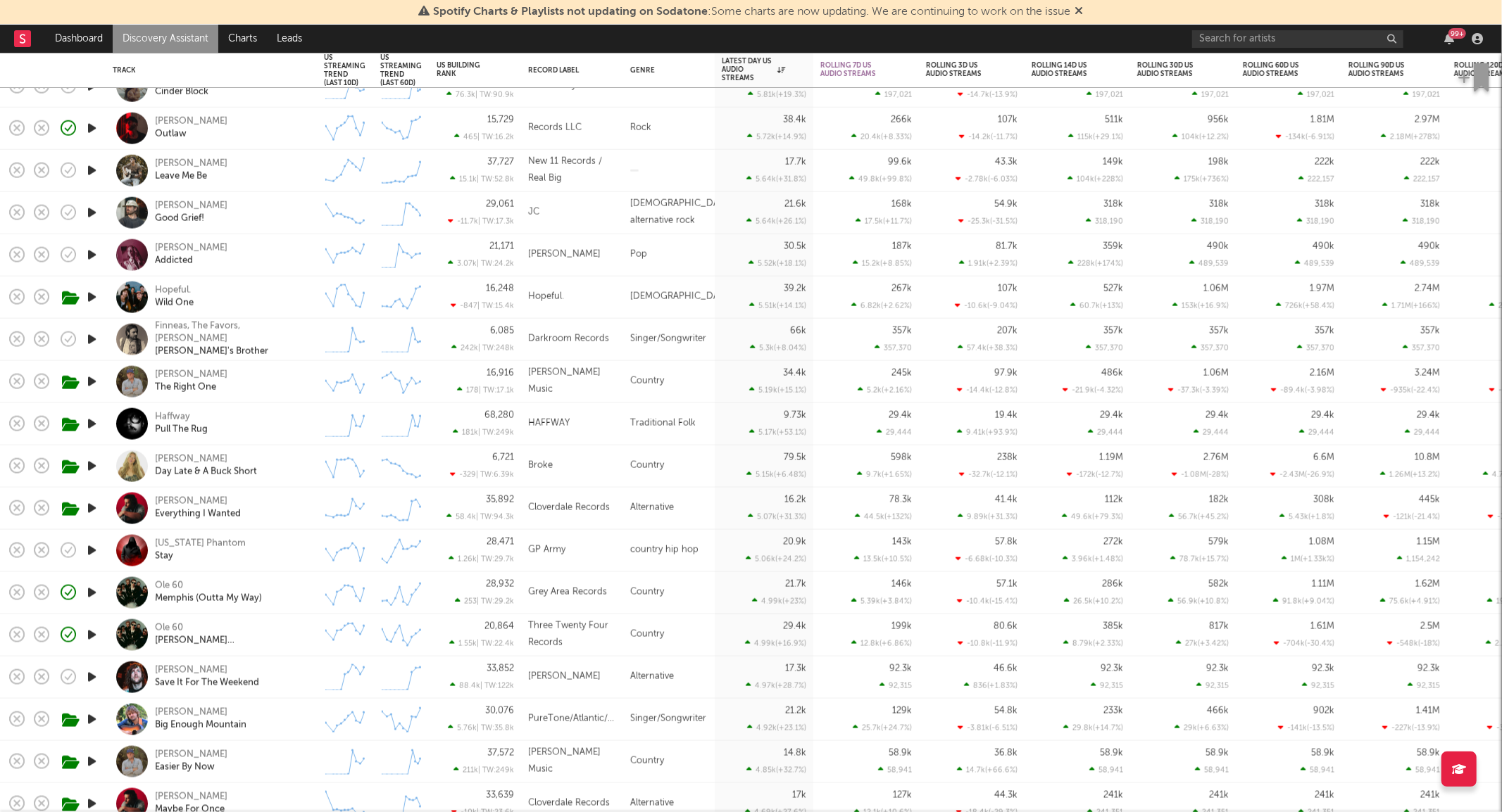
click at [248, 291] on div "Hopeful. Wild One" at bounding box center [230, 297] width 152 height 25
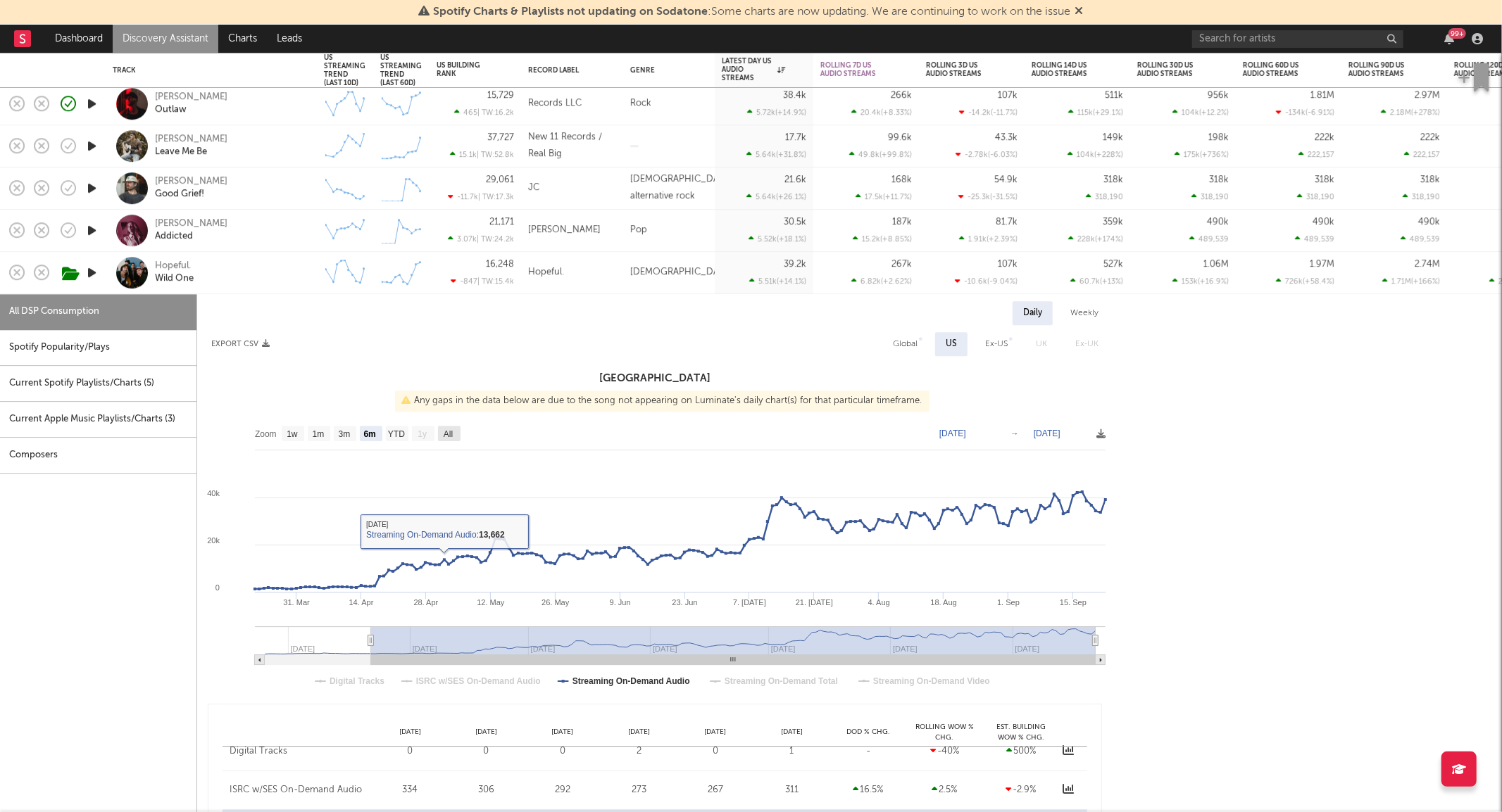
click at [448, 438] on text "All" at bounding box center [448, 434] width 10 height 10
select select "All"
type input "[DATE]"
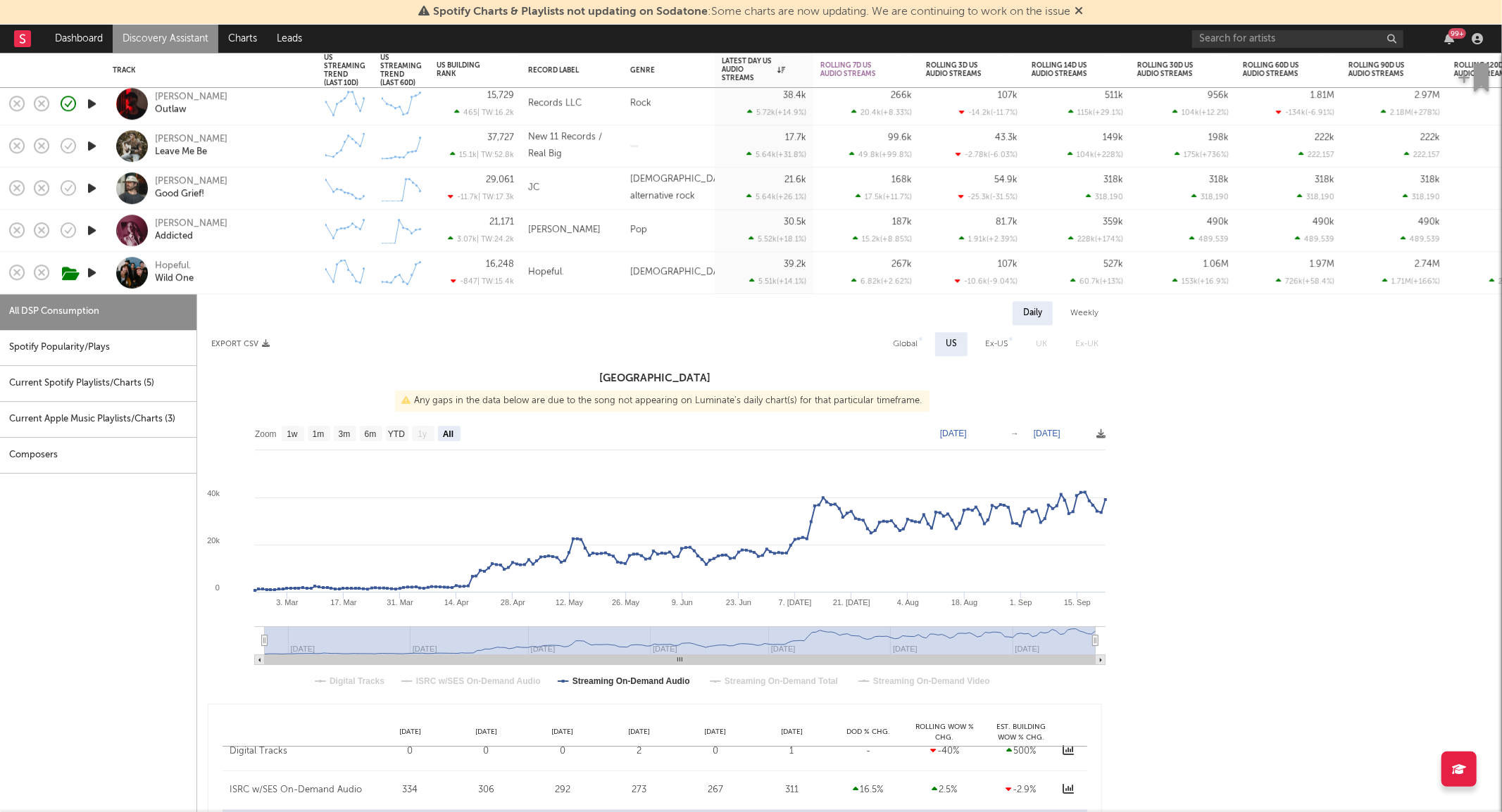
click at [280, 279] on div "Hopeful. Wild One" at bounding box center [230, 273] width 152 height 25
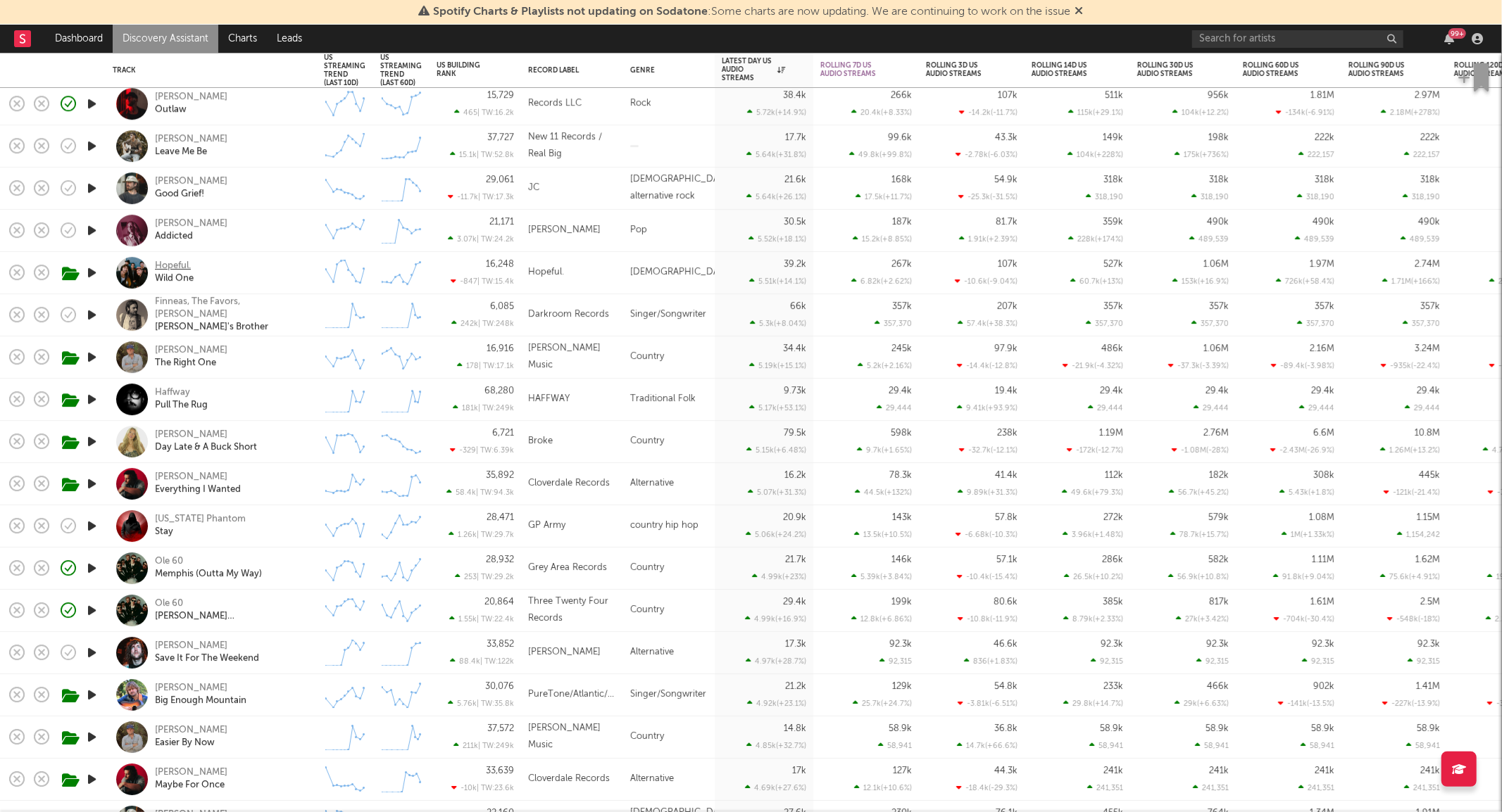
click at [179, 264] on div "Hopeful." at bounding box center [172, 266] width 36 height 13
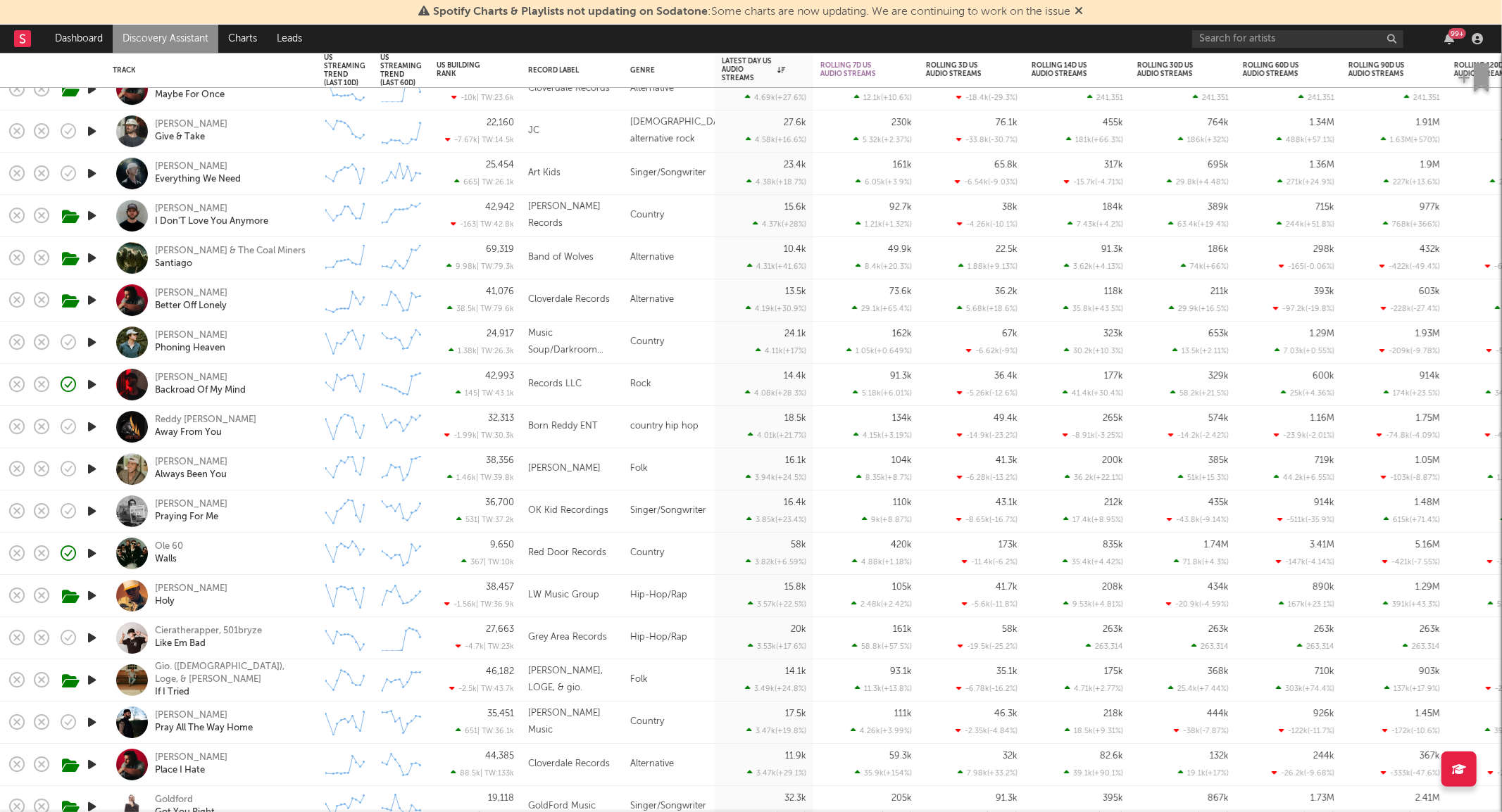
click at [262, 590] on div "[PERSON_NAME] Holy" at bounding box center [230, 596] width 152 height 25
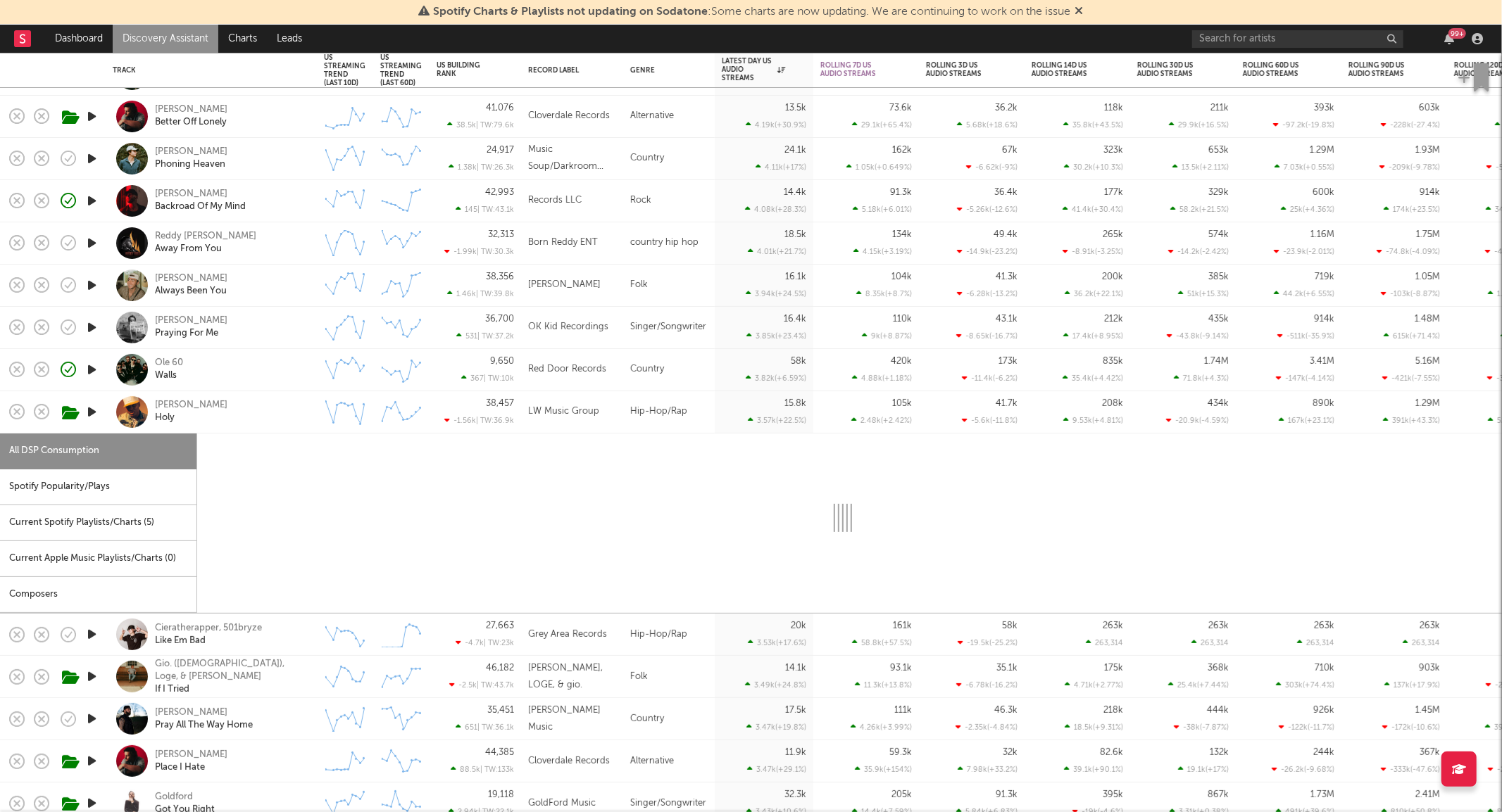
select select "6m"
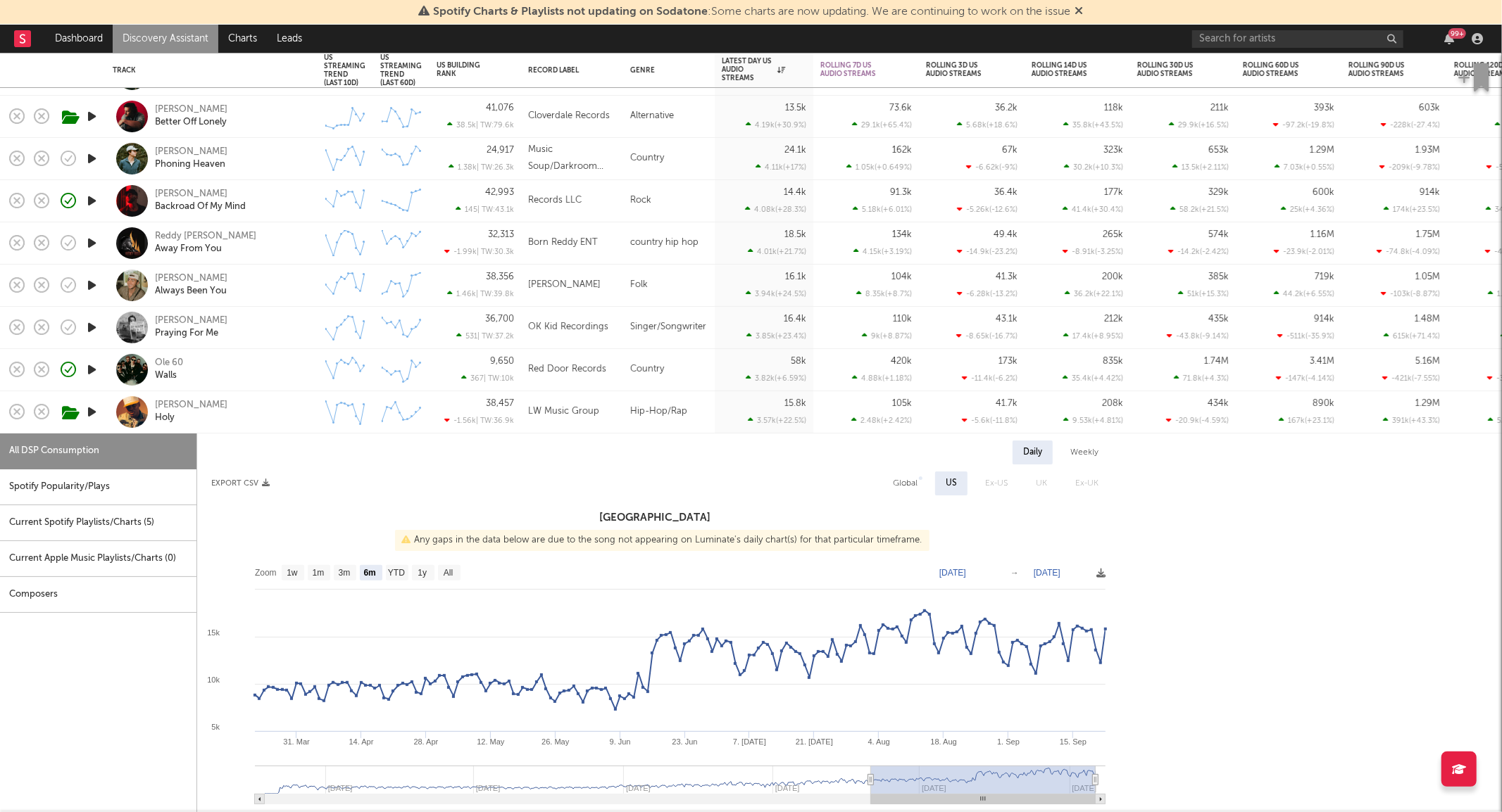
click at [294, 424] on div "[PERSON_NAME] Holy" at bounding box center [230, 412] width 152 height 25
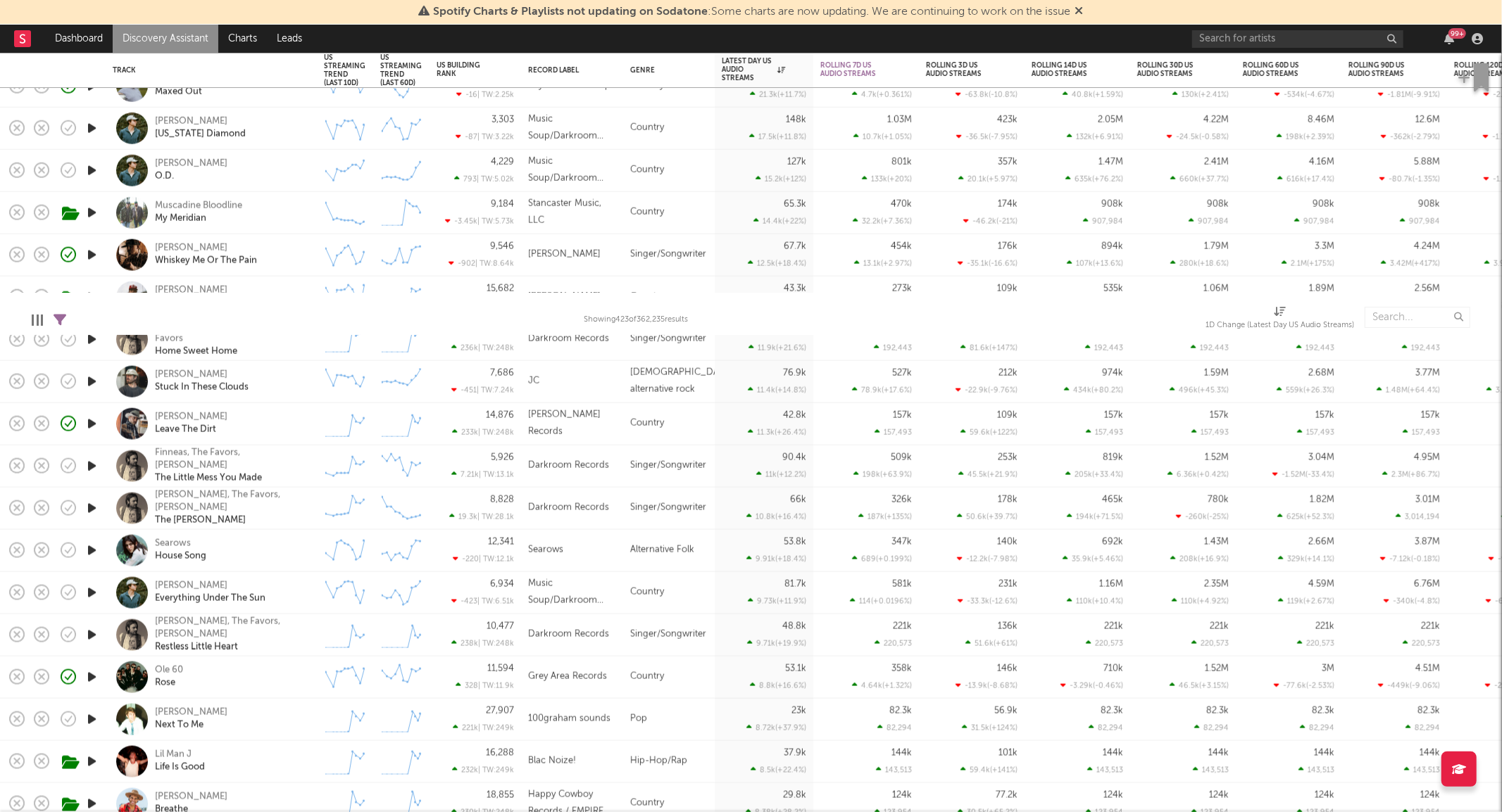
click at [163, 40] on link "Discovery Assistant" at bounding box center [165, 39] width 106 height 29
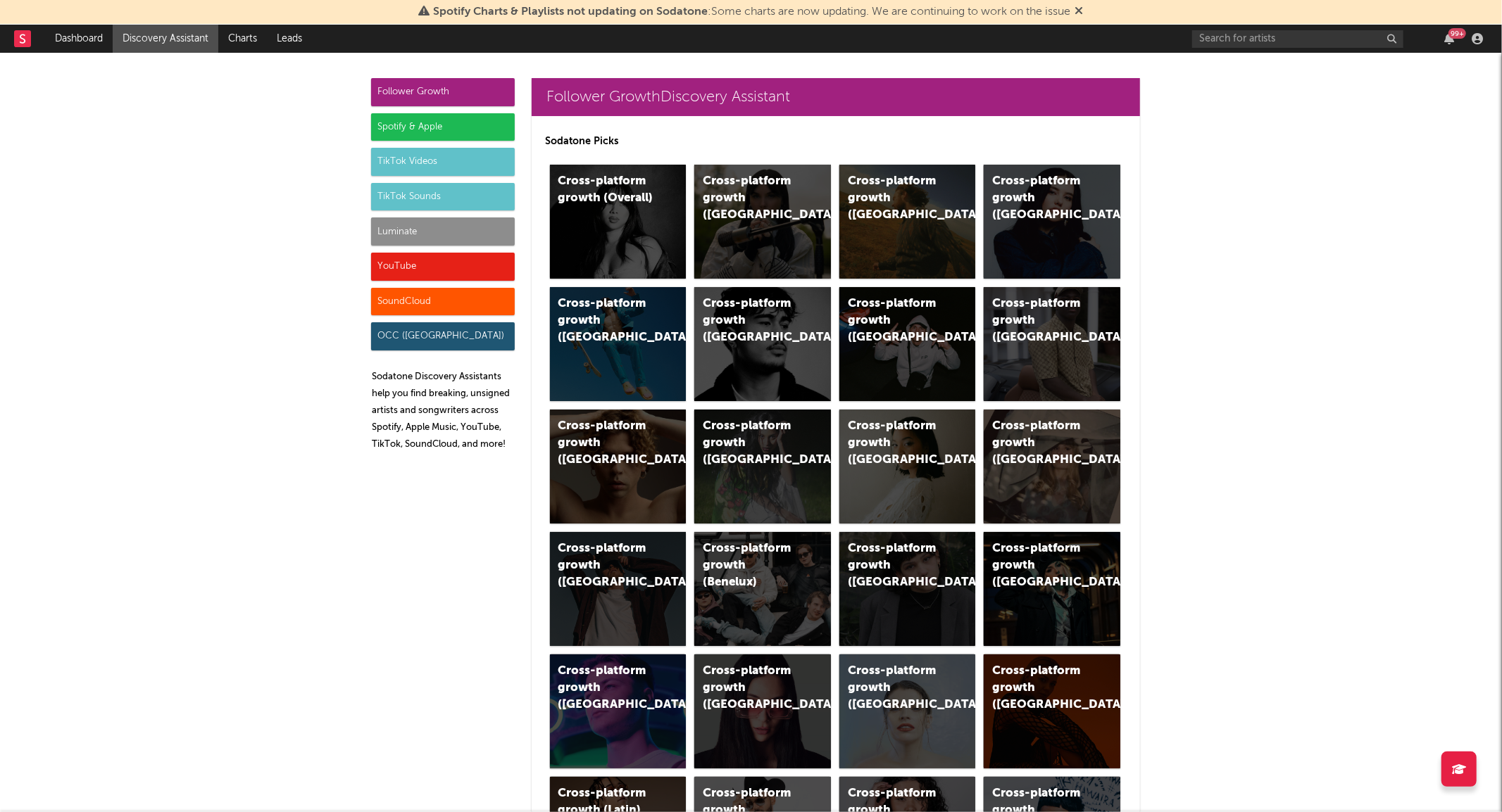
click at [414, 228] on div "Luminate" at bounding box center [443, 232] width 144 height 29
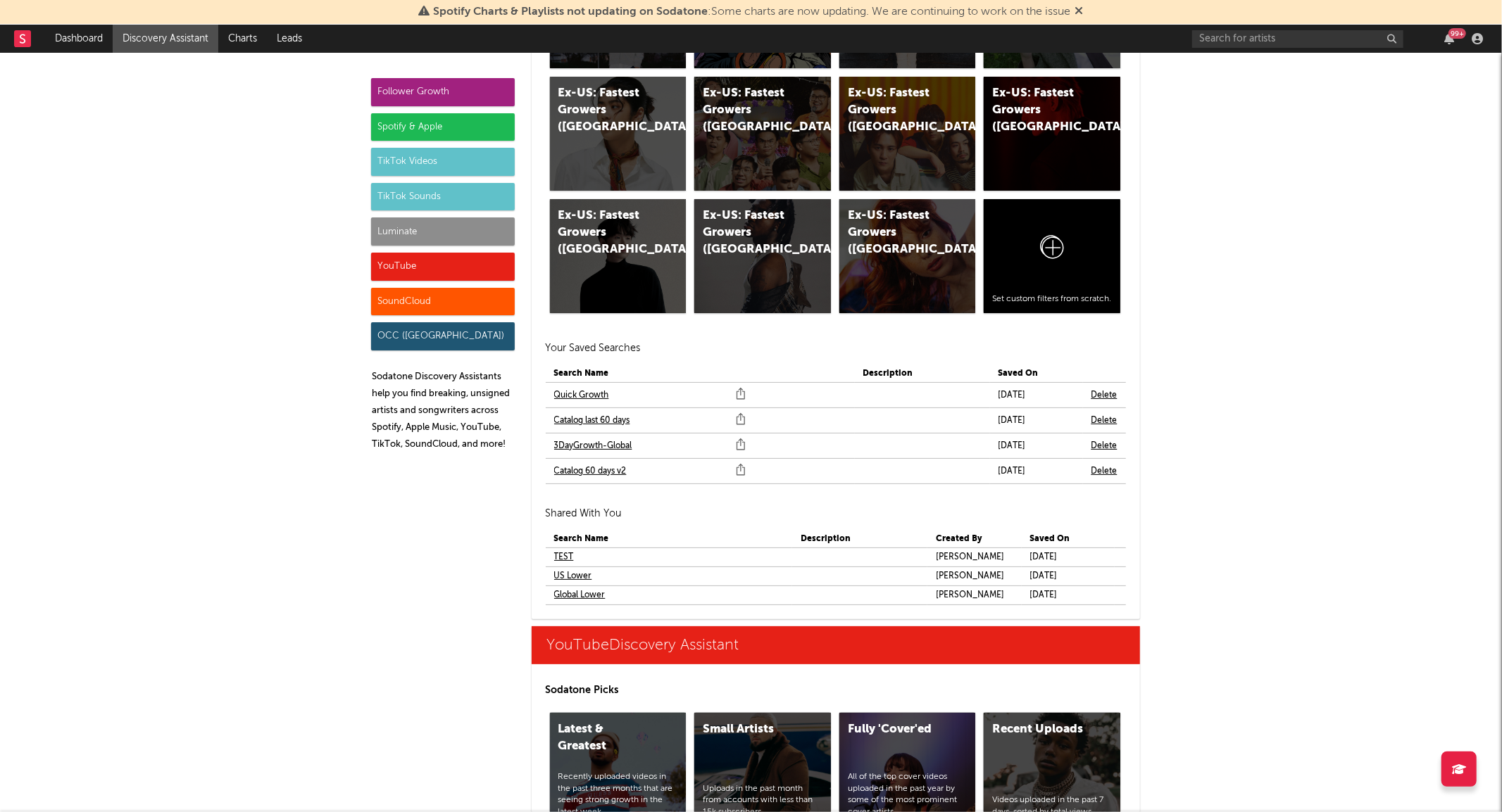
scroll to position [7716, 0]
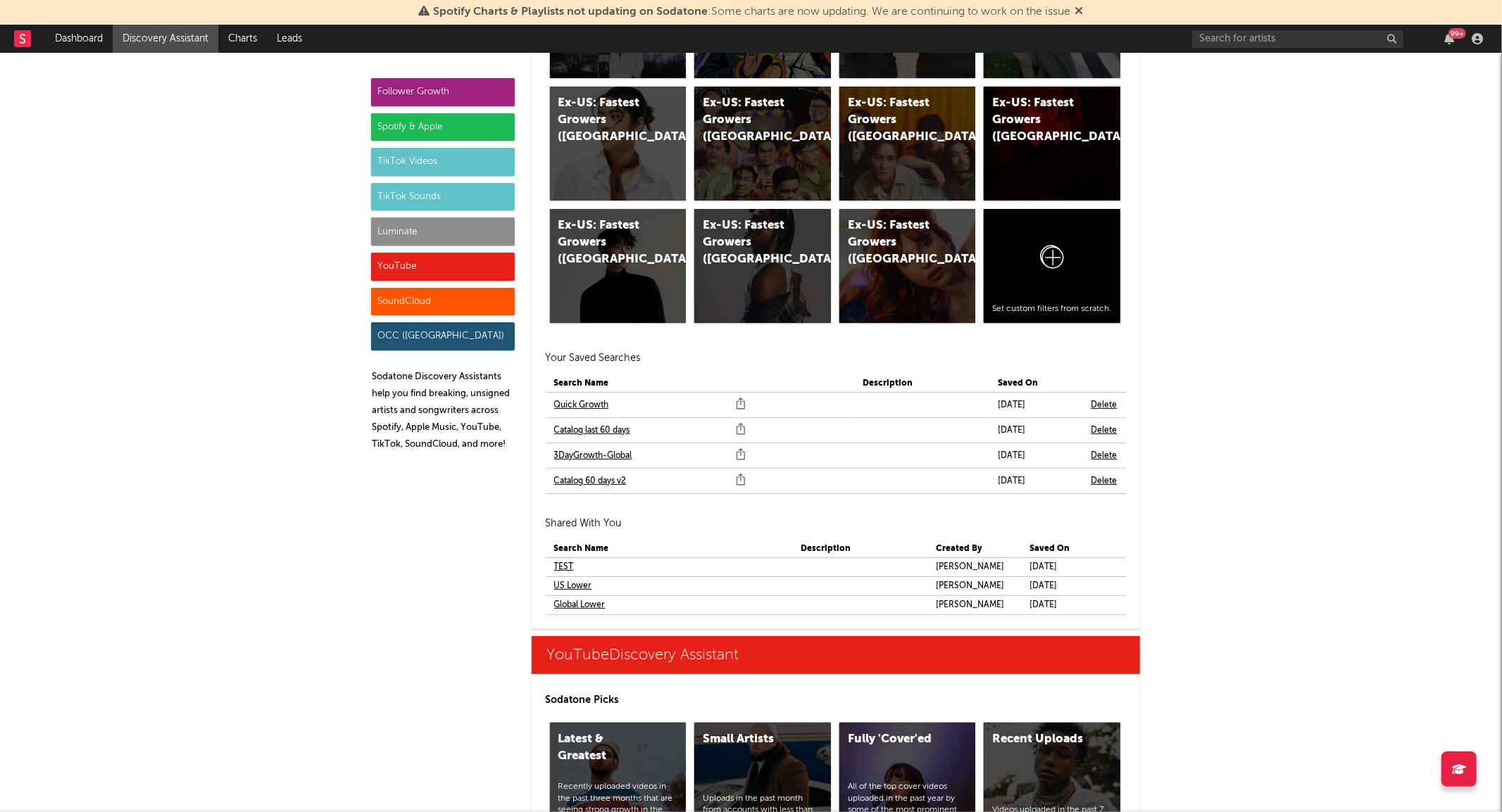
click at [613, 451] on link "3DayGrowth-Global" at bounding box center [594, 456] width 79 height 17
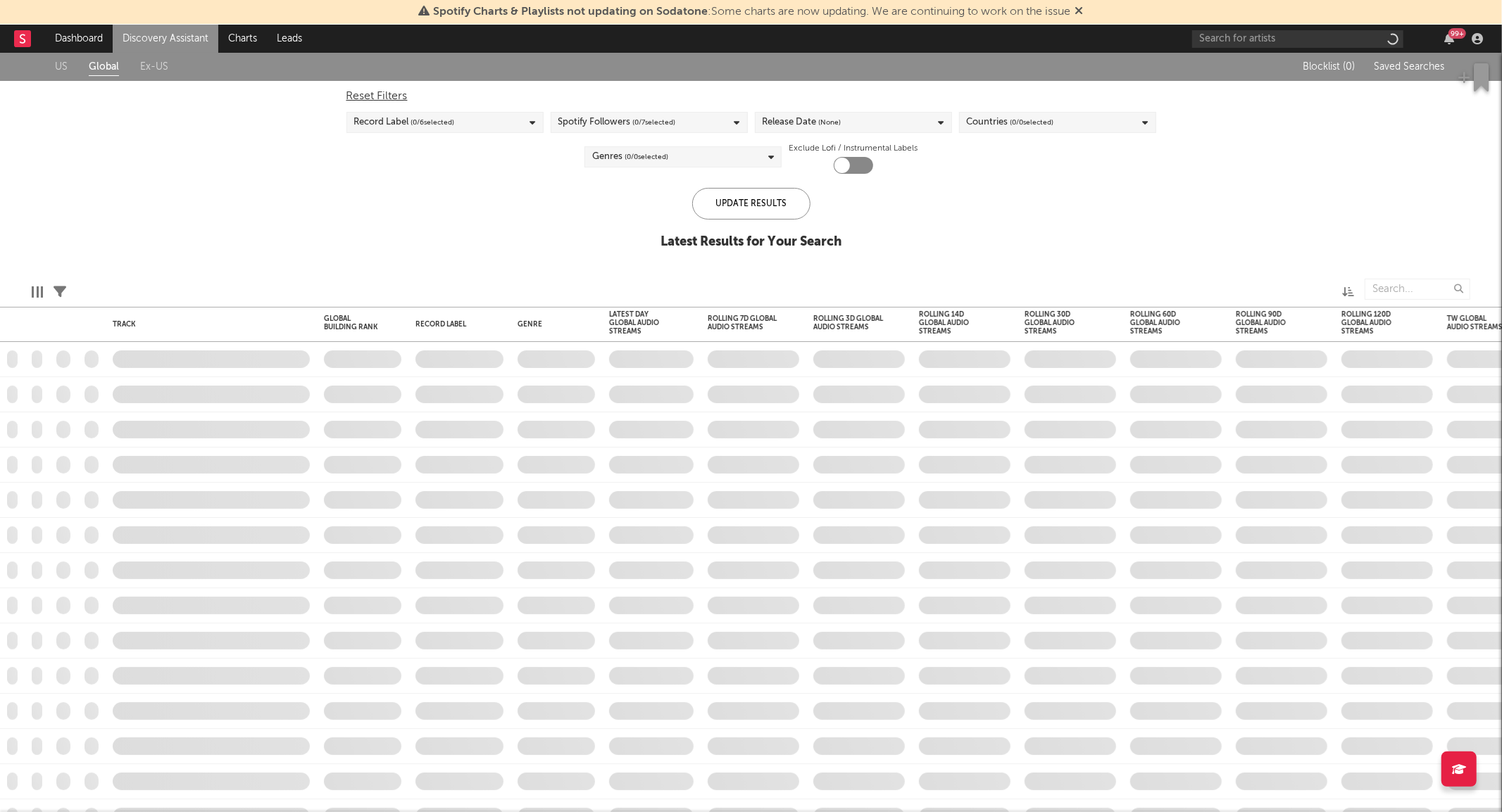
checkbox input "true"
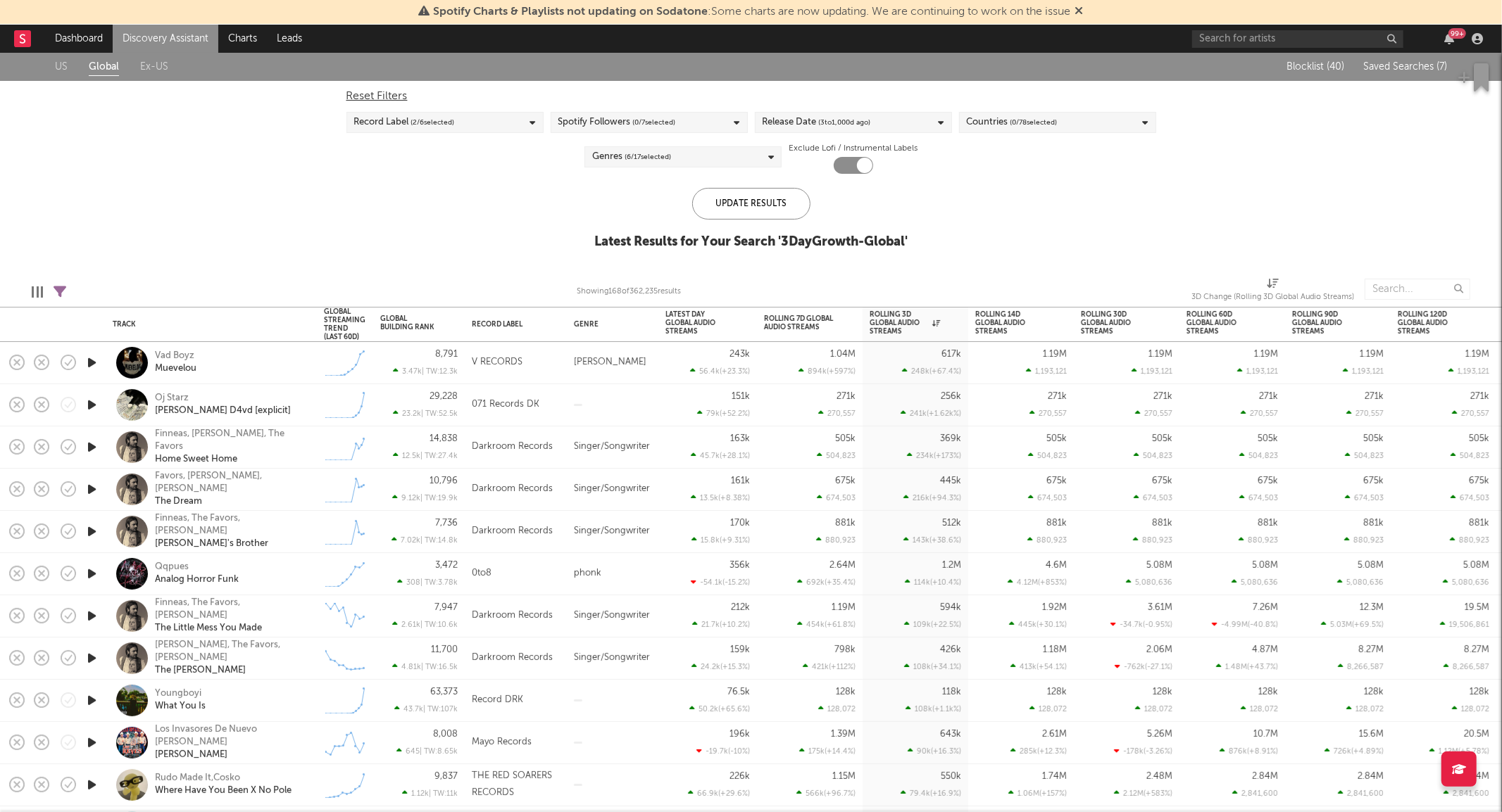
click at [617, 156] on div "Genres ( 6 / 17 selected)" at bounding box center [631, 156] width 79 height 17
click at [512, 235] on div "US Global Ex-US Blocklist ( 40 ) Saved Searches ( 7 ) Reset Filters Record Labe…" at bounding box center [751, 159] width 1502 height 212
click at [645, 159] on span "( 6 / 17 selected)" at bounding box center [647, 156] width 47 height 17
click at [399, 245] on div "US Global Ex-US Blocklist ( 40 ) Saved Searches ( 7 ) Reset Filters Record Labe…" at bounding box center [751, 159] width 1502 height 212
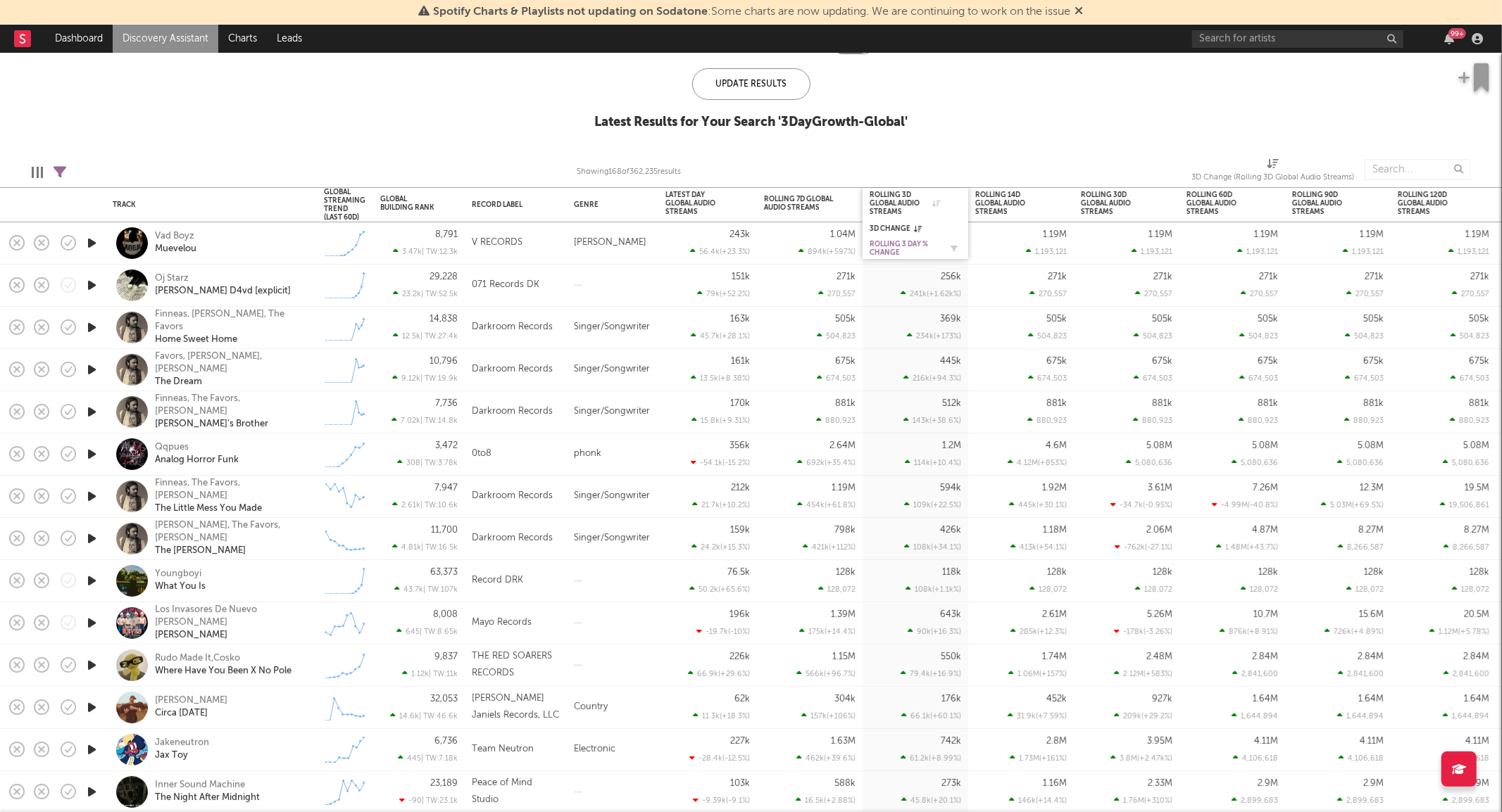
click at [916, 248] on div "Rolling 3 Day % Change" at bounding box center [905, 248] width 71 height 17
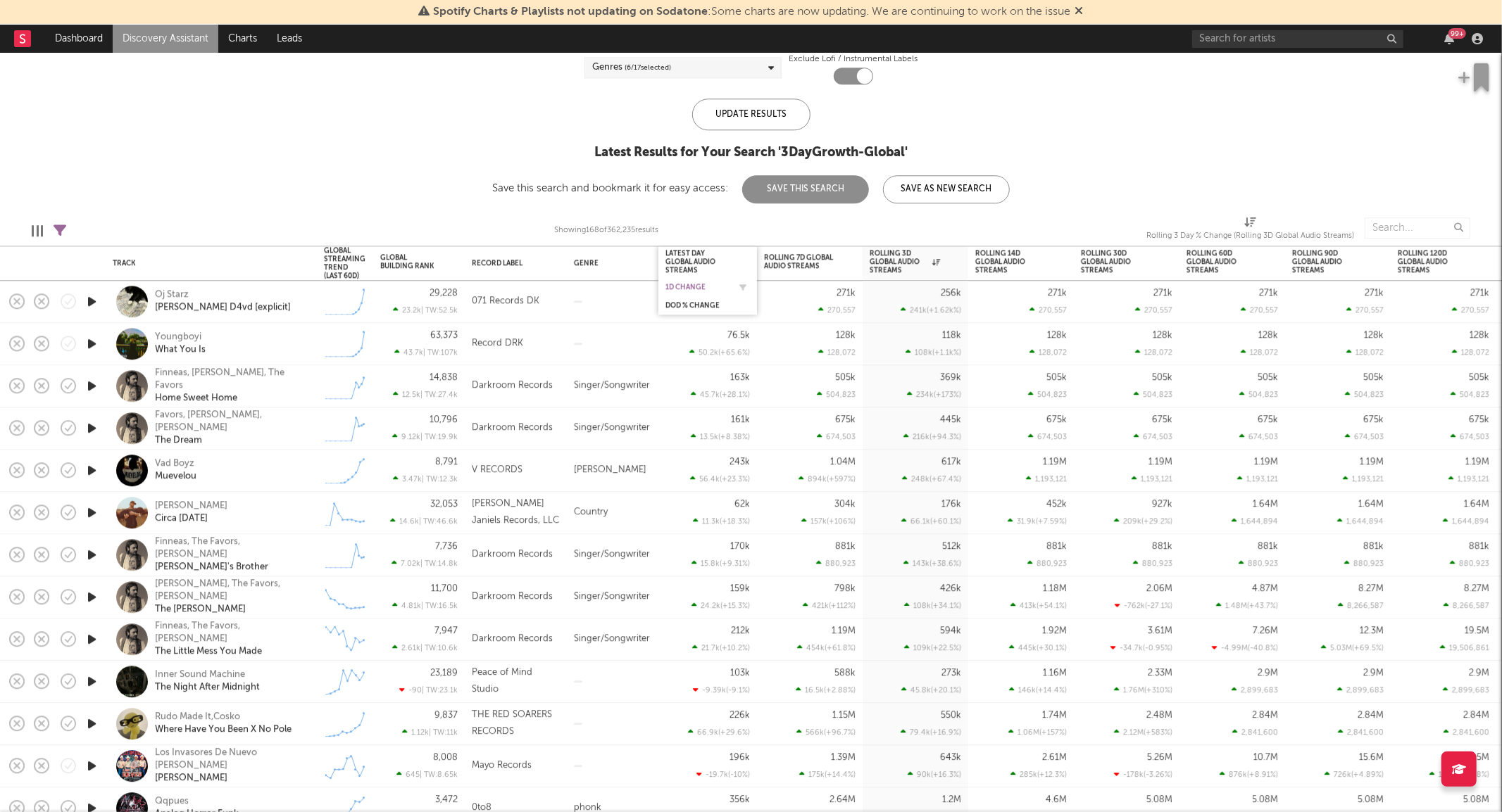
click at [693, 285] on div "1D Change" at bounding box center [697, 287] width 63 height 9
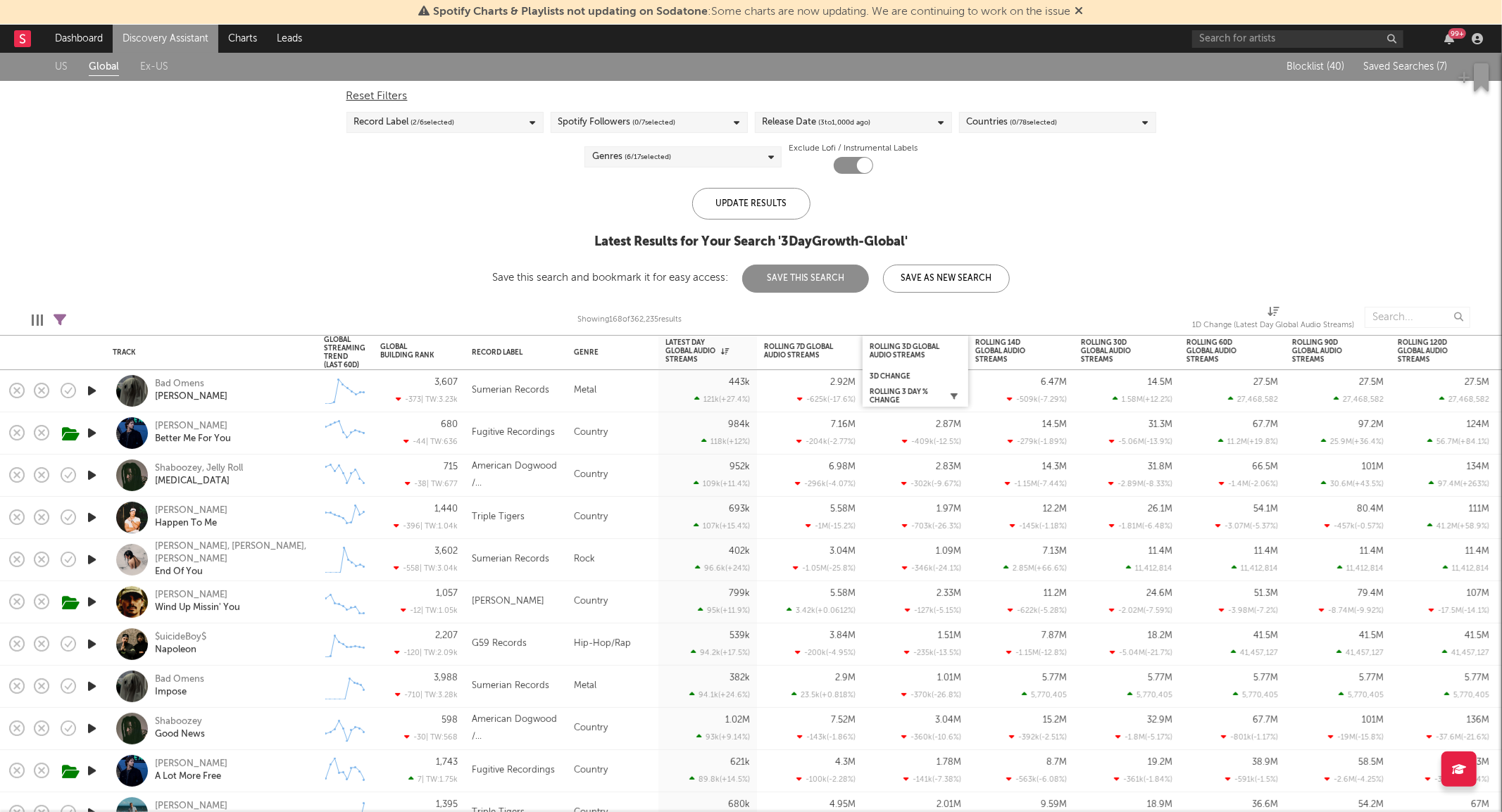
click at [955, 393] on icon "button" at bounding box center [954, 396] width 7 height 7
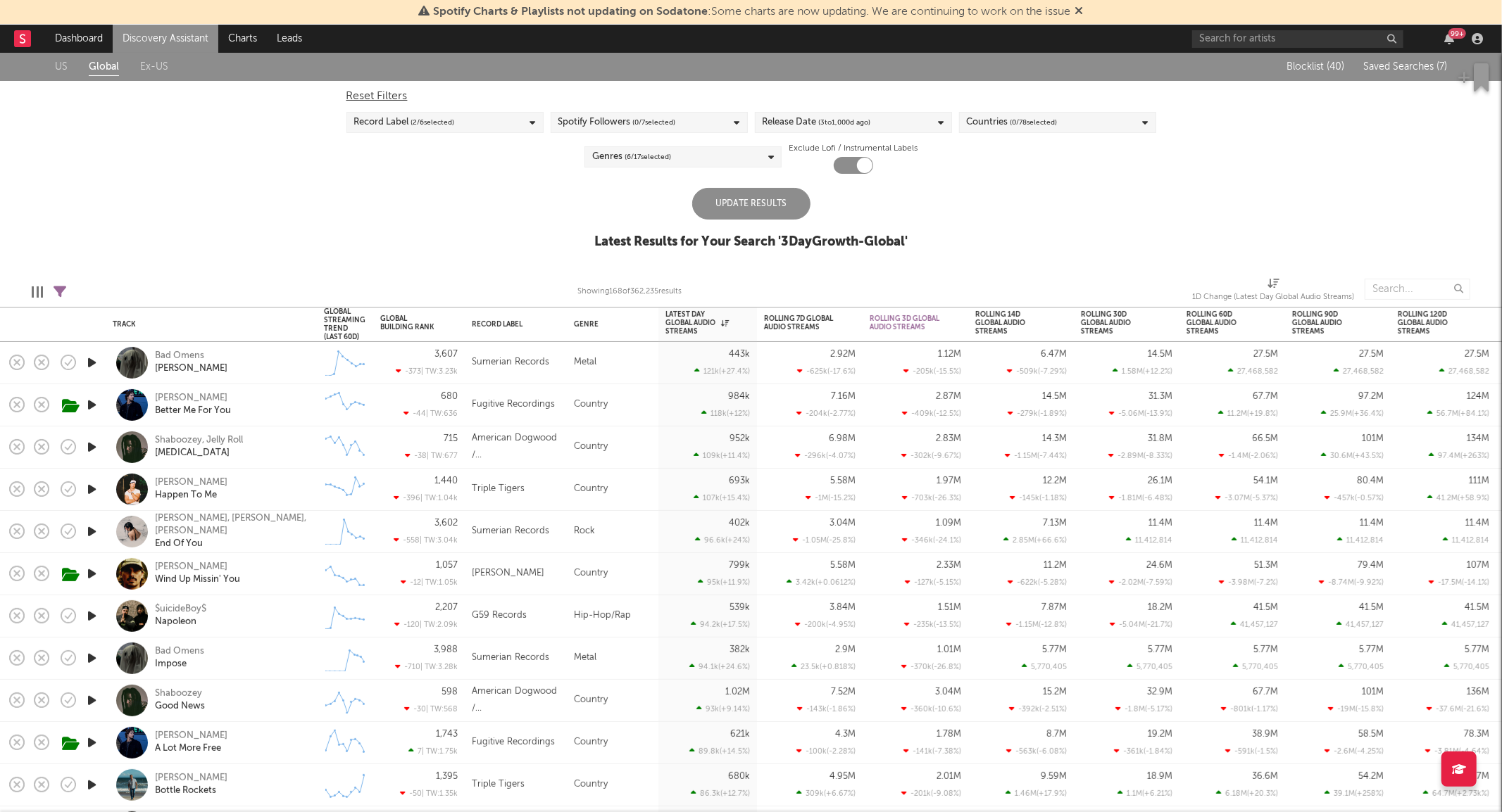
click at [955, 254] on div "US Global Ex-US Blocklist ( 40 ) Saved Searches ( 7 ) Reset Filters Record Labe…" at bounding box center [751, 159] width 1502 height 212
click at [849, 366] on icon "button" at bounding box center [848, 366] width 7 height 7
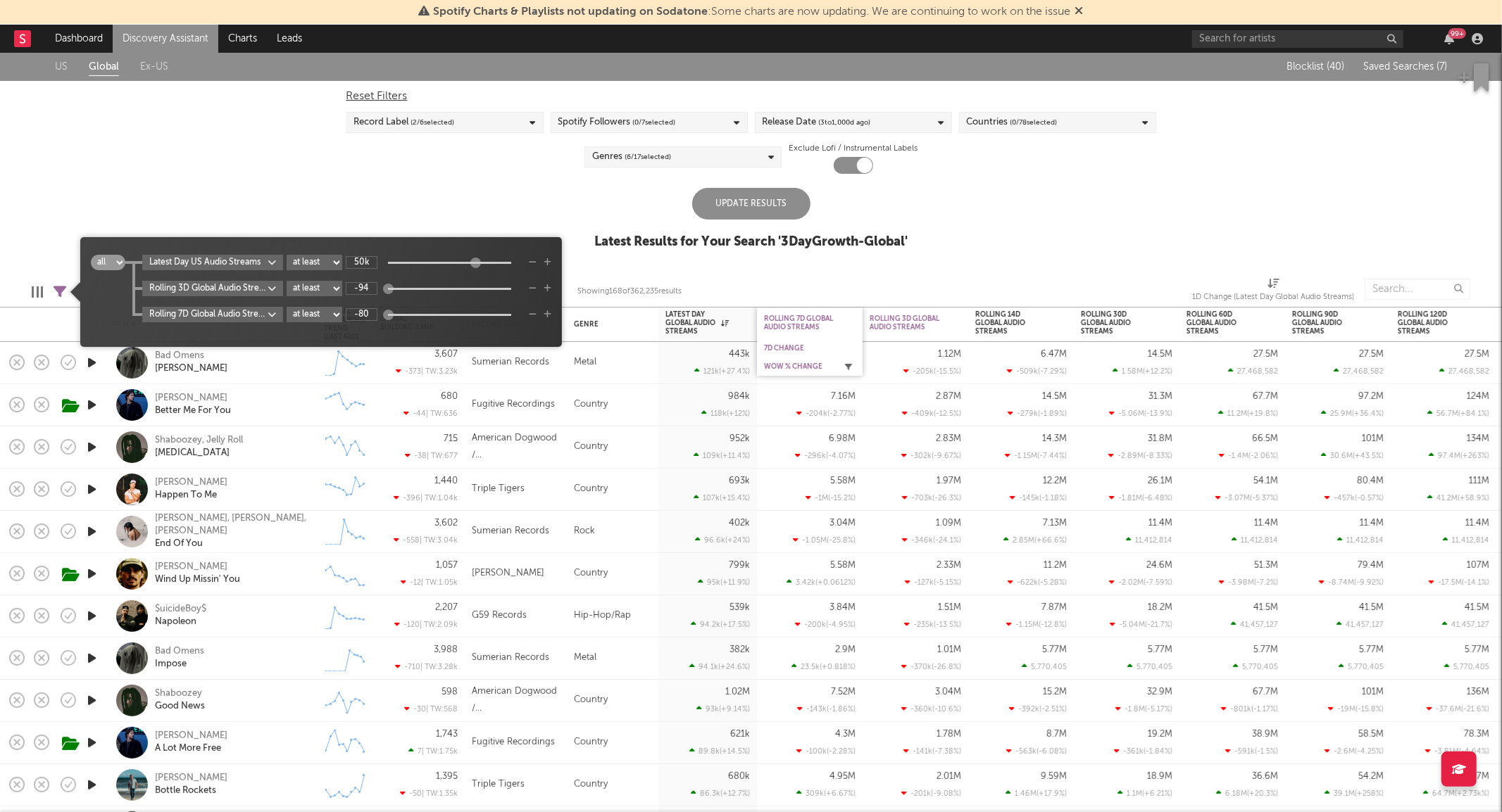
type input "1"
click at [530, 285] on icon "button" at bounding box center [533, 289] width 8 height 9
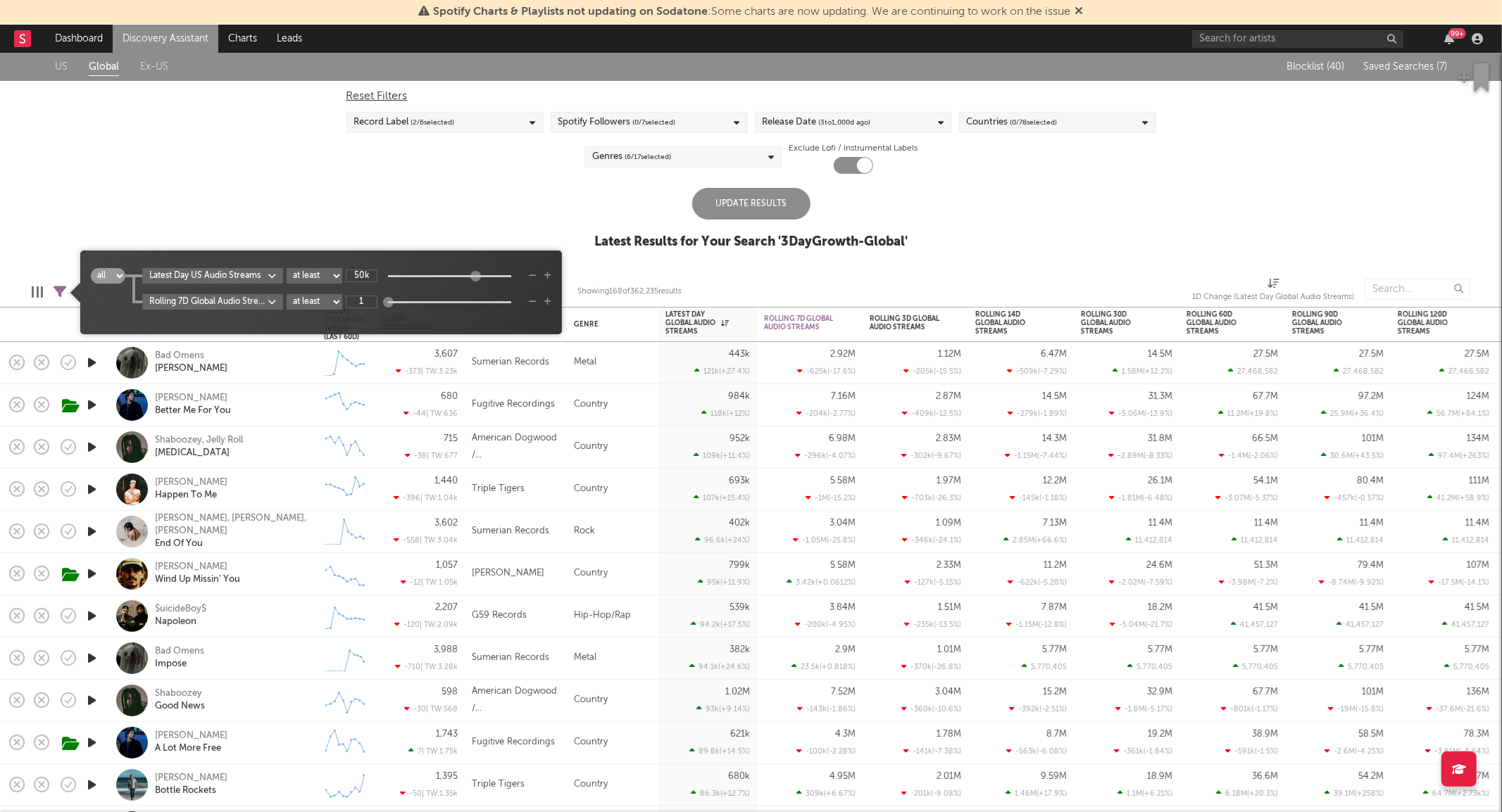
click at [724, 202] on div "Update Results" at bounding box center [751, 204] width 118 height 32
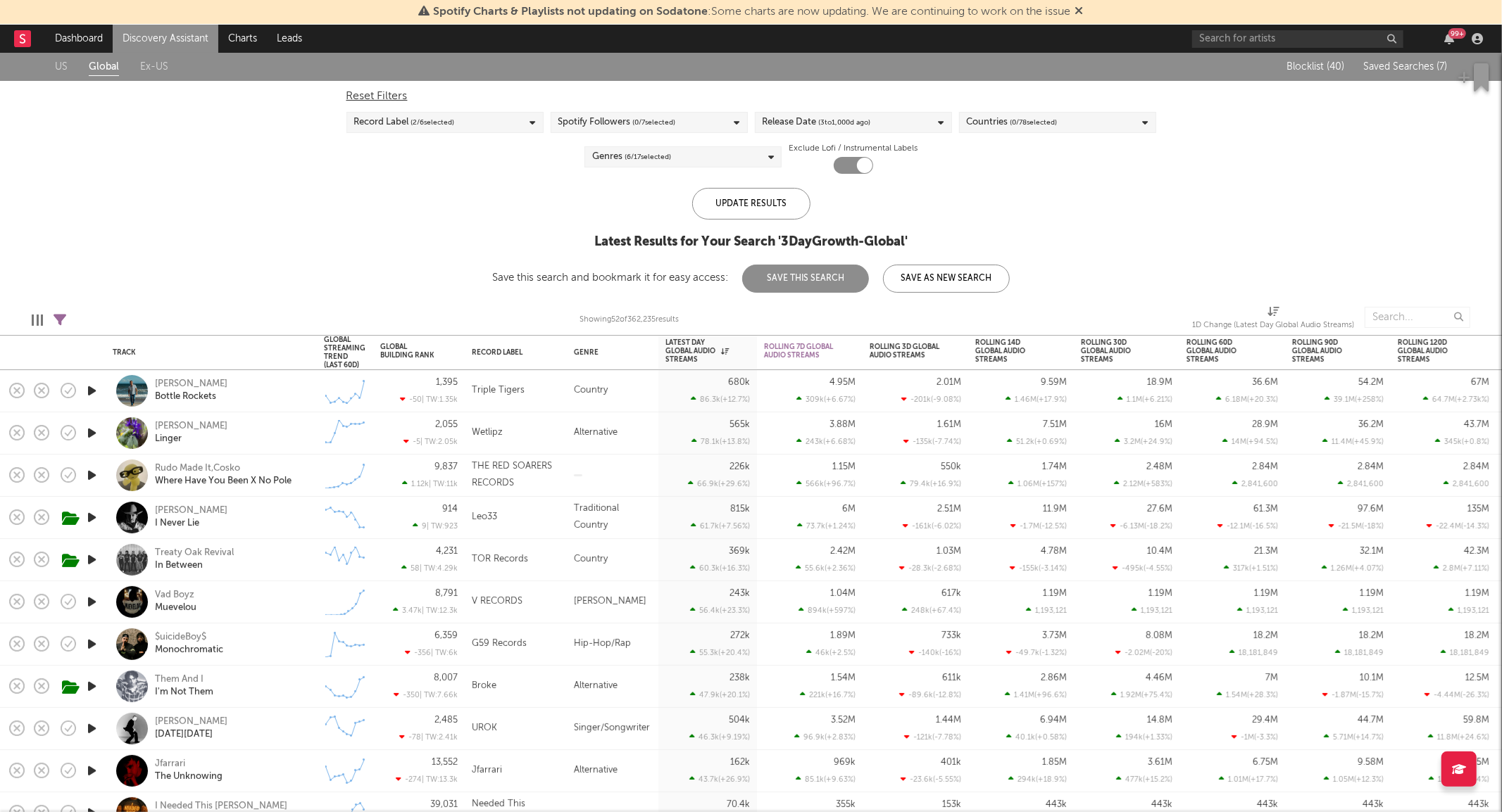
click at [279, 437] on div "[PERSON_NAME]" at bounding box center [230, 433] width 152 height 25
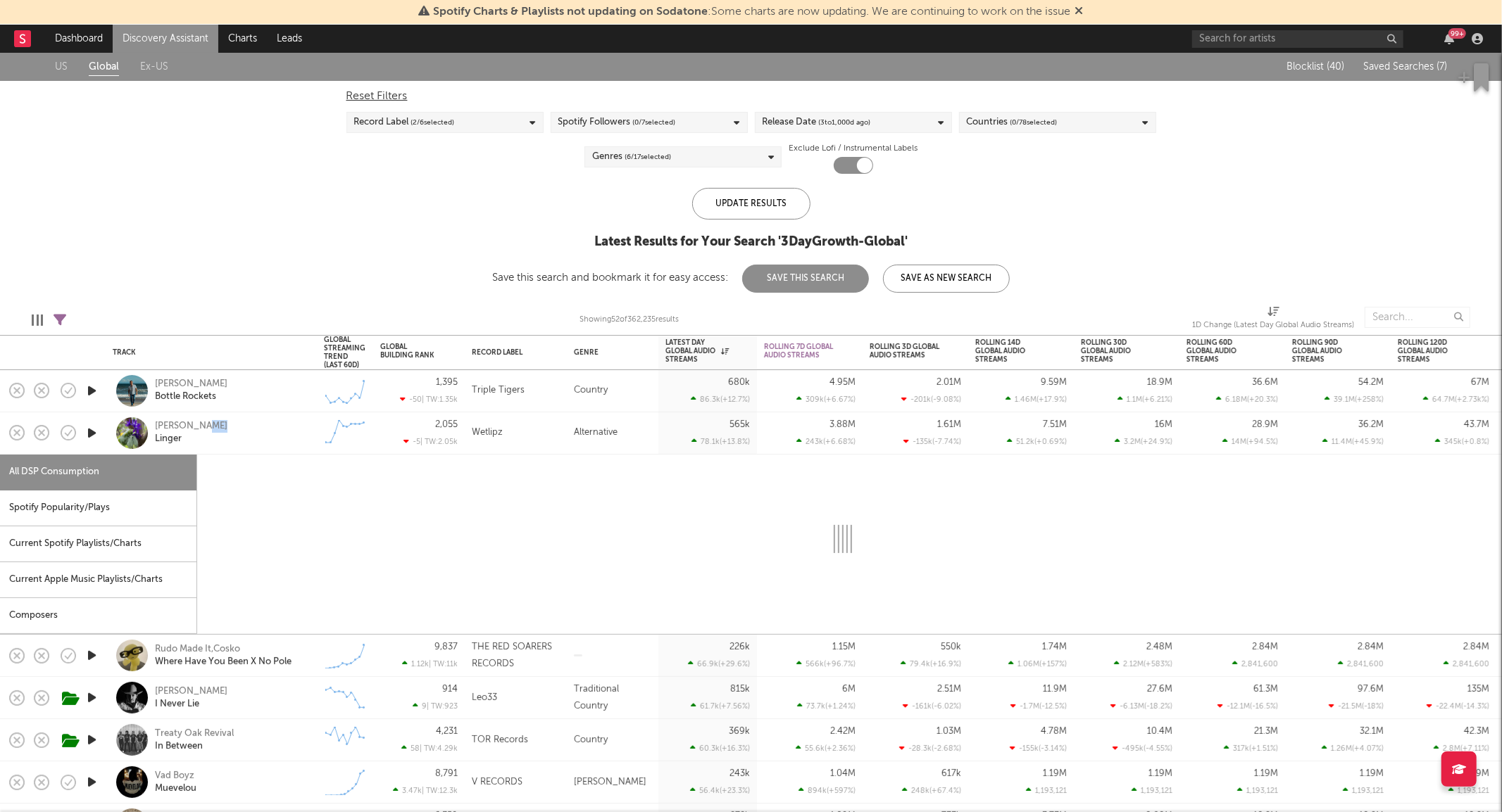
click at [279, 437] on div "[PERSON_NAME]" at bounding box center [230, 433] width 152 height 25
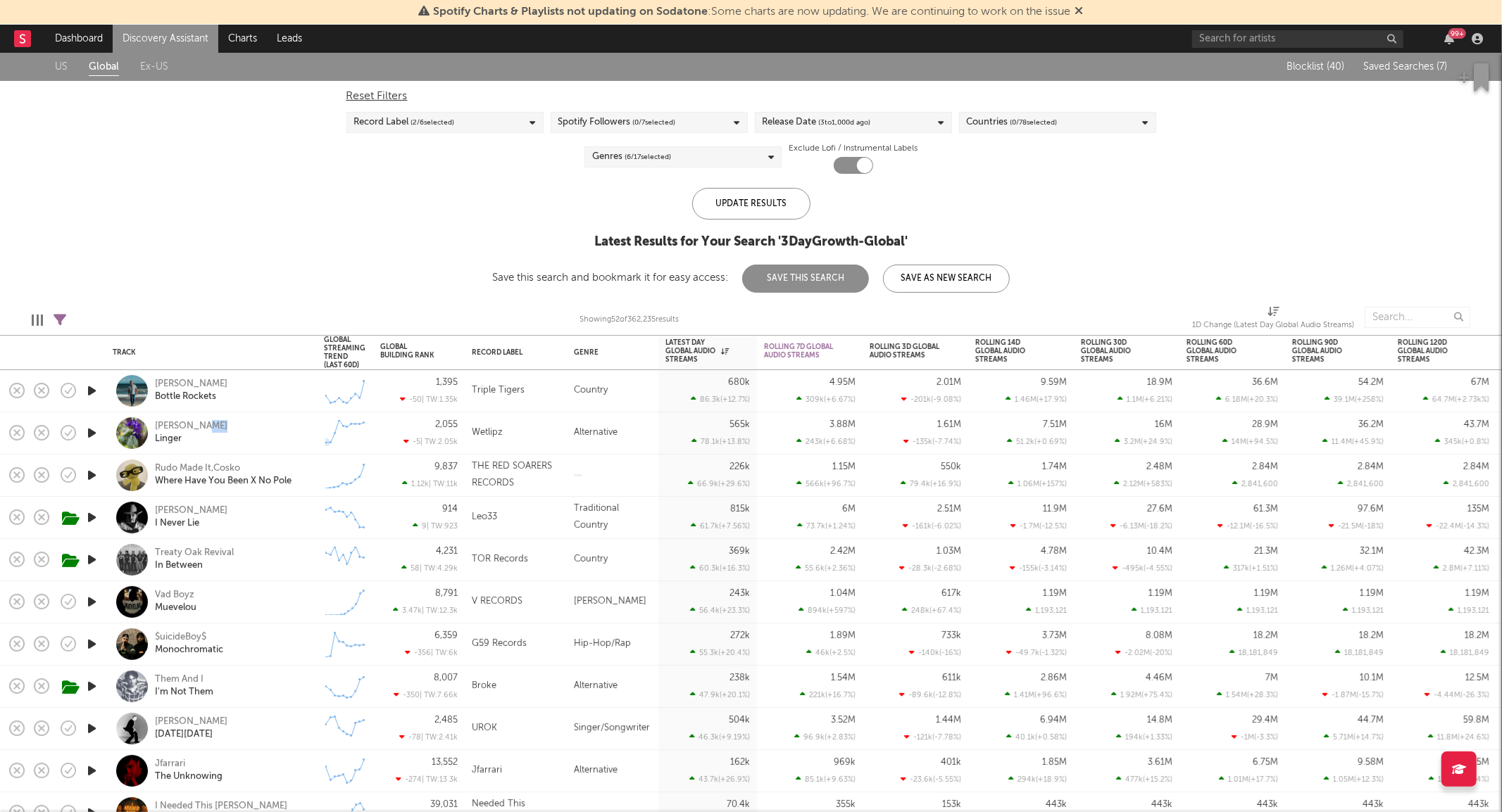
click at [301, 420] on div "[PERSON_NAME]" at bounding box center [230, 433] width 152 height 25
select select "6m"
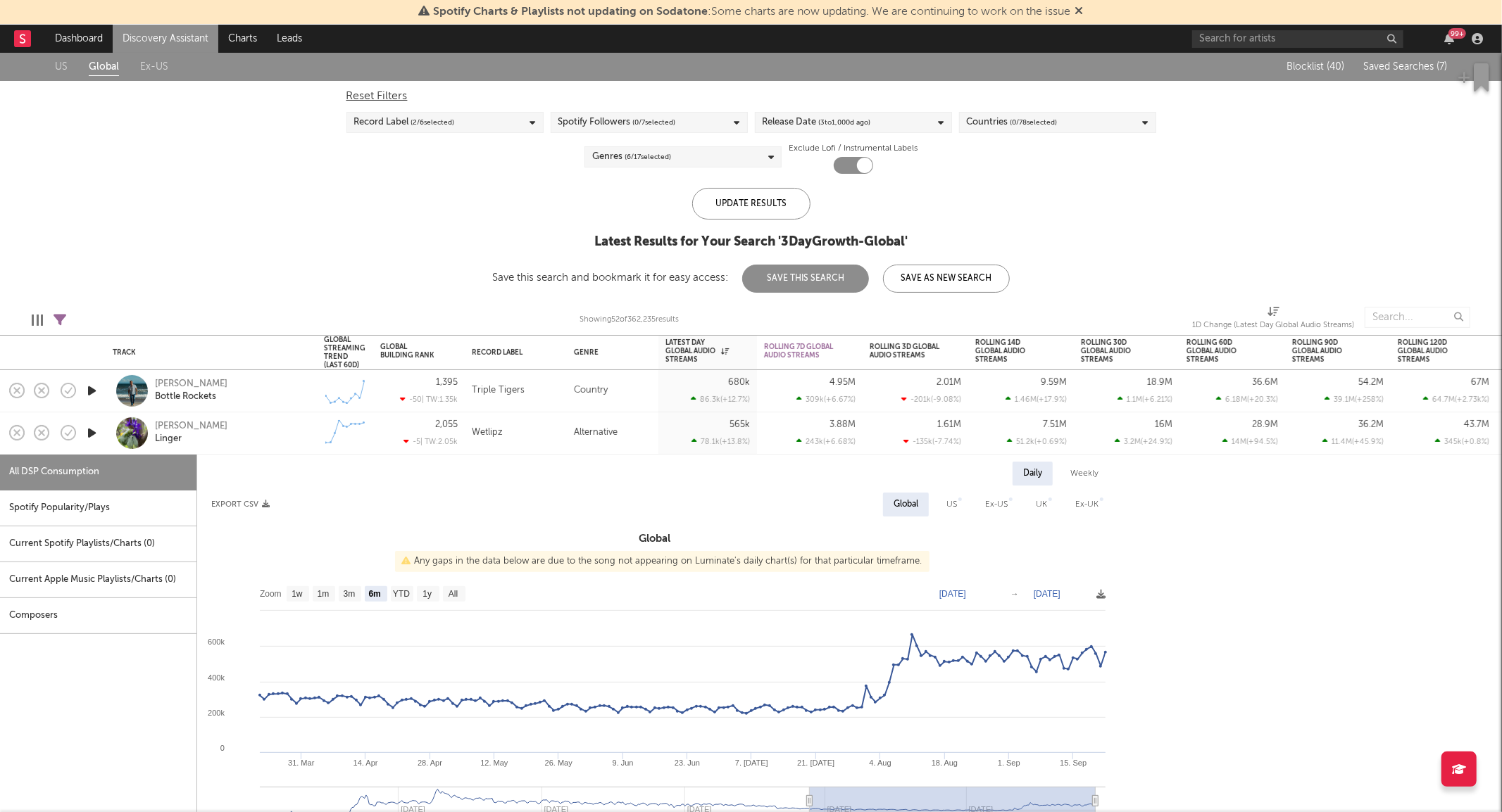
click at [301, 420] on div "[PERSON_NAME]" at bounding box center [230, 433] width 152 height 25
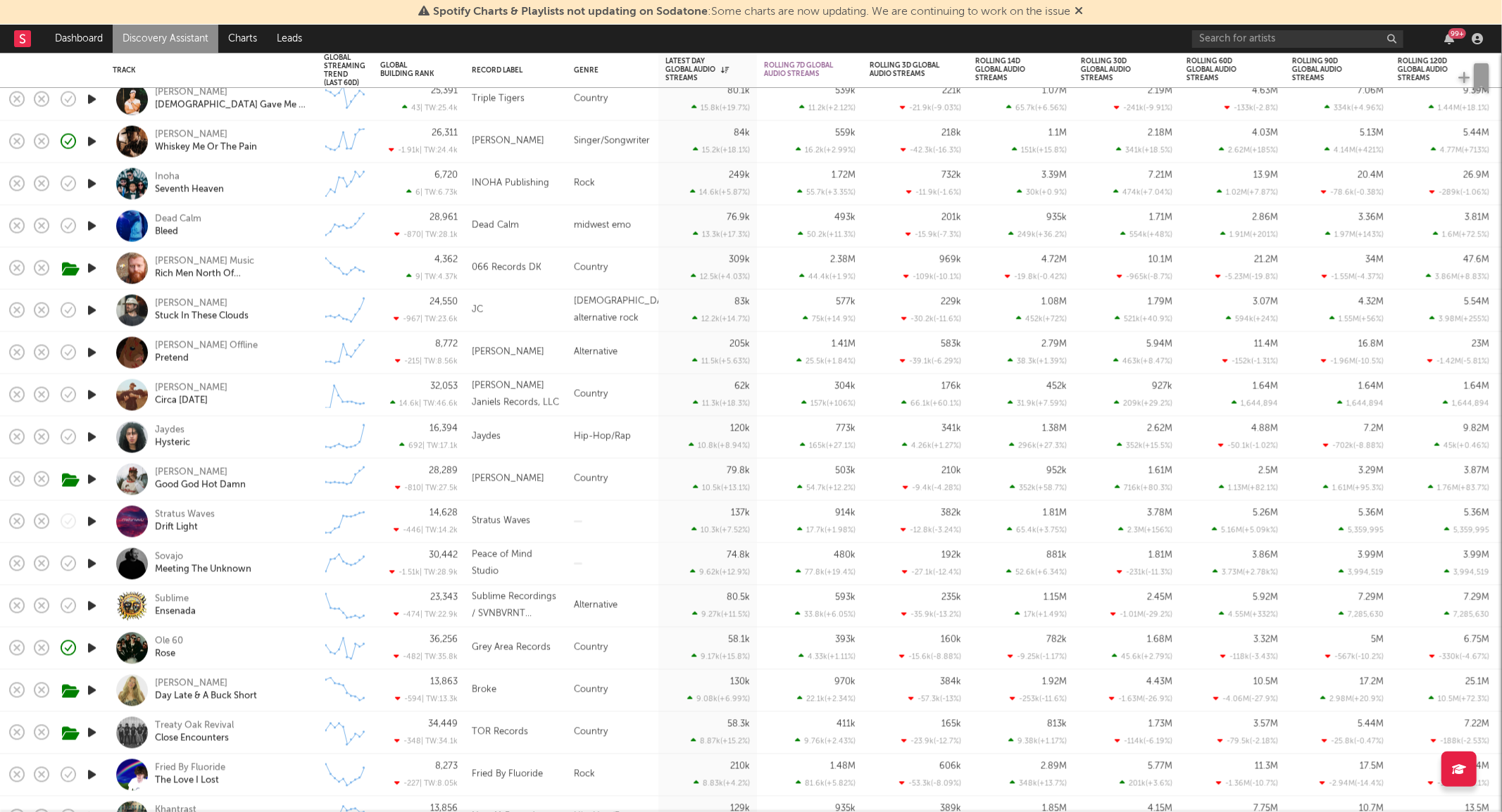
click at [270, 442] on div "Jaydes Hysteric" at bounding box center [230, 437] width 152 height 25
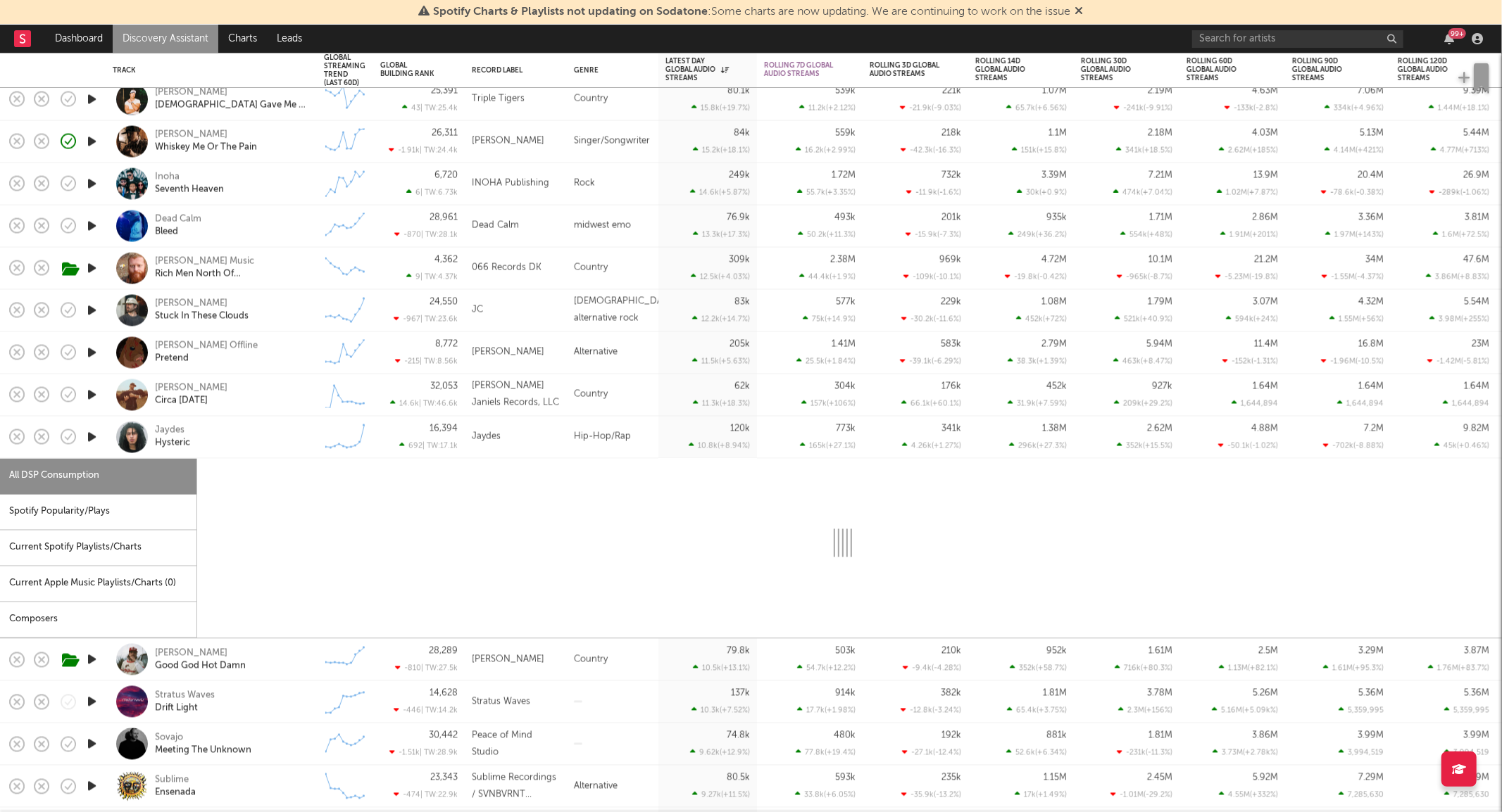
select select "6m"
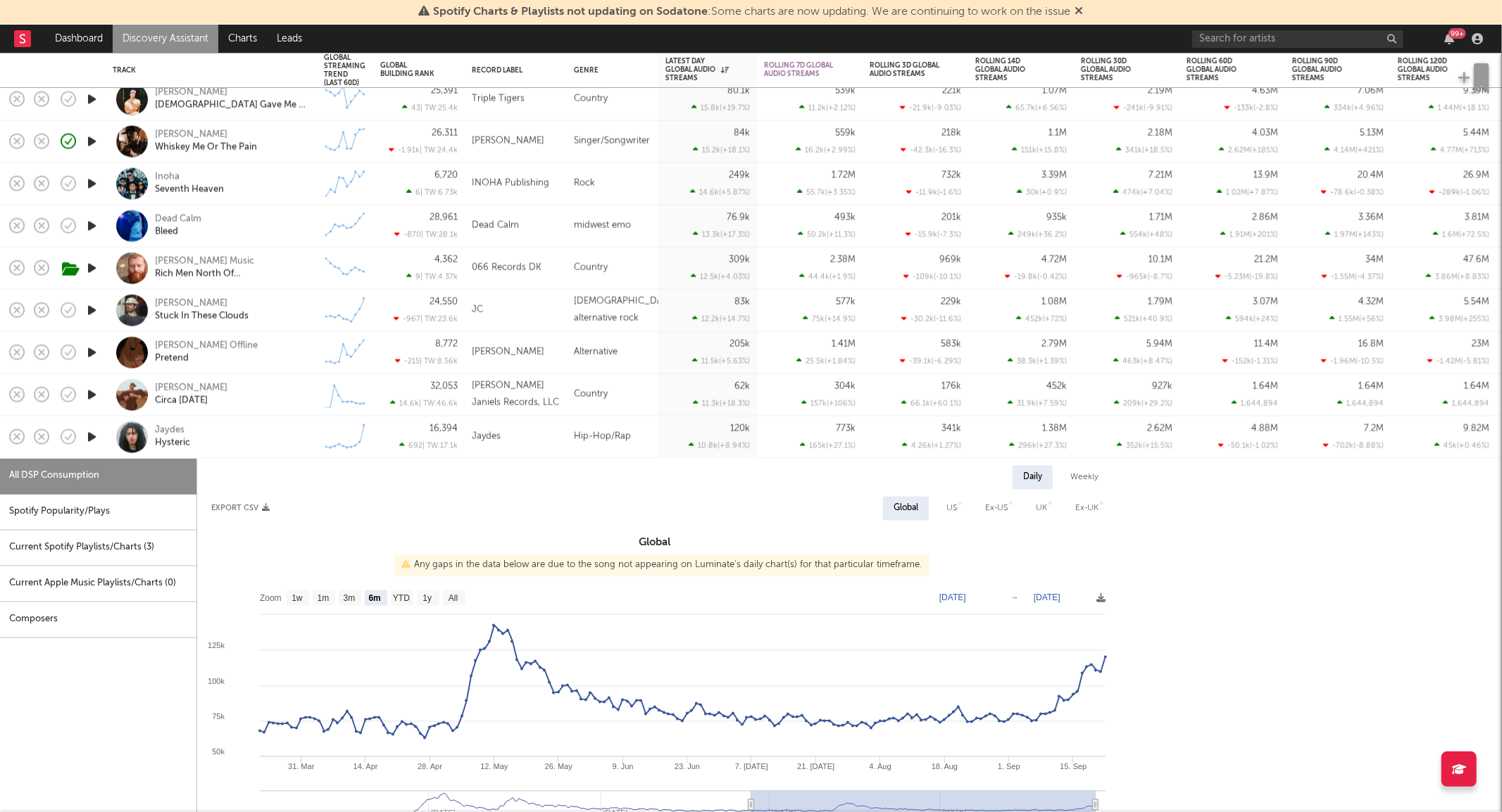
click at [270, 442] on div "Jaydes Hysteric" at bounding box center [230, 437] width 152 height 25
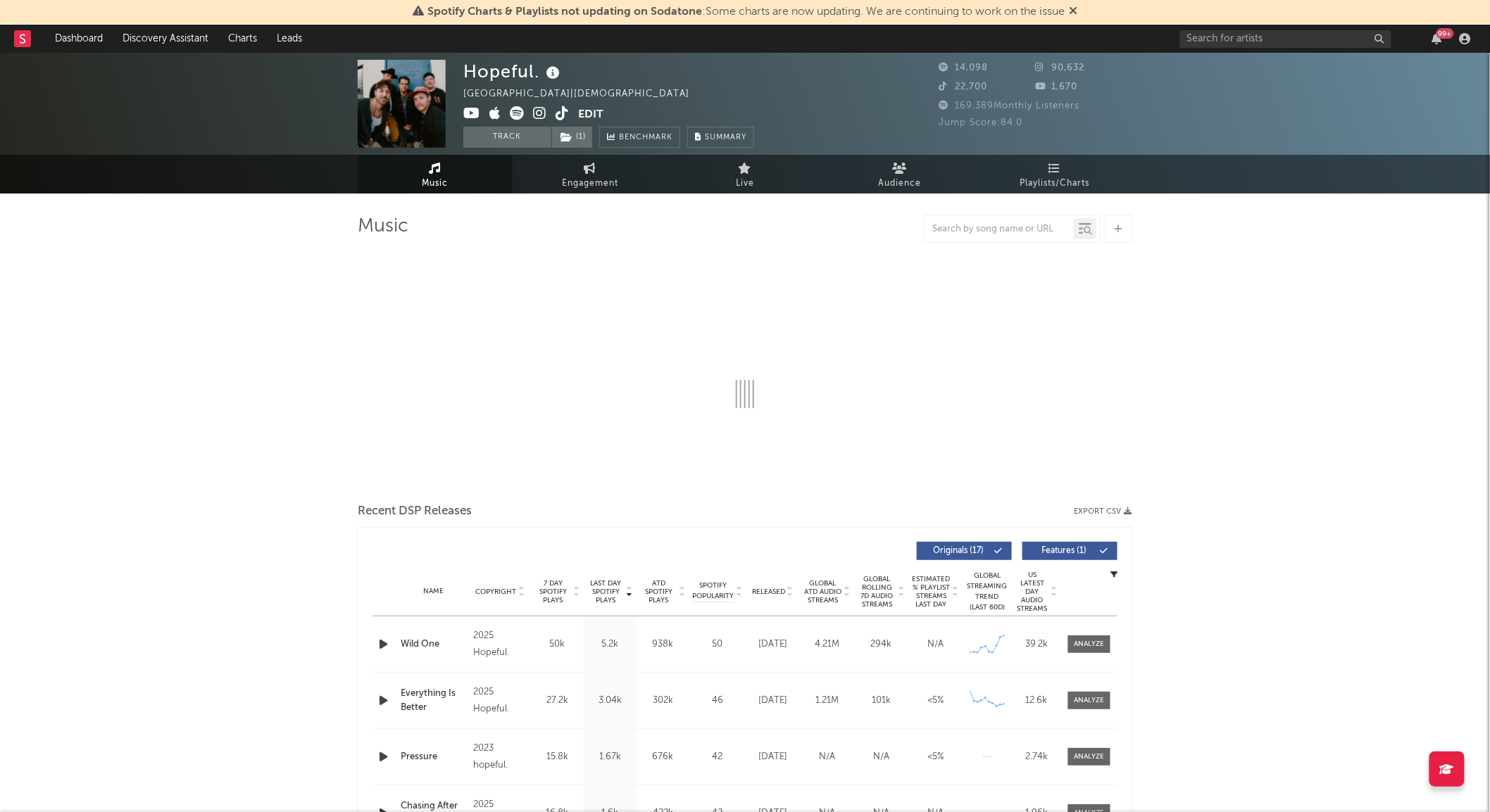
select select "6m"
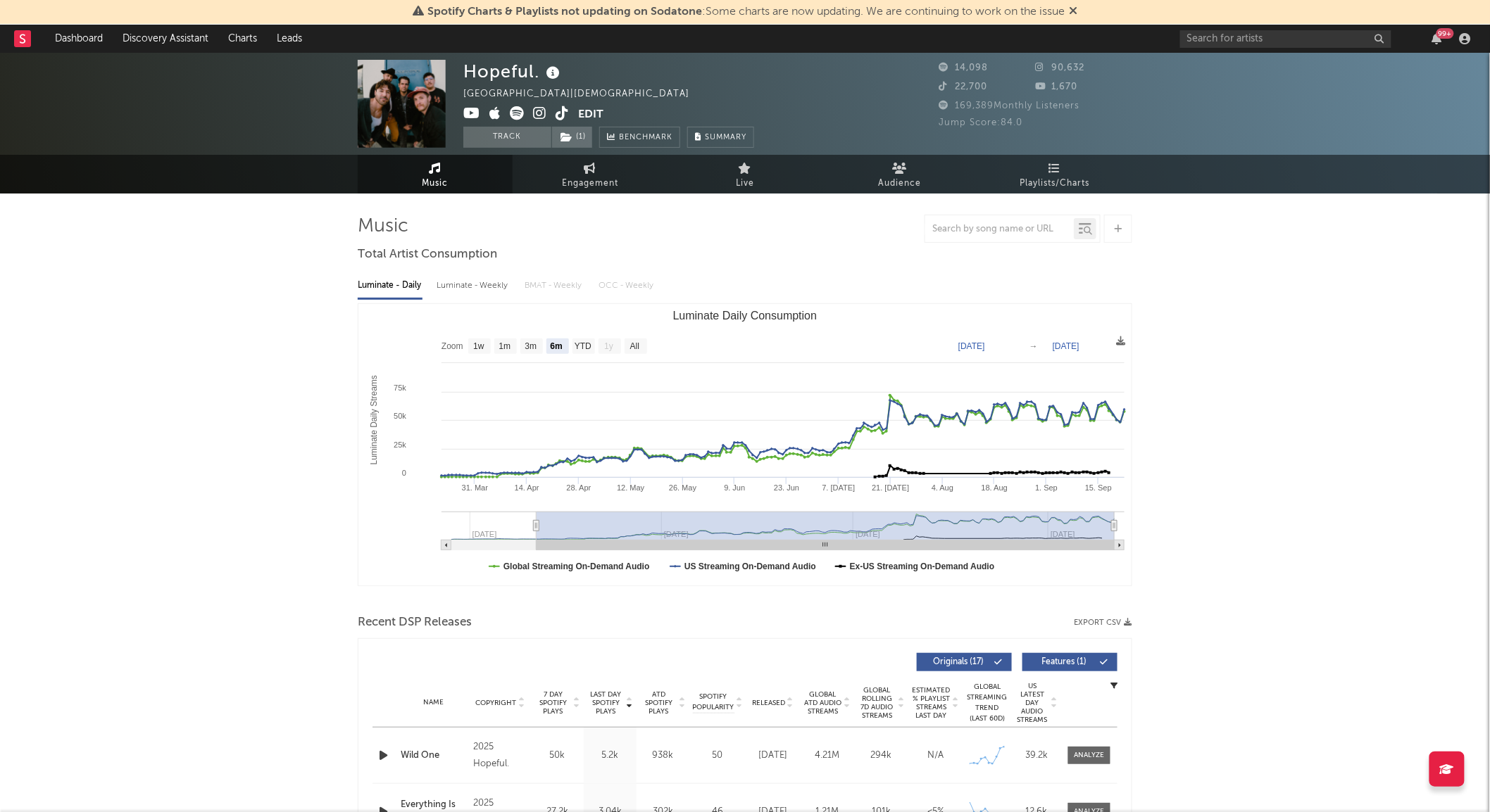
click at [407, 110] on img at bounding box center [401, 103] width 88 height 88
